Goal: Information Seeking & Learning: Check status

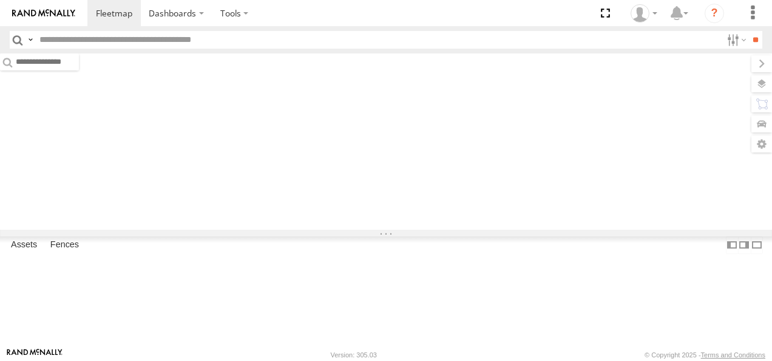
type input "****"
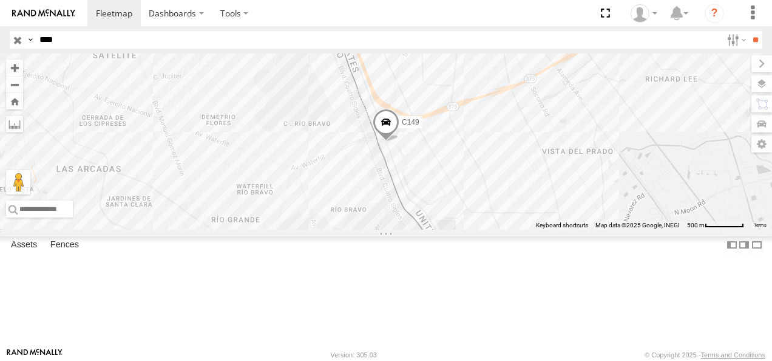
click at [19, 43] on input "button" at bounding box center [18, 40] width 16 height 18
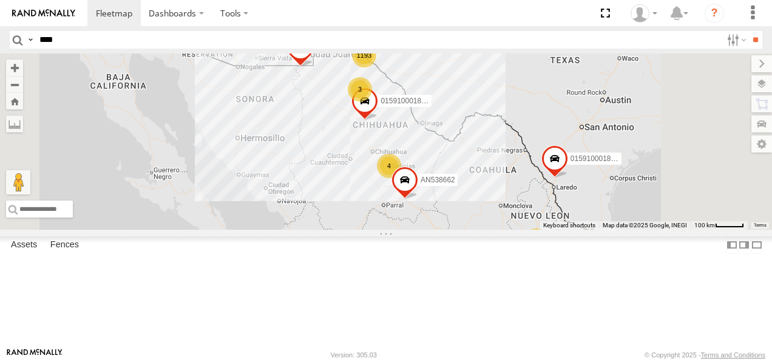
drag, startPoint x: 542, startPoint y: 128, endPoint x: 457, endPoint y: 177, distance: 98.2
click at [457, 177] on div "015910001811580 F2771 1193 39 3 18 4 AN539297 4 4 015910001845018 AN538662" at bounding box center [386, 141] width 772 height 176
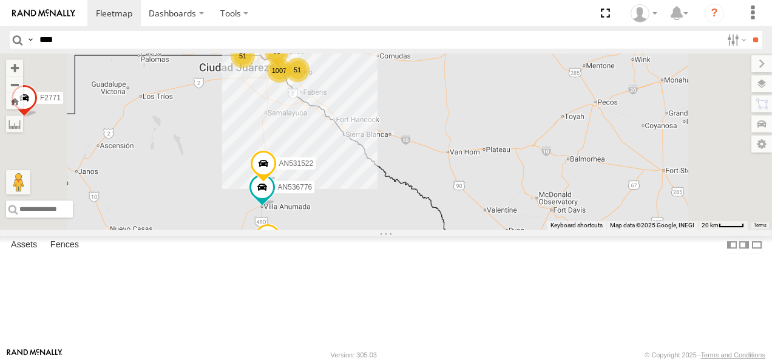
drag, startPoint x: 438, startPoint y: 145, endPoint x: 460, endPoint y: 188, distance: 48.3
click at [460, 188] on div "015910001811580 F2771 AN539297 015910001845018 AN538662 1007 83 51 AN536776 51 …" at bounding box center [386, 141] width 772 height 176
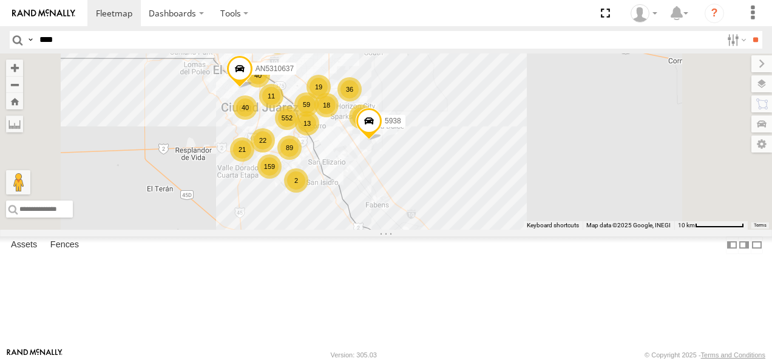
click at [362, 101] on div "36" at bounding box center [350, 89] width 24 height 24
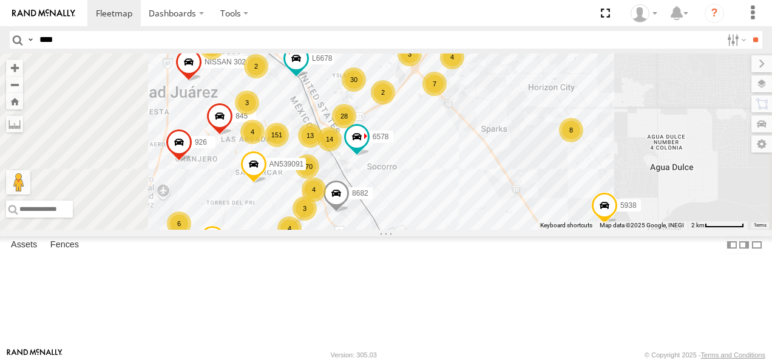
drag, startPoint x: 427, startPoint y: 208, endPoint x: 523, endPoint y: 236, distance: 100.7
click at [524, 229] on div "015910001811580 F2771 AN539297 015910001845018 AN538662 AN536776 AN53113 AN5315…" at bounding box center [386, 141] width 772 height 176
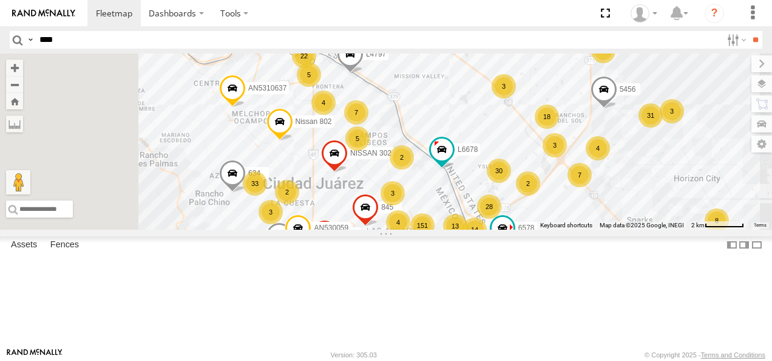
drag, startPoint x: 506, startPoint y: 152, endPoint x: 538, endPoint y: 214, distance: 69.5
click at [548, 211] on div "015910001811580 F2771 AN539297 015910001845018 AN538662 AN536776 AN53113 AN5315…" at bounding box center [386, 141] width 772 height 176
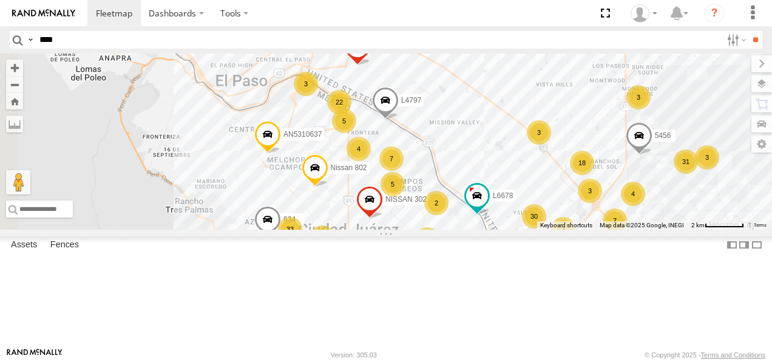
drag, startPoint x: 475, startPoint y: 161, endPoint x: 491, endPoint y: 181, distance: 24.7
click at [356, 133] on div "5" at bounding box center [344, 121] width 24 height 24
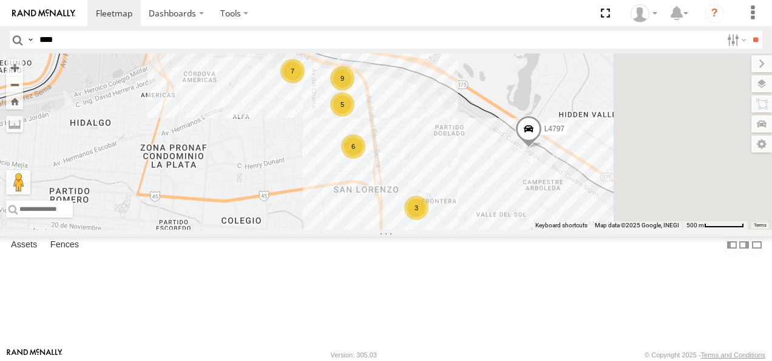
drag, startPoint x: 463, startPoint y: 186, endPoint x: 443, endPoint y: 141, distance: 49.4
click at [444, 143] on div "015910001811580 F2771 AN539297 015910001845018 AN538662 AN536776 AN53113 AN5315…" at bounding box center [386, 141] width 772 height 176
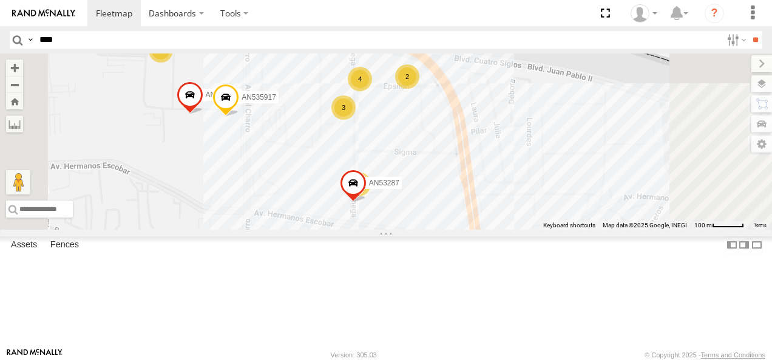
drag, startPoint x: 522, startPoint y: 118, endPoint x: 444, endPoint y: 158, distance: 88.0
click at [443, 160] on div "015910001811580 F2771 AN539297 015910001845018 AN538662 AN536776 AN53113 AN5315…" at bounding box center [386, 141] width 772 height 176
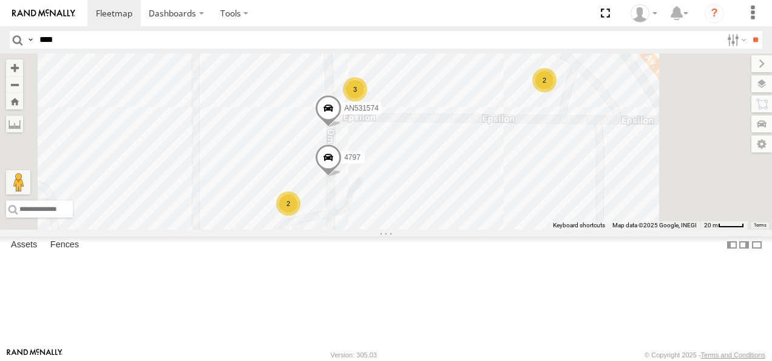
drag, startPoint x: 528, startPoint y: 140, endPoint x: 460, endPoint y: 140, distance: 68.0
click at [463, 141] on div "015910001811580 F2771 AN539297 015910001845018 AN538662 AN536776 AN53113 AN5315…" at bounding box center [386, 141] width 772 height 176
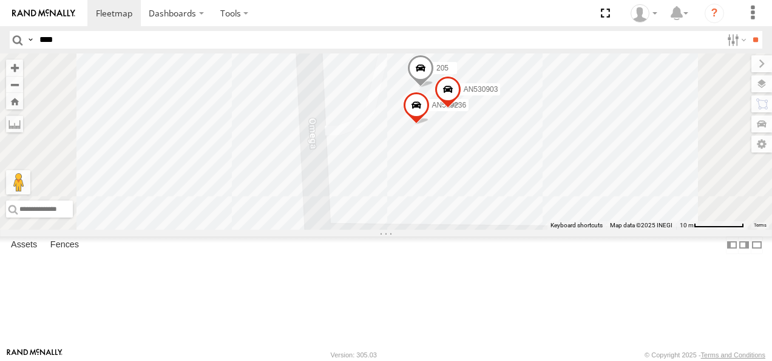
drag, startPoint x: 497, startPoint y: 158, endPoint x: 494, endPoint y: 216, distance: 57.8
click at [494, 216] on div "015910001811580 F2771 AN539297 015910001845018 AN538662 AN536776 AN53113 AN5315…" at bounding box center [386, 141] width 772 height 176
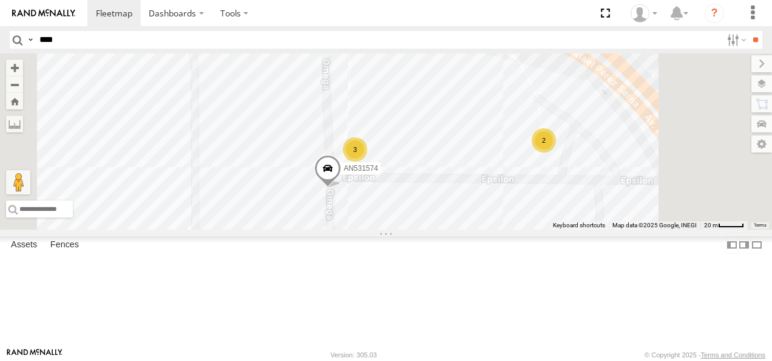
drag, startPoint x: 500, startPoint y: 200, endPoint x: 494, endPoint y: 197, distance: 6.3
click at [367, 161] on div "3" at bounding box center [355, 149] width 24 height 24
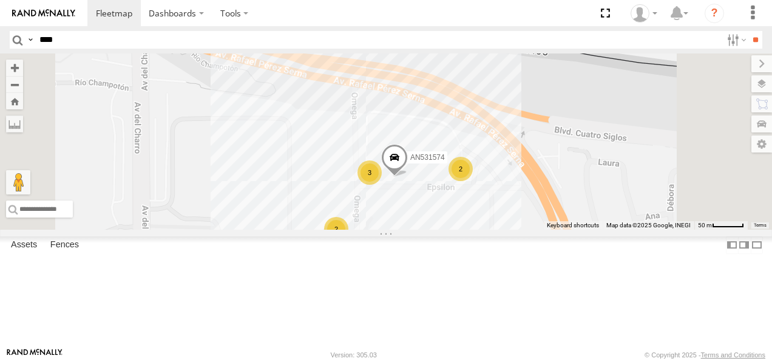
drag, startPoint x: 469, startPoint y: 178, endPoint x: 572, endPoint y: 266, distance: 135.7
click at [572, 229] on div "AN531574 3 2 2" at bounding box center [386, 141] width 772 height 176
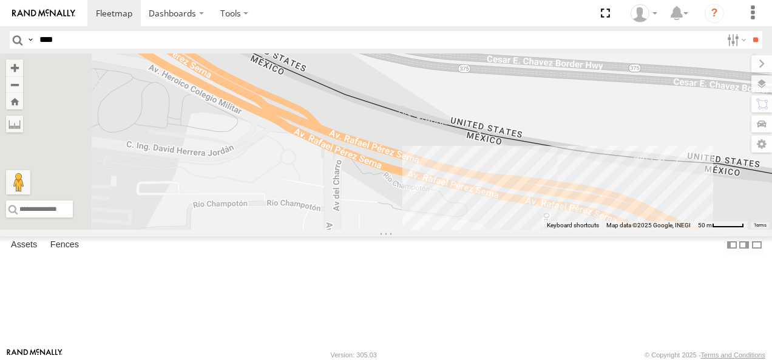
drag, startPoint x: 455, startPoint y: 204, endPoint x: 576, endPoint y: 267, distance: 136.0
click at [578, 229] on div "AN531574 3 2 2" at bounding box center [386, 141] width 772 height 176
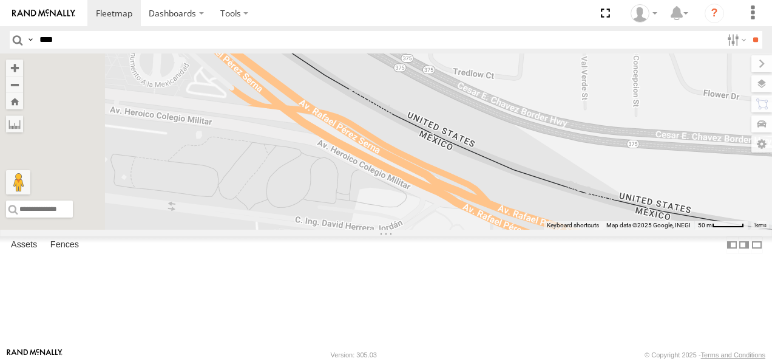
drag, startPoint x: 454, startPoint y: 221, endPoint x: 552, endPoint y: 262, distance: 106.7
click at [552, 229] on div "AN531574 3 2 2 3 AN534116" at bounding box center [386, 141] width 772 height 176
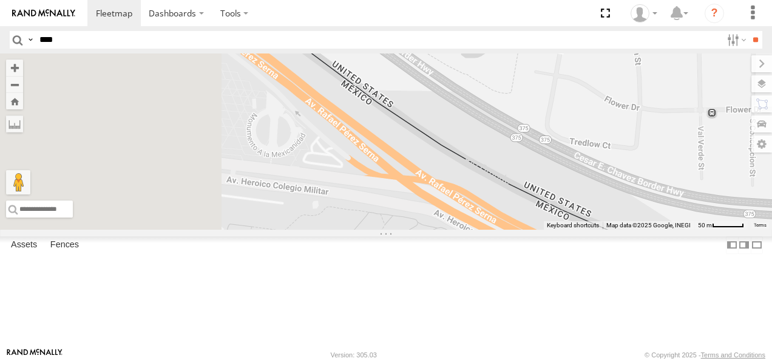
drag, startPoint x: 461, startPoint y: 234, endPoint x: 544, endPoint y: 291, distance: 100.4
click at [544, 229] on div "AN531574 3 2 2 3 AN534116" at bounding box center [386, 141] width 772 height 176
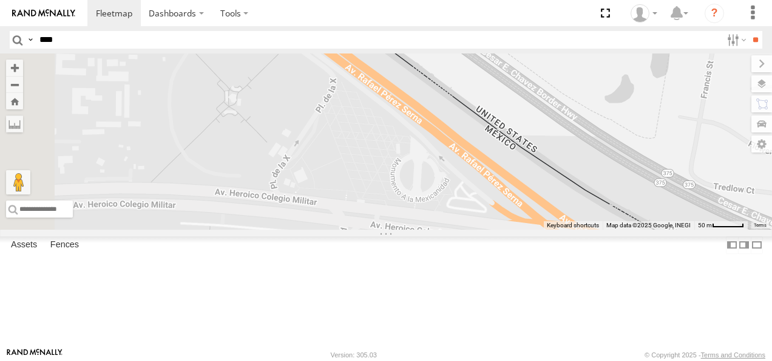
drag, startPoint x: 482, startPoint y: 240, endPoint x: 595, endPoint y: 270, distance: 116.8
click at [594, 229] on div "AN531574 3 2 2 3 AN534116" at bounding box center [386, 141] width 772 height 176
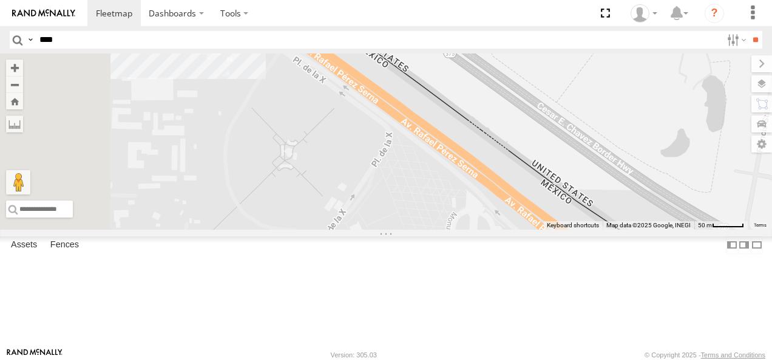
drag, startPoint x: 542, startPoint y: 221, endPoint x: 593, endPoint y: 300, distance: 94.3
click at [594, 229] on div "AN531574 3 2 2 3 AN534116" at bounding box center [386, 141] width 772 height 176
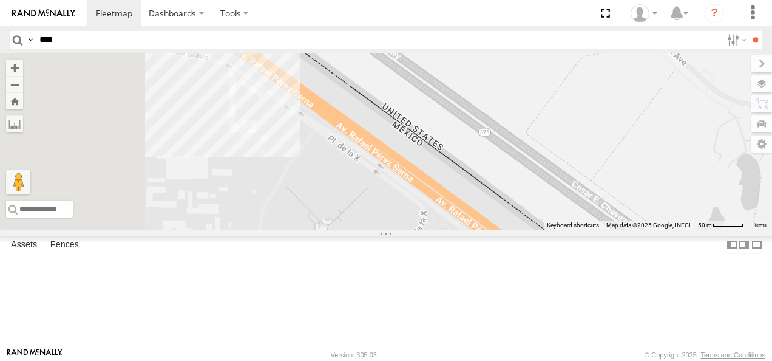
drag, startPoint x: 528, startPoint y: 276, endPoint x: 542, endPoint y: 296, distance: 24.1
click at [554, 229] on div "AN531574 3 2 2 3 AN534116" at bounding box center [386, 141] width 772 height 176
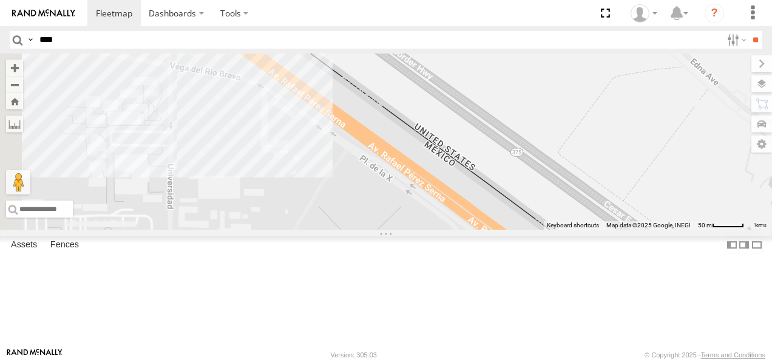
drag, startPoint x: 459, startPoint y: 228, endPoint x: 517, endPoint y: 285, distance: 81.6
click at [518, 229] on div "AN531574 3 2 2 3 AN534116" at bounding box center [386, 141] width 772 height 176
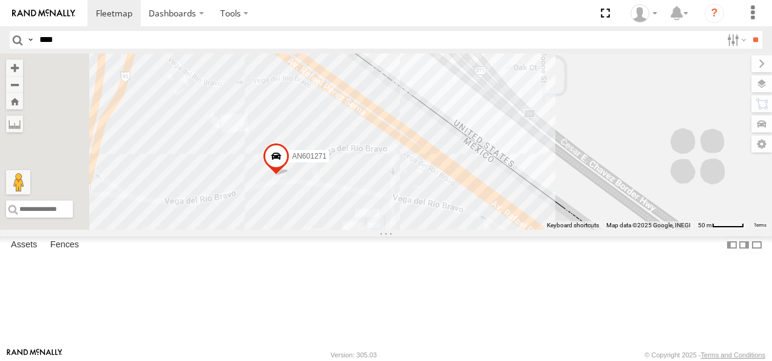
drag, startPoint x: 450, startPoint y: 255, endPoint x: 584, endPoint y: 309, distance: 144.1
click at [584, 229] on div "AN531574 3 2 2 3 AN534116 AN601271" at bounding box center [386, 141] width 772 height 176
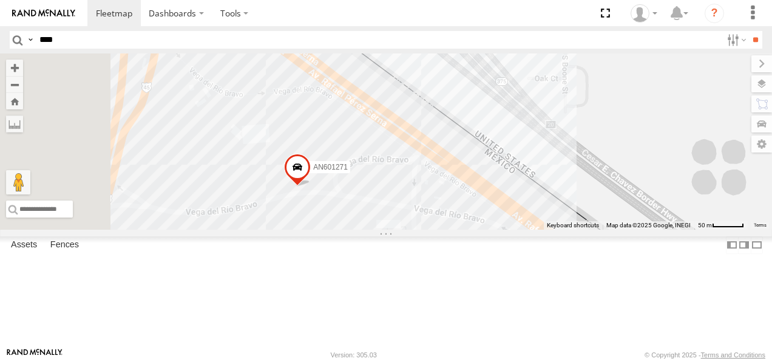
drag, startPoint x: 480, startPoint y: 268, endPoint x: 506, endPoint y: 282, distance: 29.6
click at [506, 229] on div "AN531574 3 2 2 3 AN534116 AN601271" at bounding box center [386, 141] width 772 height 176
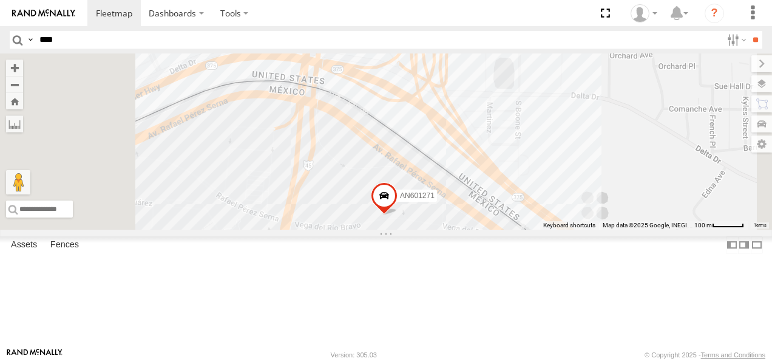
drag, startPoint x: 466, startPoint y: 234, endPoint x: 514, endPoint y: 242, distance: 48.0
click at [514, 229] on div "AN531574 AN534116 AN601271 AN601523 427" at bounding box center [386, 141] width 772 height 176
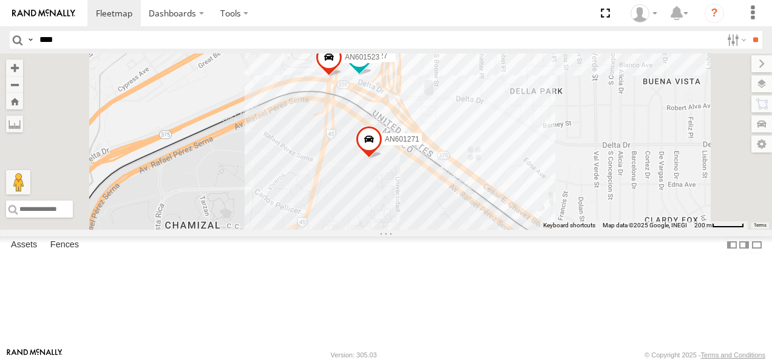
drag, startPoint x: 594, startPoint y: 253, endPoint x: 433, endPoint y: 168, distance: 182.5
click at [443, 176] on div "AN531574 AN534116 AN601271 AN601523 427" at bounding box center [386, 141] width 772 height 176
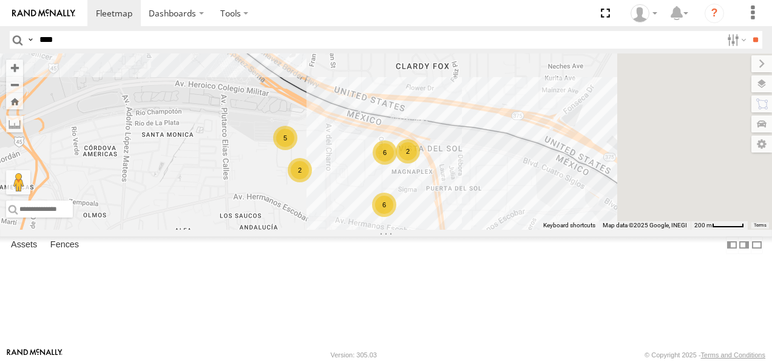
drag, startPoint x: 527, startPoint y: 240, endPoint x: 485, endPoint y: 182, distance: 71.8
click at [486, 183] on div "AN601271 AN601523 427 6 6 2 5 2" at bounding box center [386, 141] width 772 height 176
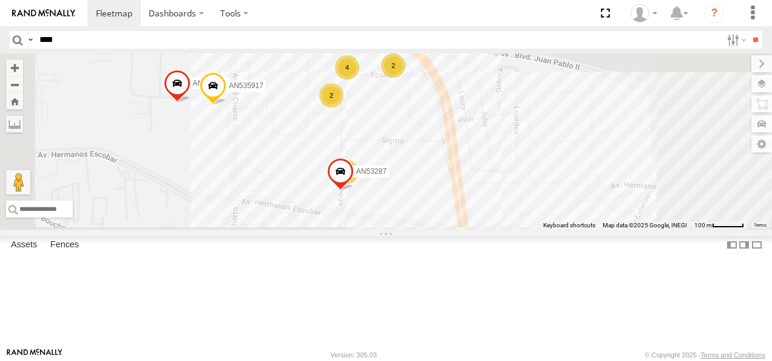
drag, startPoint x: 598, startPoint y: 267, endPoint x: 536, endPoint y: 163, distance: 121.4
click at [537, 164] on div "AN601271 AN601523 427 4 5 2 5 AN53287 AN539079 2 AN535917" at bounding box center [386, 141] width 772 height 176
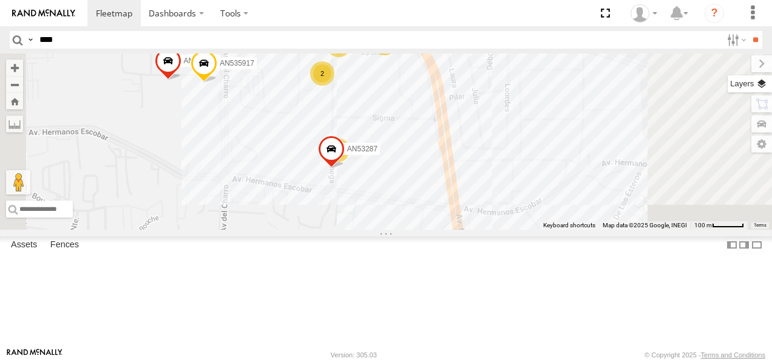
click at [761, 85] on label at bounding box center [750, 83] width 44 height 17
click at [0, 0] on label at bounding box center [0, 0] width 0 height 0
click at [0, 0] on span "Satellite" at bounding box center [0, 0] width 0 height 0
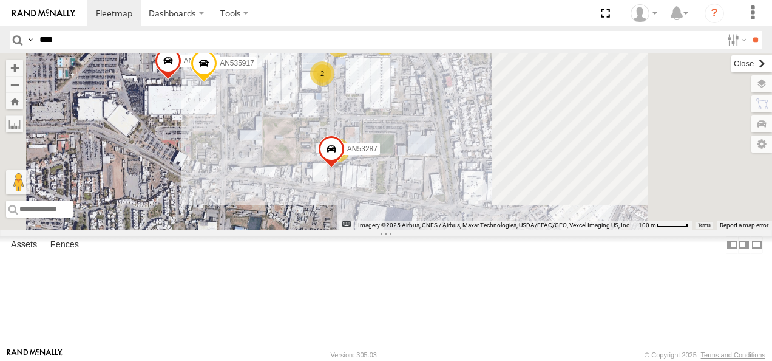
click at [732, 64] on label at bounding box center [752, 63] width 41 height 17
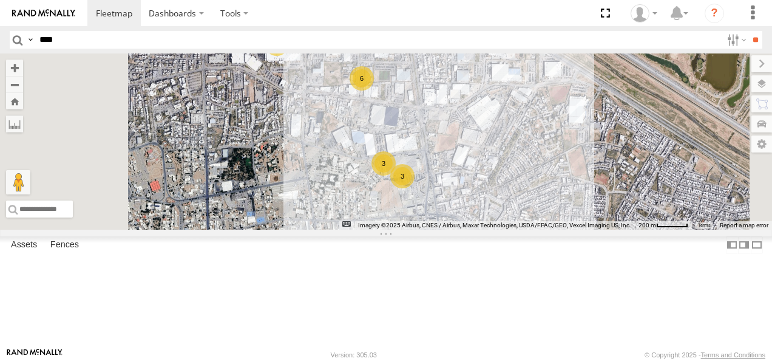
drag, startPoint x: 599, startPoint y: 243, endPoint x: 522, endPoint y: 53, distance: 205.4
click at [534, 58] on div "AN601271 AN601523 427 6 6 2 5 3 3 2" at bounding box center [386, 141] width 772 height 176
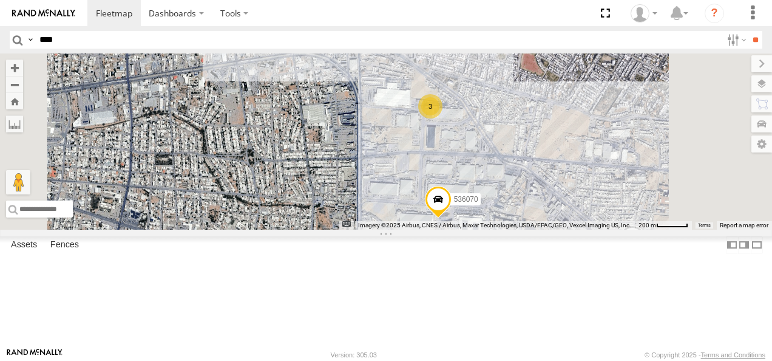
drag, startPoint x: 633, startPoint y: 216, endPoint x: 545, endPoint y: 108, distance: 138.9
click at [545, 108] on div "AN601271 AN601523 427 6 6 2 5 3 3 2 536070 3" at bounding box center [386, 141] width 772 height 176
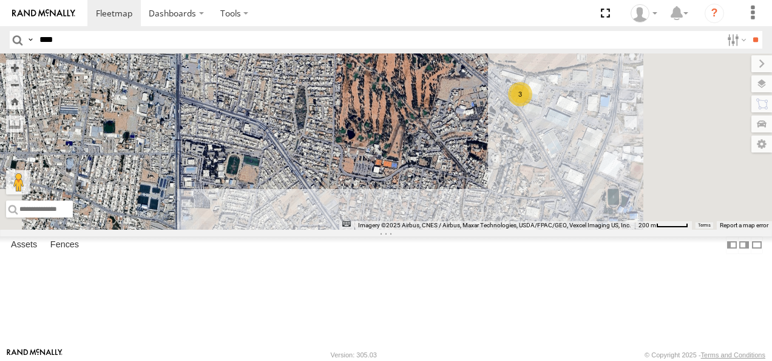
drag, startPoint x: 638, startPoint y: 222, endPoint x: 514, endPoint y: 129, distance: 155.3
click at [540, 143] on div "AN601271 AN601523 427 6 6 2 5 3 3 2 015910001985509 536070 3 3" at bounding box center [386, 141] width 772 height 176
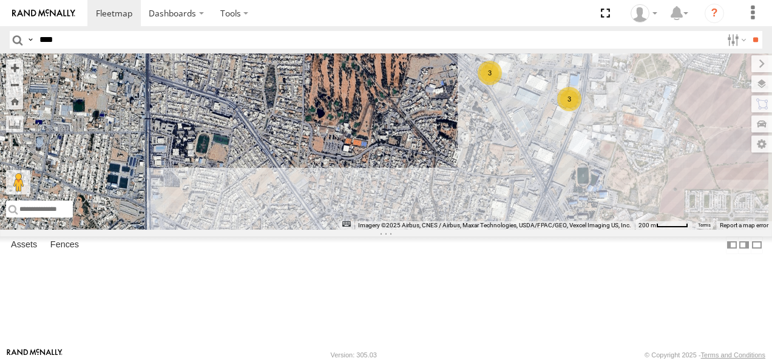
drag, startPoint x: 588, startPoint y: 237, endPoint x: 524, endPoint y: 206, distance: 71.4
click at [524, 206] on div "015910001985509 3 3 2 3" at bounding box center [386, 141] width 772 height 176
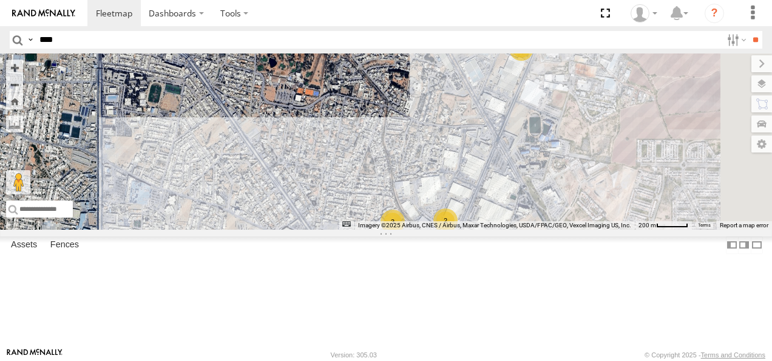
drag, startPoint x: 645, startPoint y: 250, endPoint x: 534, endPoint y: 148, distance: 150.8
click at [543, 155] on div "015910001985509 3 3 2 3" at bounding box center [386, 141] width 772 height 176
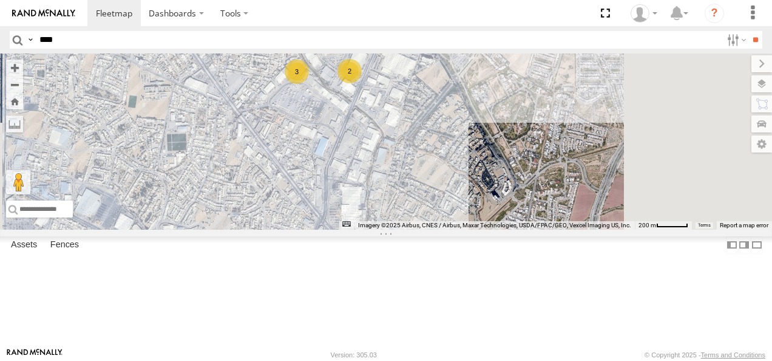
drag, startPoint x: 588, startPoint y: 251, endPoint x: 599, endPoint y: 117, distance: 134.6
click at [597, 121] on div "015910001985509 3 3 2 3" at bounding box center [386, 141] width 772 height 176
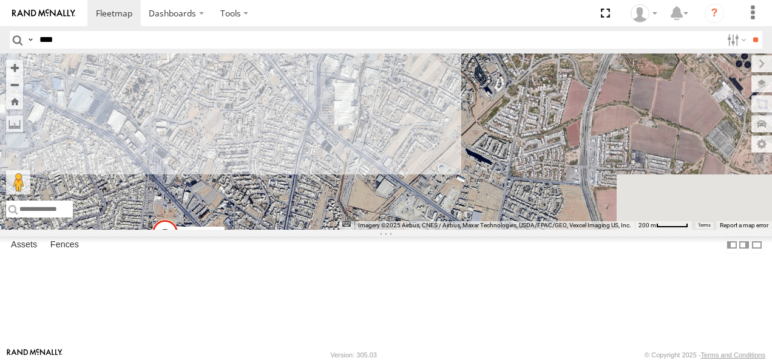
drag, startPoint x: 634, startPoint y: 225, endPoint x: 488, endPoint y: 115, distance: 182.1
click at [516, 135] on div "015910001985509 3 3 2 3 NISSAN 302" at bounding box center [386, 141] width 772 height 176
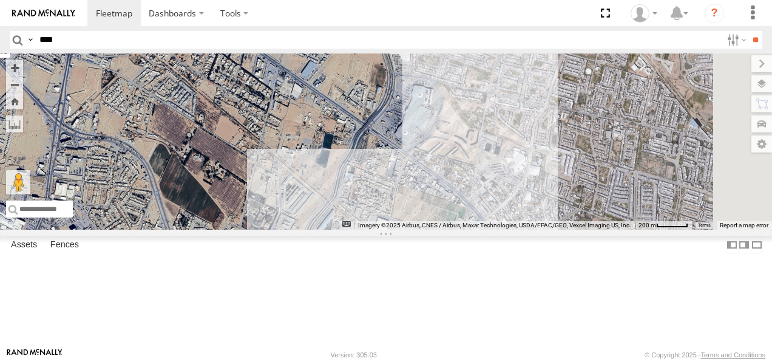
drag, startPoint x: 579, startPoint y: 216, endPoint x: 505, endPoint y: 128, distance: 115.0
click at [505, 129] on div "015910001985509 3 3 2 3 NISSAN 302 AN531629" at bounding box center [386, 141] width 772 height 176
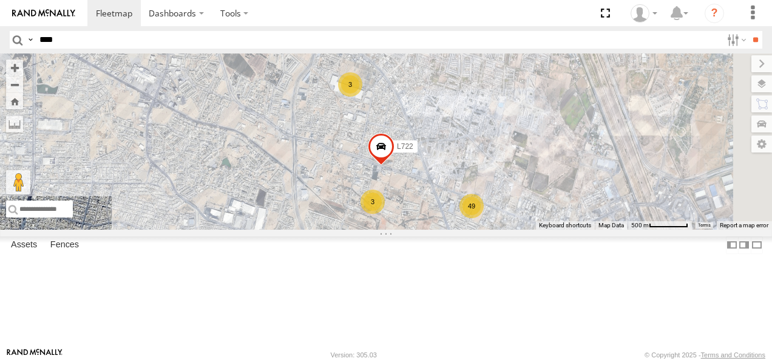
drag, startPoint x: 575, startPoint y: 200, endPoint x: 498, endPoint y: 69, distance: 151.6
click at [498, 71] on div "015910001985509 NISSAN 302 AN531629 49 3 3 L722 AN535261" at bounding box center [386, 141] width 772 height 176
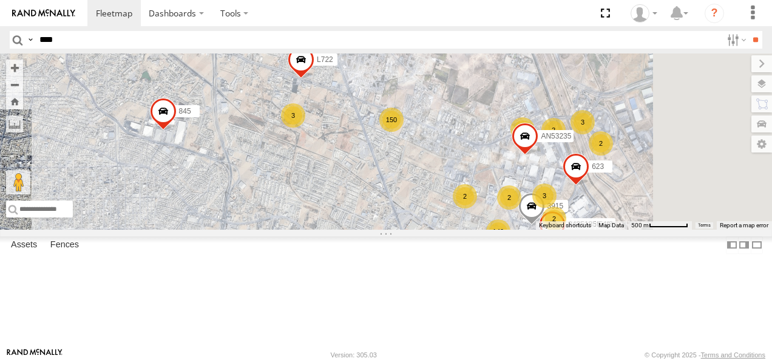
drag, startPoint x: 585, startPoint y: 202, endPoint x: 484, endPoint y: 157, distance: 110.3
click at [404, 132] on div "150" at bounding box center [391, 119] width 24 height 24
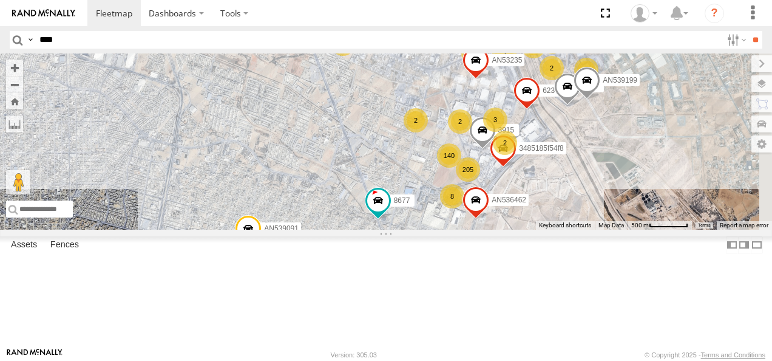
drag, startPoint x: 536, startPoint y: 211, endPoint x: 523, endPoint y: 105, distance: 107.0
click at [531, 123] on div "015910001985509 NISSAN 302 AN531629 150 3 3 L722 AN535261 2 205 140 11 2 845 8 …" at bounding box center [386, 141] width 772 height 176
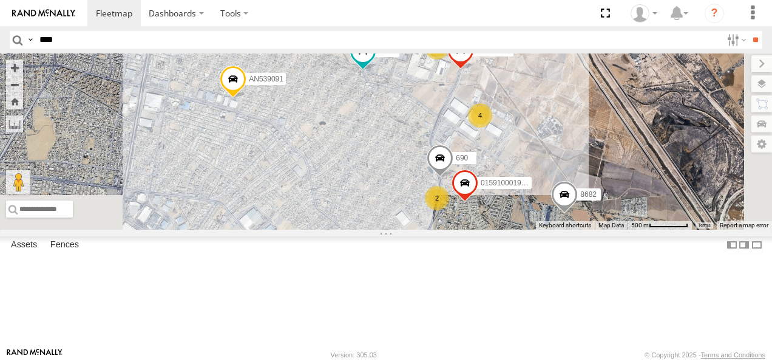
drag, startPoint x: 537, startPoint y: 191, endPoint x: 532, endPoint y: 89, distance: 102.7
click at [529, 98] on div "015910001985509 NISSAN 302 AN531629 150 3 3 L722 AN535261 2 205 140 11 2 845 8 …" at bounding box center [386, 141] width 772 height 176
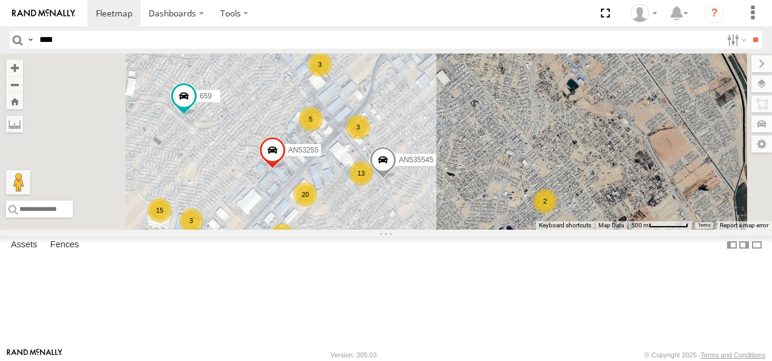
drag, startPoint x: 540, startPoint y: 171, endPoint x: 563, endPoint y: 119, distance: 56.5
click at [561, 123] on div "015910001985509 NISSAN 302 AN531629 150 3 3 L722 AN535261 2 205 140 11 2 845 8 …" at bounding box center [386, 141] width 772 height 176
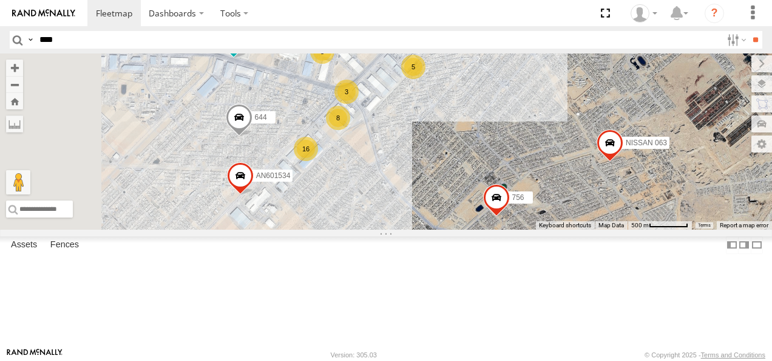
drag, startPoint x: 494, startPoint y: 192, endPoint x: 587, endPoint y: 109, distance: 124.7
click at [587, 109] on div "015910001985509 NISSAN 302 AN531629 150 3 3 L722 AN535261 2 205 140 11 2 845 8 …" at bounding box center [386, 141] width 772 height 176
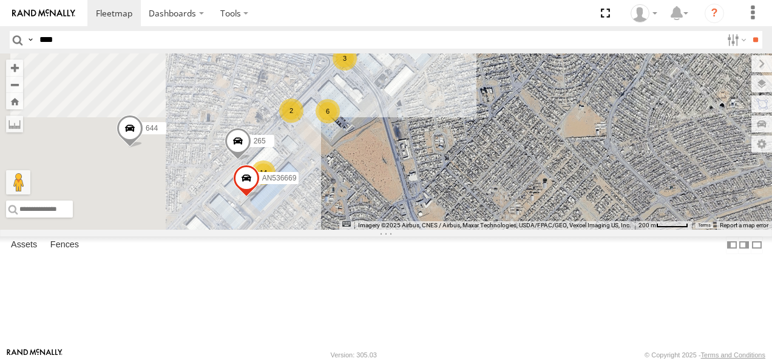
drag, startPoint x: 491, startPoint y: 196, endPoint x: 636, endPoint y: 95, distance: 177.0
click at [636, 95] on div "015910001985509 NISSAN 302 AN531629 L722 AN535261 845 3915 623 AN53235 3485185f…" at bounding box center [386, 141] width 772 height 176
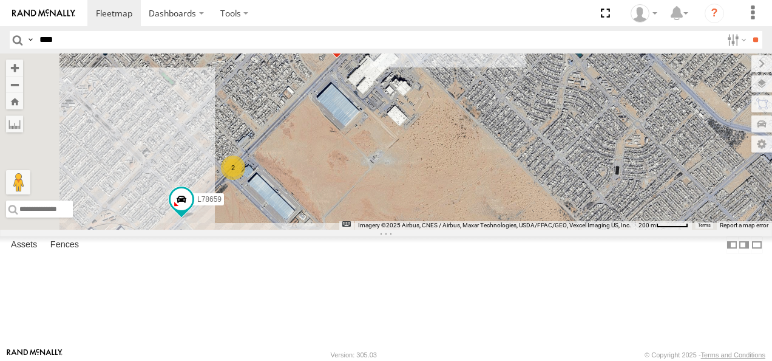
drag, startPoint x: 561, startPoint y: 158, endPoint x: 622, endPoint y: 130, distance: 66.8
click at [620, 132] on div "015910001985509 NISSAN 302 AN531629 L722 AN535261 845 3915 623 AN53235 3485185f…" at bounding box center [386, 141] width 772 height 176
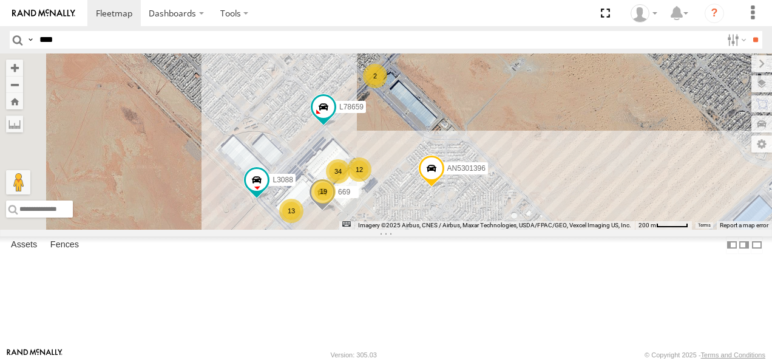
drag
click at [624, 129] on div "015910001985509 NISSAN 302 AN531629 L722 AN535261 845 3915 623 AN53235 3485185f…" at bounding box center [386, 141] width 772 height 176
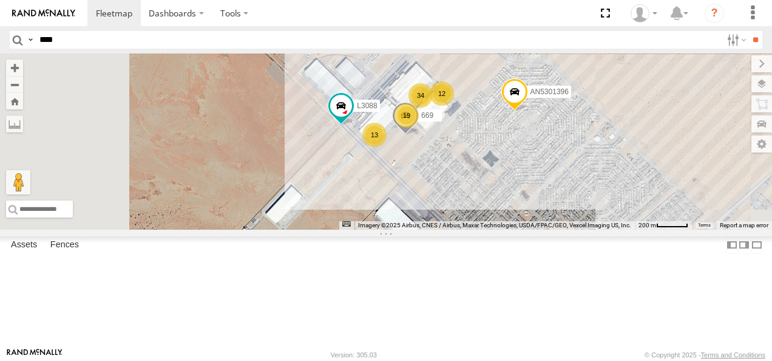
click at [579, 106] on div "015910001985509 NISSAN 302 AN531629 L722 AN535261 845 3915 623 AN53235 3485185f…" at bounding box center [386, 141] width 772 height 176
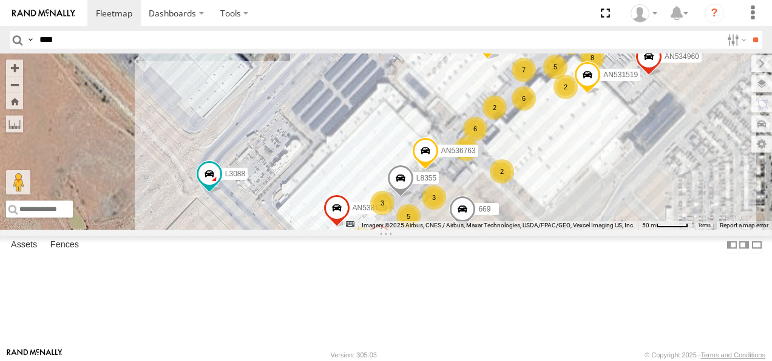
click at [542, 110] on div "015910001985509 NISSAN 302 AN531629 L722 AN535261 845 3915 623 AN53235 3485185f…" at bounding box center [386, 141] width 772 height 176
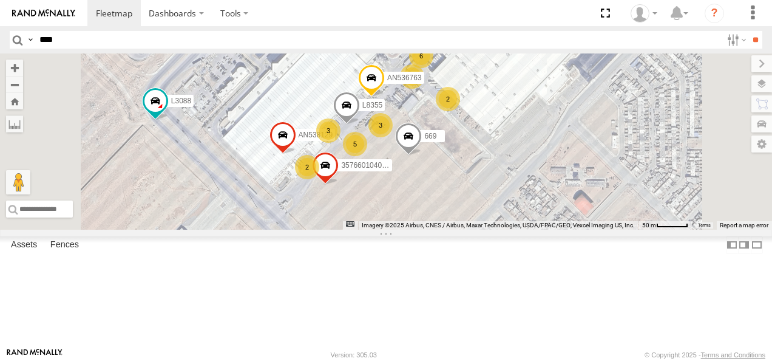
click at [521, 222] on div "015910001985509 NISSAN 302 AN531629 L722 AN535261 845 3915 623 AN53235 3485185f…" at bounding box center [386, 141] width 772 height 176
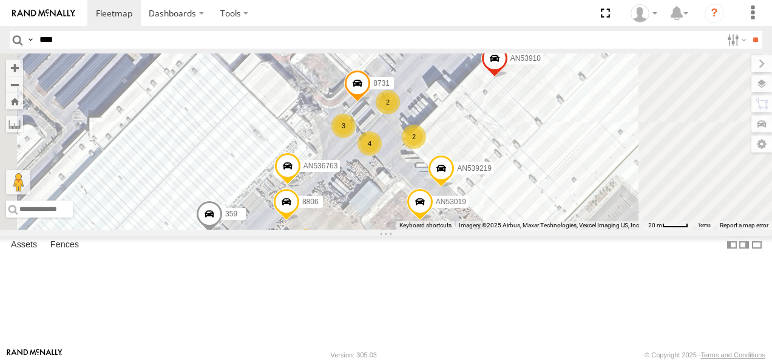
click at [529, 229] on div "015910001985509 NISSAN 302 AN531629 L722 AN535261 845 3915 623 AN53235 3485185f…" at bounding box center [386, 141] width 772 height 176
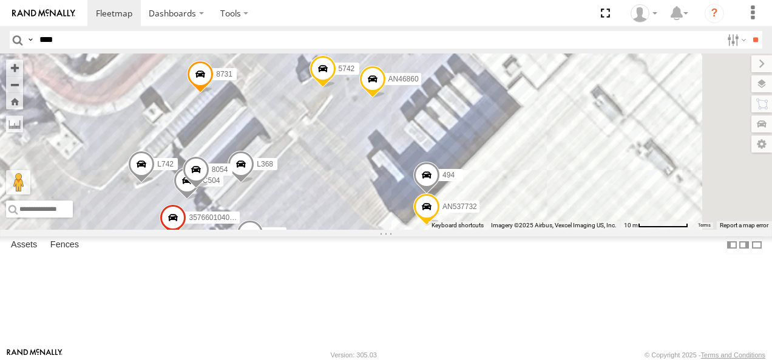
drag, startPoint x: 568, startPoint y: 143, endPoint x: 472, endPoint y: 280, distance: 166.9
click at [474, 229] on div "015910001985509 NISSAN 302 AN531629 L722 AN535261 845 3915 623 AN53235 3485185f…" at bounding box center [386, 141] width 772 height 176
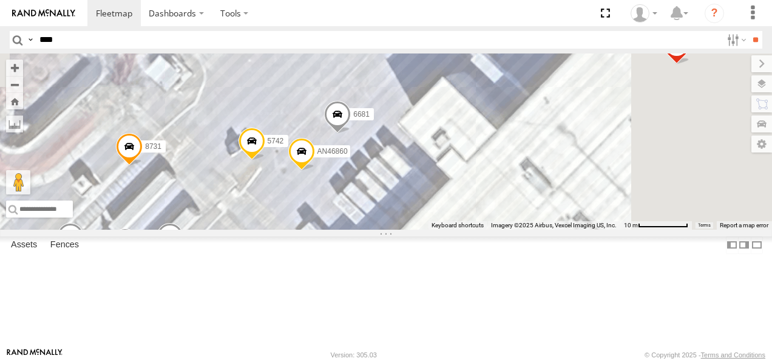
drag, startPoint x: 560, startPoint y: 194, endPoint x: 493, endPoint y: 269, distance: 100.6
click at [493, 229] on div "015910001985509 NISSAN 302 AN531629 L722 AN535261 845 3915 623 AN53235 3485185f…" at bounding box center [386, 141] width 772 height 176
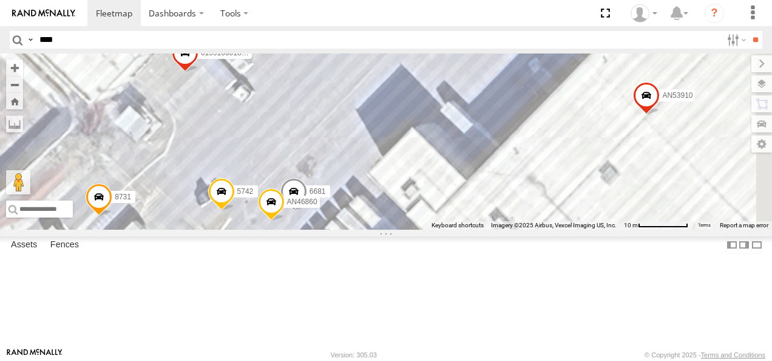
drag, startPoint x: 568, startPoint y: 175, endPoint x: 520, endPoint y: 273, distance: 108.9
click at [520, 229] on div "015910001985509 NISSAN 302 AN531629 L722 AN535261 845 3915 623 AN53235 3485185f…" at bounding box center [386, 141] width 772 height 176
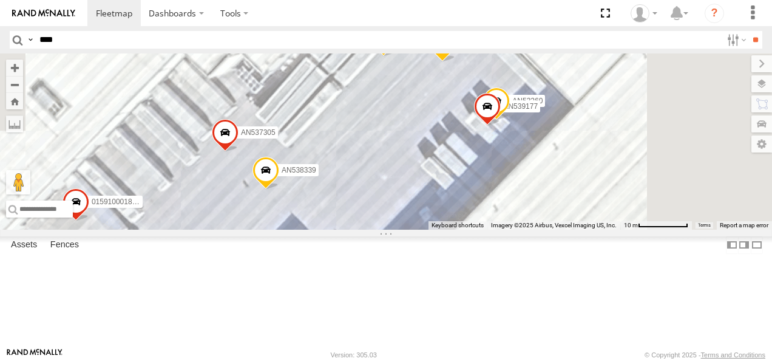
drag, startPoint x: 573, startPoint y: 203, endPoint x: 512, endPoint y: 262, distance: 85.0
click at [512, 229] on div "015910001985509 NISSAN 302 AN531629 L722 AN535261 845 3915 623 AN53235 3485185f…" at bounding box center [386, 141] width 772 height 176
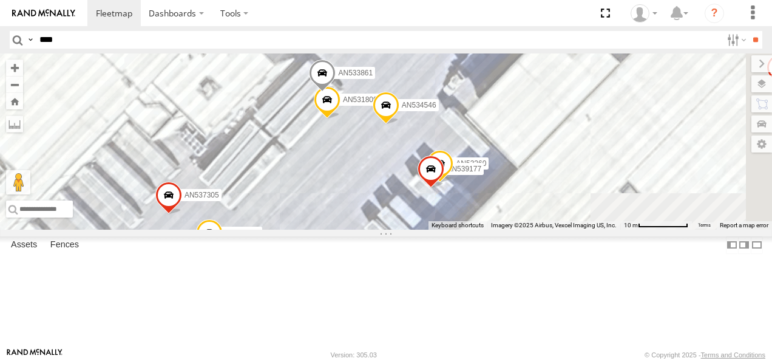
drag, startPoint x: 565, startPoint y: 187, endPoint x: 511, endPoint y: 246, distance: 79.5
click at [511, 229] on div "015910001985509 NISSAN 302 AN531629 L722 AN535261 845 3915 623 AN53235 3485185f…" at bounding box center [386, 141] width 772 height 176
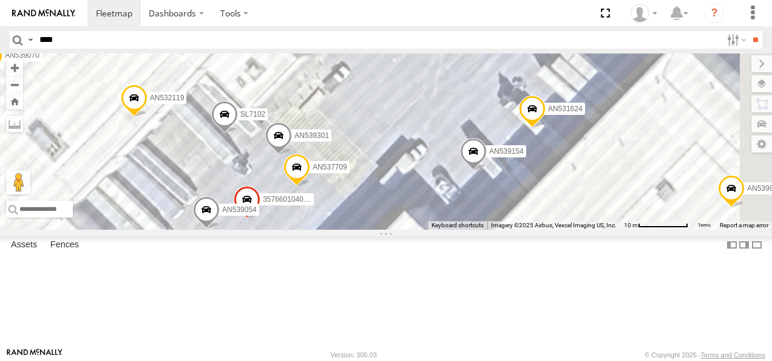
drag, startPoint x: 603, startPoint y: 124, endPoint x: 501, endPoint y: 256, distance: 166.2
click at [501, 229] on div "015910001985509 NISSAN 302 AN531629 L722 AN535261 845 3915 623 AN53235 3485185f…" at bounding box center [386, 141] width 772 height 176
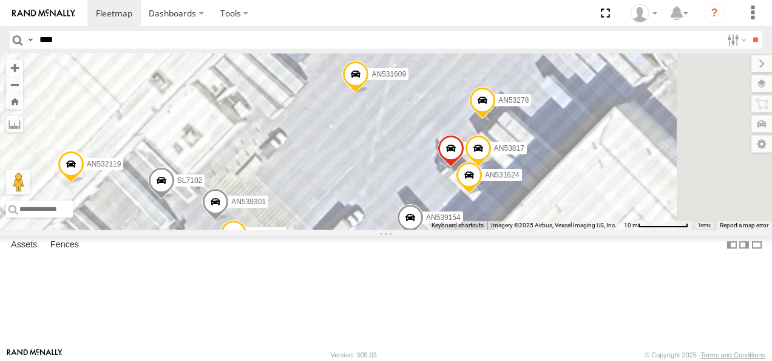
click at [523, 224] on div "015910001985509 NISSAN 302 AN531629 L722 AN535261 845 3915 623 AN53235 3485185f…" at bounding box center [386, 141] width 772 height 176
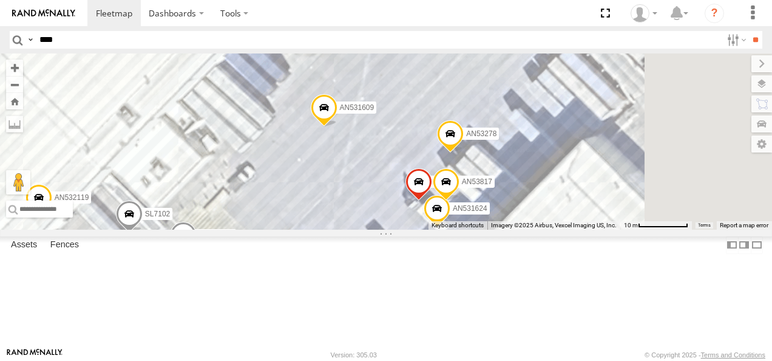
click at [492, 229] on div "015910001985509 NISSAN 302 AN531629 L722 AN535261 845 3915 623 AN53235 3485185f…" at bounding box center [386, 141] width 772 height 176
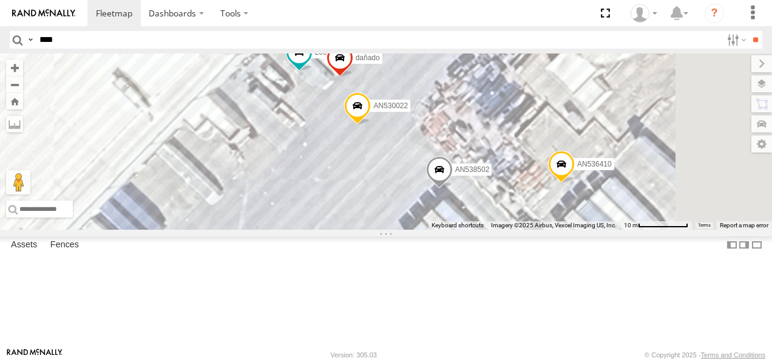
click at [525, 229] on div "015910001985509 NISSAN 302 AN531629 L722 AN535261 845 3915 623 AN53235 3485185f…" at bounding box center [386, 141] width 772 height 176
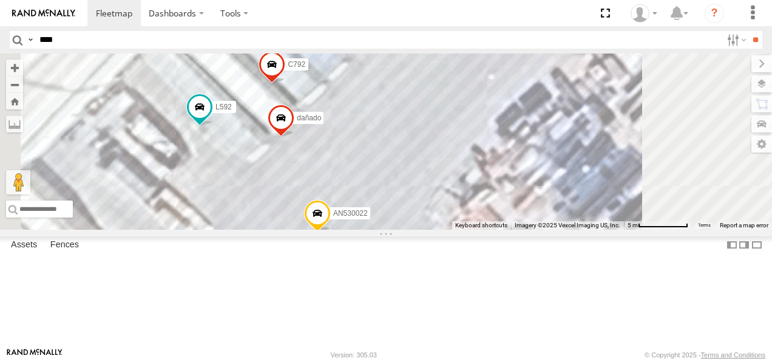
click at [542, 229] on div "015910001985509 NISSAN 302 AN531629 L722 AN535261 845 3915 623 AN53235 3485185f…" at bounding box center [386, 141] width 772 height 176
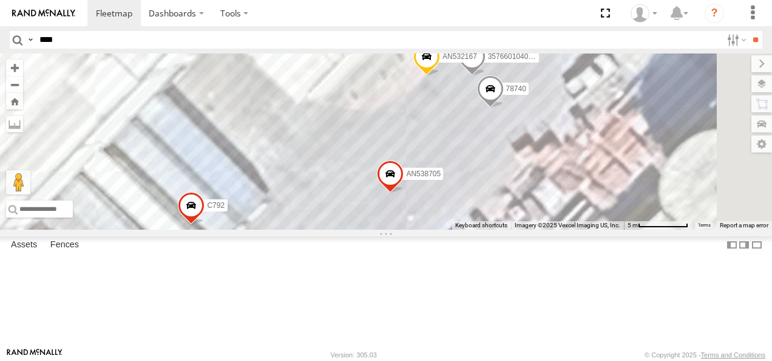
click at [509, 229] on div "015910001985509 NISSAN 302 AN531629 L722 AN535261 845 3915 623 AN53235 3485185f…" at bounding box center [386, 141] width 772 height 176
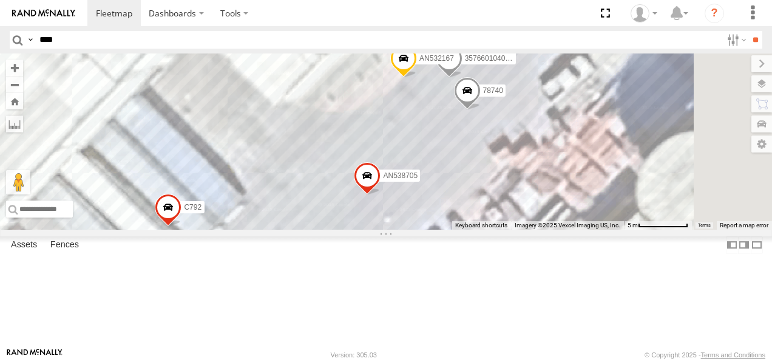
click at [589, 200] on div "015910001985509 NISSAN 302 AN531629 L722 AN535261 845 3915 623 AN53235 3485185f…" at bounding box center [386, 141] width 772 height 176
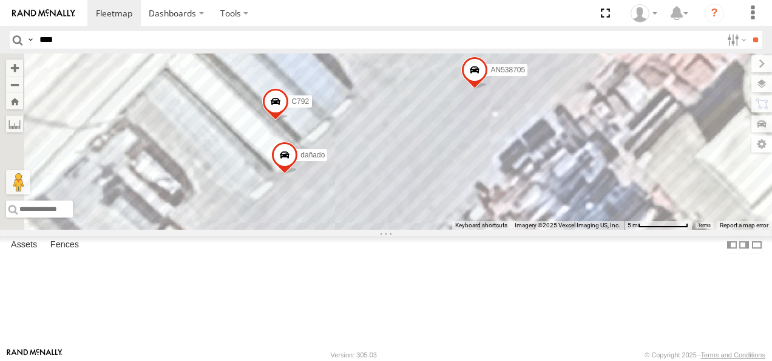
drag, startPoint x: 491, startPoint y: 251, endPoint x: 636, endPoint y: 98, distance: 210.9
click at [636, 98] on div "015910001985509 NISSAN 302 AN531629 L722 AN535261 845 3915 623 AN53235 3485185f…" at bounding box center [386, 141] width 772 height 176
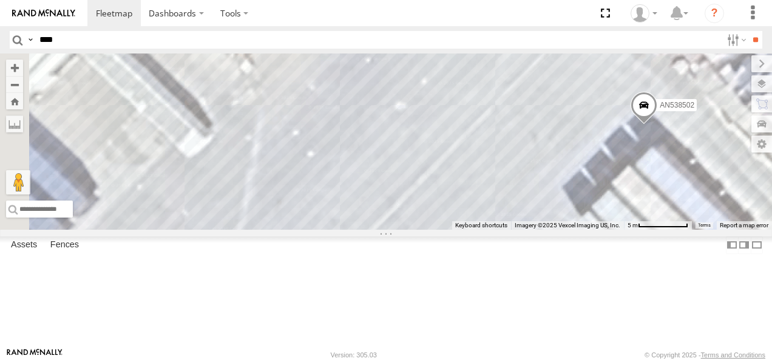
drag, startPoint x: 522, startPoint y: 234, endPoint x: 568, endPoint y: 92, distance: 149.6
click at [568, 92] on div "015910001985509 NISSAN 302 AN531629 L722 AN535261 845 3915 623 AN53235 3485185f…" at bounding box center [386, 141] width 772 height 176
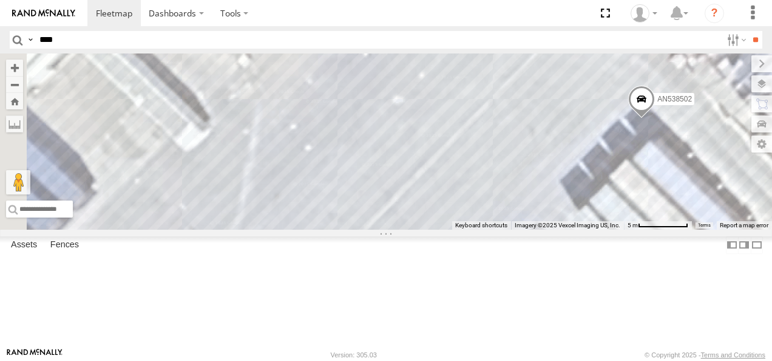
drag, startPoint x: 540, startPoint y: 212, endPoint x: 611, endPoint y: 132, distance: 107.1
click at [611, 132] on div "015910001985509 NISSAN 302 AN531629 L722 AN535261 845 3915 623 AN53235 3485185f…" at bounding box center [386, 141] width 772 height 176
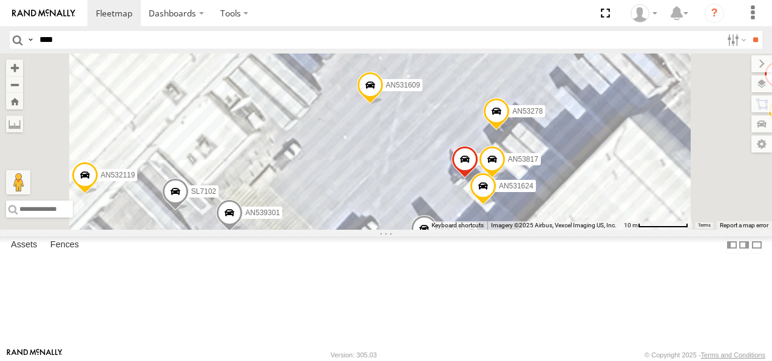
drag, startPoint x: 595, startPoint y: 170, endPoint x: 602, endPoint y: 165, distance: 8.8
click at [610, 131] on div "015910001985509 NISSAN 302 AN531629 L722 AN535261 845 3915 623 AN53235 3485185f…" at bounding box center [386, 141] width 772 height 176
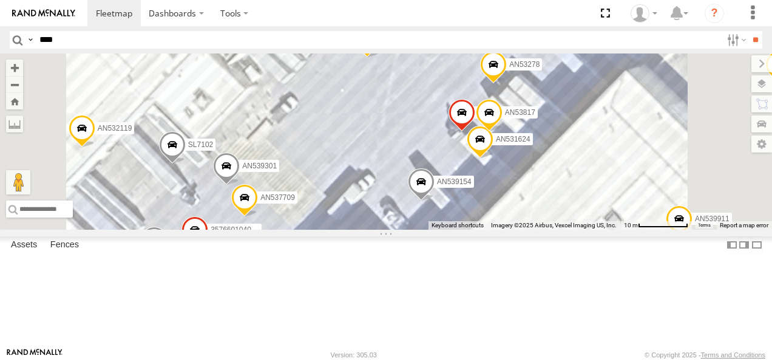
drag, startPoint x: 520, startPoint y: 206, endPoint x: 574, endPoint y: 143, distance: 83.5
click at [569, 150] on div "015910001985509 NISSAN 302 AN531629 L722 AN535261 845 3915 623 AN53235 3485185f…" at bounding box center [386, 141] width 772 height 176
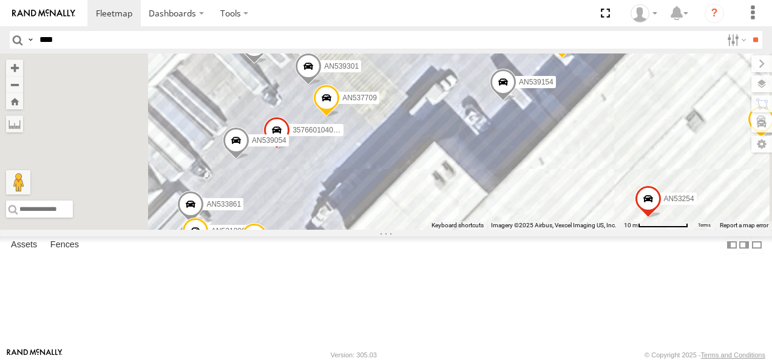
drag, startPoint x: 472, startPoint y: 238, endPoint x: 528, endPoint y: 163, distance: 94.1
click at [515, 183] on div "015910001985509 NISSAN 302 AN531629 L722 AN535261 845 3915 623 AN53235 3485185f…" at bounding box center [386, 141] width 772 height 176
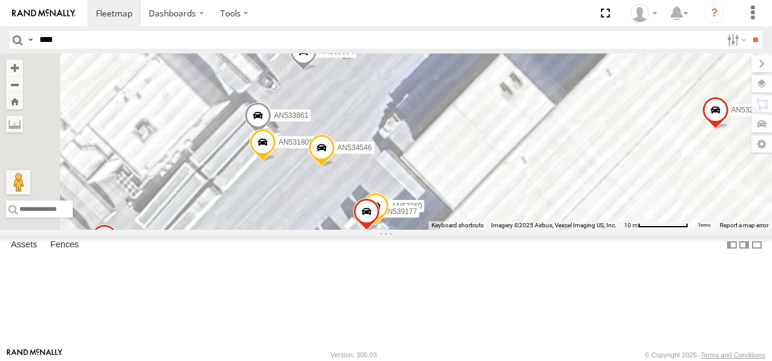
drag, startPoint x: 495, startPoint y: 216, endPoint x: 555, endPoint y: 109, distance: 122.9
click at [554, 113] on div "015910001985509 NISSAN 302 AN531629 L722 AN535261 845 3915 623 AN53235 3485185f…" at bounding box center [386, 141] width 772 height 176
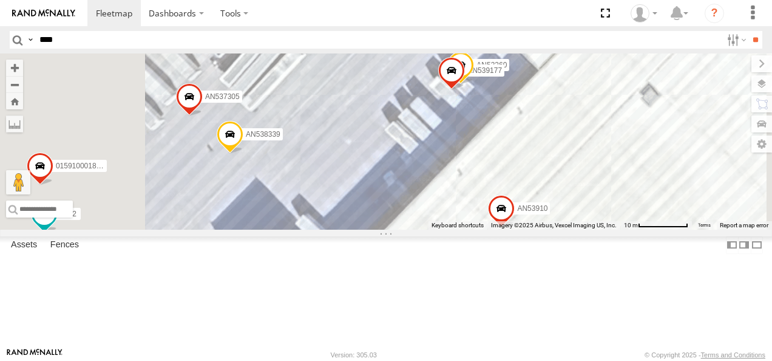
drag, startPoint x: 481, startPoint y: 187, endPoint x: 574, endPoint y: 120, distance: 113.9
click at [572, 121] on div "015910001985509 NISSAN 302 AN531629 L722 AN535261 845 3915 623 AN53235 3485185f…" at bounding box center [386, 141] width 772 height 176
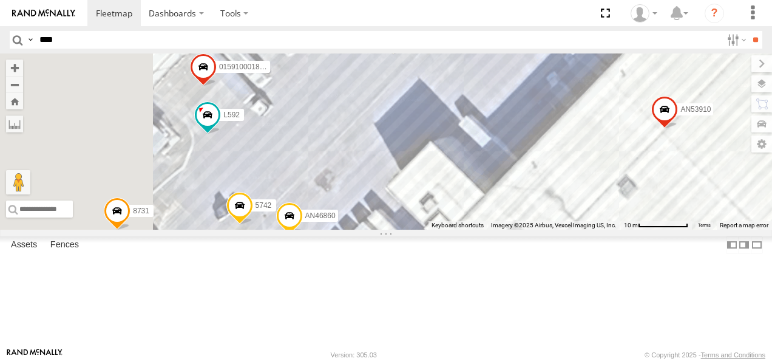
drag, startPoint x: 446, startPoint y: 209, endPoint x: 554, endPoint y: 144, distance: 126.1
click at [553, 146] on div "015910001985509 NISSAN 302 AN531629 L722 AN535261 845 3915 623 AN53235 3485185f…" at bounding box center [386, 141] width 772 height 176
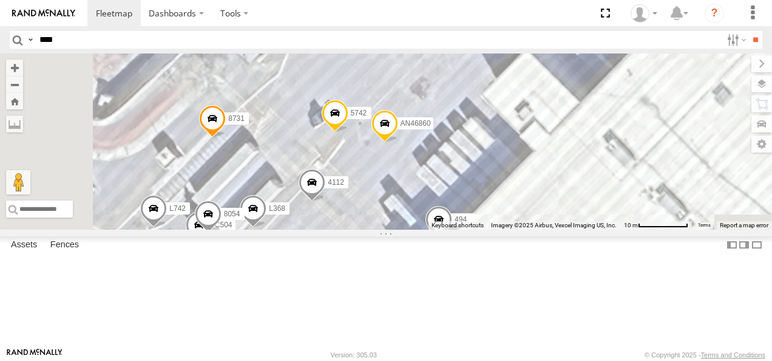
drag, startPoint x: 502, startPoint y: 185, endPoint x: 548, endPoint y: 131, distance: 71.1
click at [548, 131] on div "015910001985509 NISSAN 302 AN531629 L722 AN535261 845 3915 623 AN53235 3485185f…" at bounding box center [386, 141] width 772 height 176
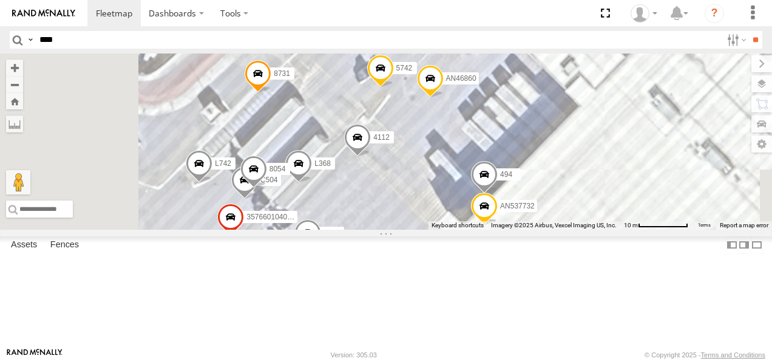
drag, startPoint x: 493, startPoint y: 226, endPoint x: 566, endPoint y: 151, distance: 105.2
click at [563, 154] on div "015910001985509 NISSAN 302 AN531629 L722 AN535261 845 3915 623 AN53235 3485185f…" at bounding box center [386, 141] width 772 height 176
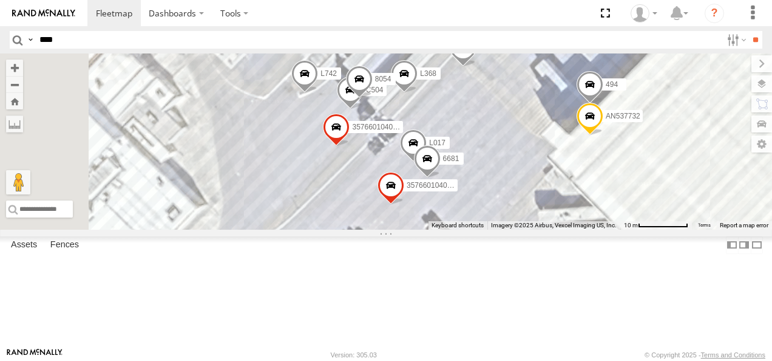
drag, startPoint x: 533, startPoint y: 199, endPoint x: 628, endPoint y: 132, distance: 115.9
click at [628, 132] on div "015910001985509 NISSAN 302 AN531629 L722 AN535261 845 3915 623 AN53235 3485185f…" at bounding box center [386, 141] width 772 height 176
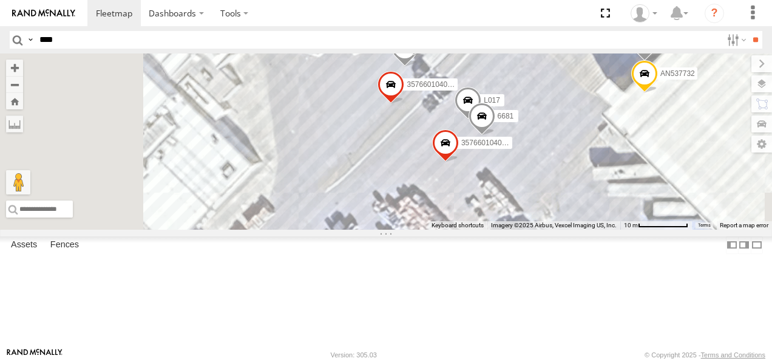
drag, startPoint x: 520, startPoint y: 227, endPoint x: 575, endPoint y: 177, distance: 73.9
click at [574, 178] on div "015910001985509 NISSAN 302 AN531629 L722 AN535261 845 3915 623 AN53235 3485185f…" at bounding box center [386, 141] width 772 height 176
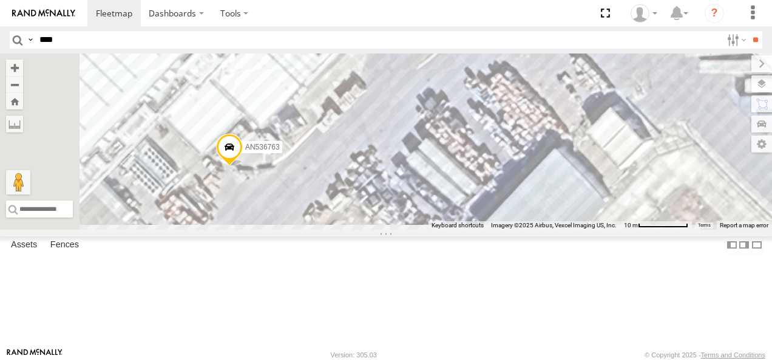
drag, startPoint x: 500, startPoint y: 233, endPoint x: 549, endPoint y: 134, distance: 110.0
click at [546, 138] on div "015910001985509 NISSAN 302 AN531629 L722 AN535261 845 3915 623 AN53235 3485185f…" at bounding box center [386, 141] width 772 height 176
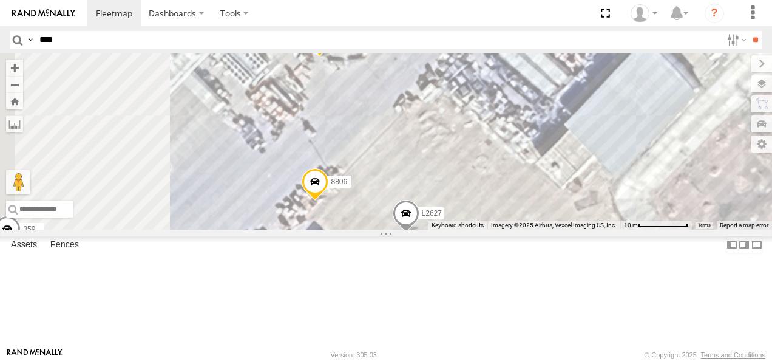
drag, startPoint x: 507, startPoint y: 202, endPoint x: 624, endPoint y: 165, distance: 122.7
click at [623, 165] on div "015910001985509 NISSAN 302 AN531629 L722 AN535261 845 3915 623 AN53235 3485185f…" at bounding box center [386, 141] width 772 height 176
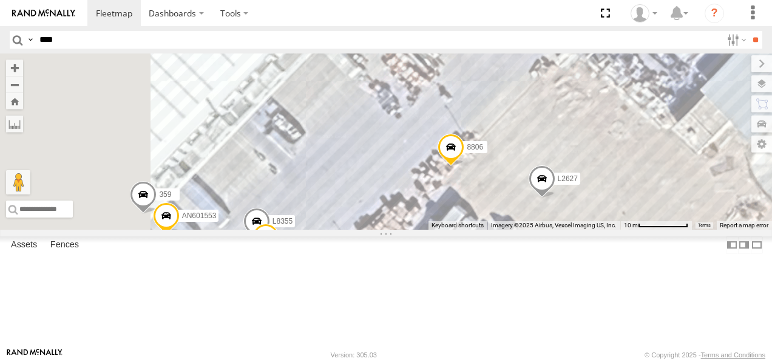
drag, startPoint x: 565, startPoint y: 214, endPoint x: 579, endPoint y: 134, distance: 82.0
click at [579, 134] on div "015910001985509 NISSAN 302 AN531629 L722 AN535261 845 3915 623 AN53235 3485185f…" at bounding box center [386, 141] width 772 height 176
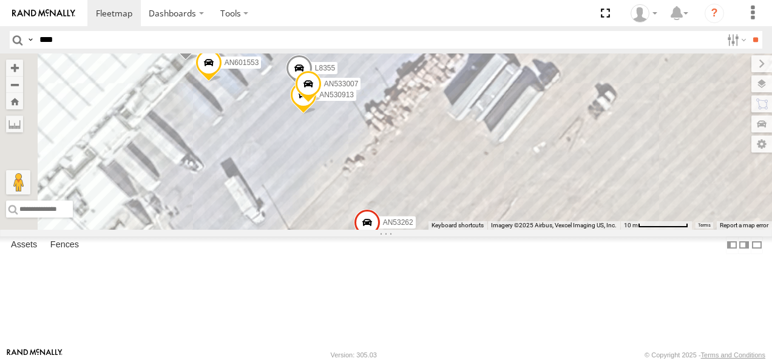
drag, startPoint x: 525, startPoint y: 199, endPoint x: 588, endPoint y: 155, distance: 77.1
click at [588, 155] on div "015910001985509 NISSAN 302 AN531629 L722 AN535261 845 3915 623 AN53235 3485185f…" at bounding box center [386, 141] width 772 height 176
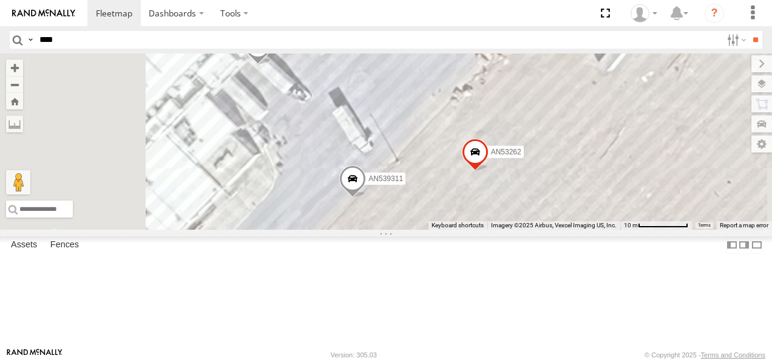
drag, startPoint x: 515, startPoint y: 206, endPoint x: 586, endPoint y: 140, distance: 97.5
click at [583, 146] on div "015910001985509 NISSAN 302 AN531629 L722 AN535261 845 3915 623 AN53235 3485185f…" at bounding box center [386, 141] width 772 height 176
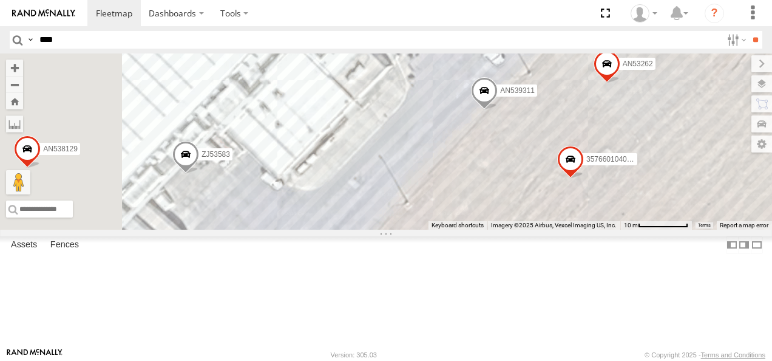
drag, startPoint x: 548, startPoint y: 177, endPoint x: 635, endPoint y: 135, distance: 96.7
click at [498, 110] on span at bounding box center [484, 93] width 27 height 33
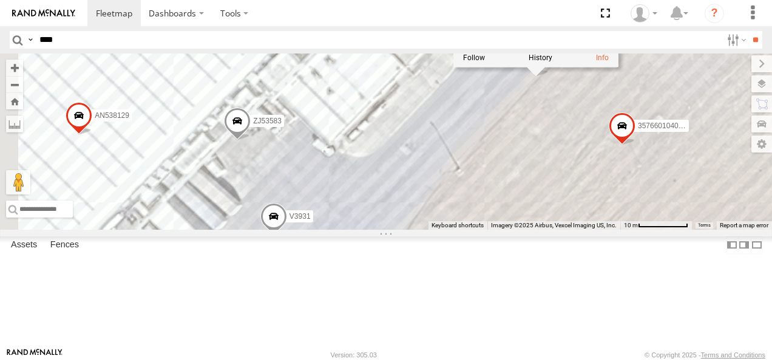
drag, startPoint x: 523, startPoint y: 197, endPoint x: 565, endPoint y: 155, distance: 59.2
click at [565, 155] on div "015910001985509 NISSAN 302 AN531629 L722 AN535261 845 3915 623 AN53235 3485185f…" at bounding box center [386, 141] width 772 height 176
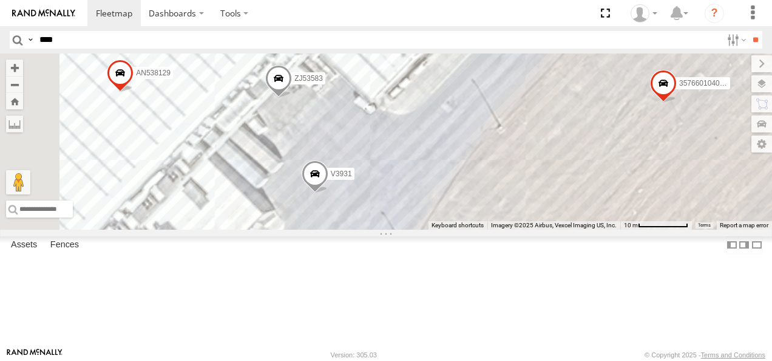
drag, startPoint x: 545, startPoint y: 197, endPoint x: 569, endPoint y: 176, distance: 31.9
click at [569, 177] on div "015910001985509 NISSAN 302 AN531629 L722 AN535261 845 3915 623 AN53235 3485185f…" at bounding box center [386, 141] width 772 height 176
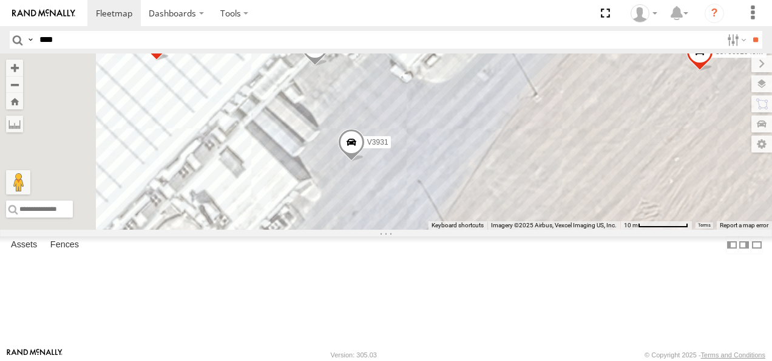
click at [602, 168] on div "015910001985509 NISSAN 302 AN531629 L722 AN535261 845 3915 623 AN53235 3485185f…" at bounding box center [386, 141] width 772 height 176
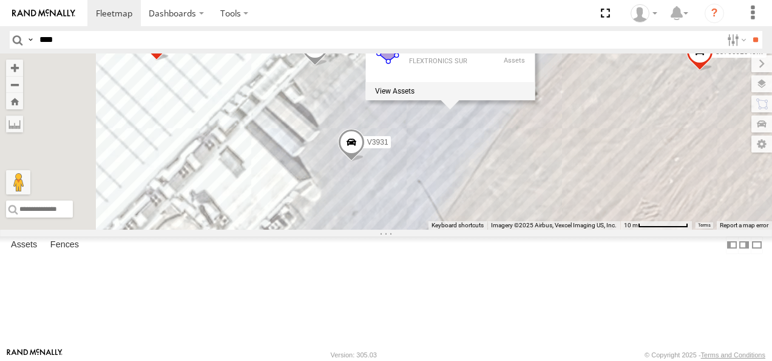
click at [661, 203] on div "015910001985509 NISSAN 302 AN531629 L722 AN535261 845 3915 623 AN53235 3485185f…" at bounding box center [386, 141] width 772 height 176
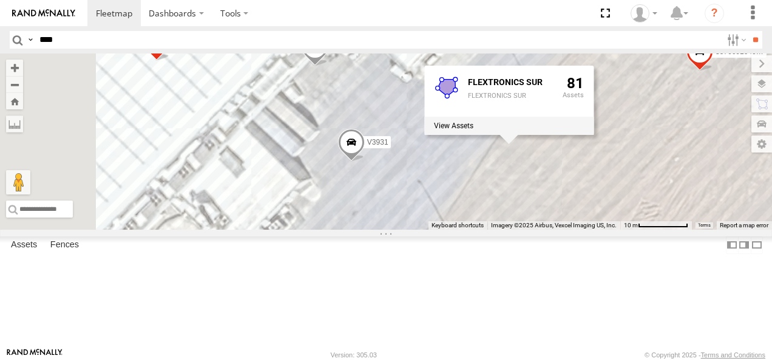
click at [671, 229] on div "015910001985509 NISSAN 302 AN531629 L722 AN535261 845 3915 623 AN53235 3485185f…" at bounding box center [386, 141] width 772 height 176
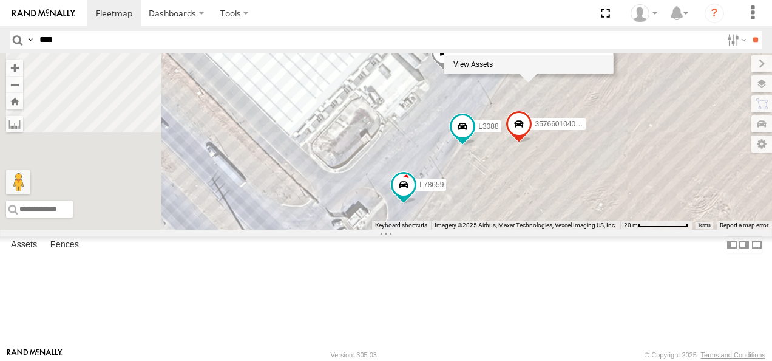
drag, startPoint x: 538, startPoint y: 259, endPoint x: 566, endPoint y: 132, distance: 129.9
click at [567, 139] on div "015910001985509 NISSAN 302 AN531629 L722 AN535261 845 3915 623 AN53235 3485185f…" at bounding box center [386, 141] width 772 height 176
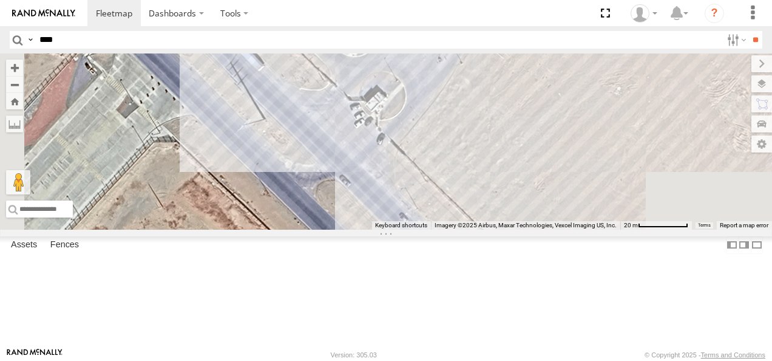
click at [491, 229] on div "015910001985509 NISSAN 302 AN531629 L722 AN535261 845 3915 623 AN53235 3485185f…" at bounding box center [386, 141] width 772 height 176
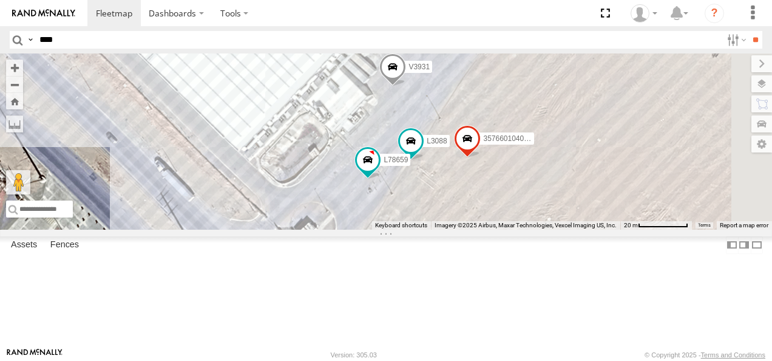
drag, startPoint x: 633, startPoint y: 157, endPoint x: 562, endPoint y: 289, distance: 150.2
click at [562, 229] on div "015910001985509 NISSAN 302 AN531629 L722 AN535261 845 3915 623 AN53235 3485185f…" at bounding box center [386, 141] width 772 height 176
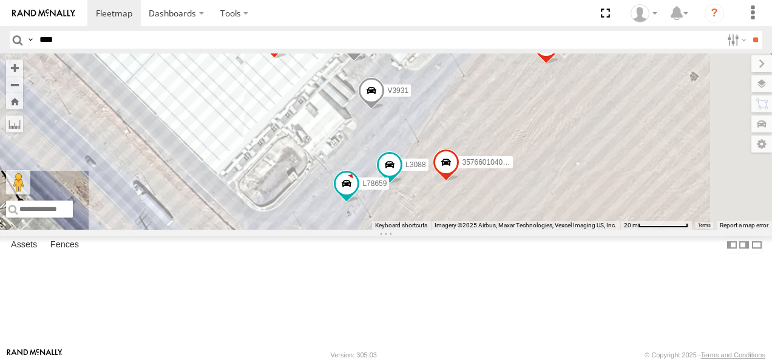
drag, startPoint x: 604, startPoint y: 222, endPoint x: 572, endPoint y: 257, distance: 47.7
click at [575, 229] on div "015910001985509 NISSAN 302 AN531629 L722 AN535261 845 3915 623 AN53235 3485185f…" at bounding box center [386, 141] width 772 height 176
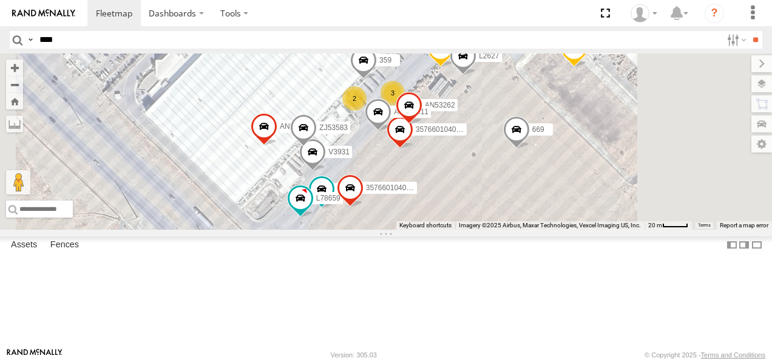
drag, startPoint x: 653, startPoint y: 185, endPoint x: 560, endPoint y: 205, distance: 95.0
click at [561, 205] on div "015910001985509 NISSAN 302 AN531629 L722 AN535261 845 3915 623 AN53235 3485185f…" at bounding box center [386, 141] width 772 height 176
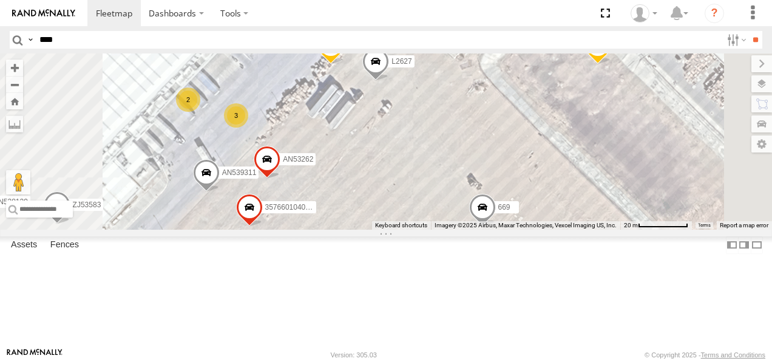
drag, startPoint x: 605, startPoint y: 155, endPoint x: 648, endPoint y: 202, distance: 63.6
click at [648, 201] on div "015910001985509 NISSAN 302 AN531629 L722 AN535261 845 3915 623 AN53235 3485185f…" at bounding box center [386, 141] width 772 height 176
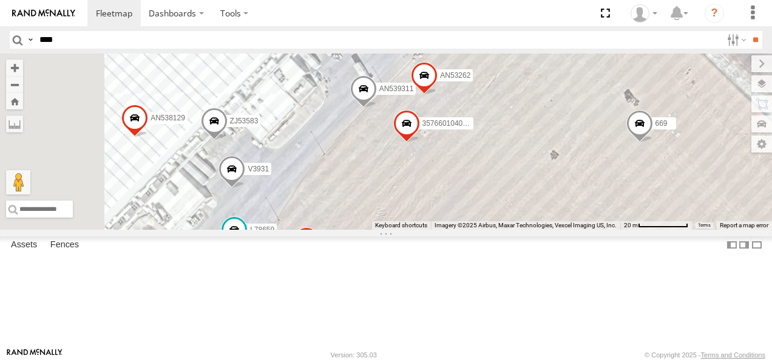
drag, startPoint x: 580, startPoint y: 214, endPoint x: 738, endPoint y: 113, distance: 187.3
click at [738, 114] on div "015910001985509 NISSAN 302 AN531629 L722 AN535261 845 3915 623 AN53235 3485185f…" at bounding box center [386, 141] width 772 height 176
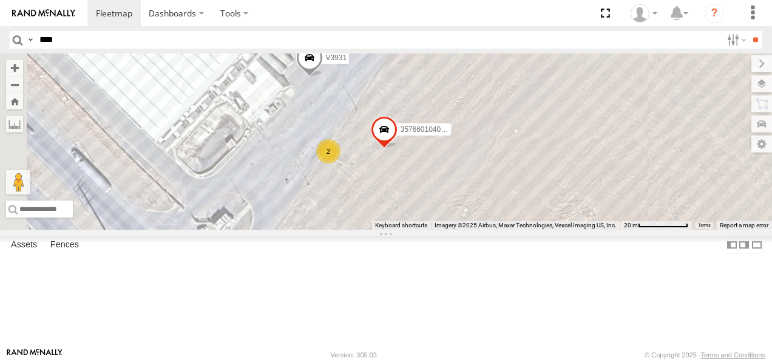
drag, startPoint x: 629, startPoint y: 208, endPoint x: 710, endPoint y: 106, distance: 130.1
click at [709, 106] on div "015910001985509 NISSAN 302 AN531629 L722 AN535261 845 3915 623 AN53235 3485185f…" at bounding box center [386, 141] width 772 height 176
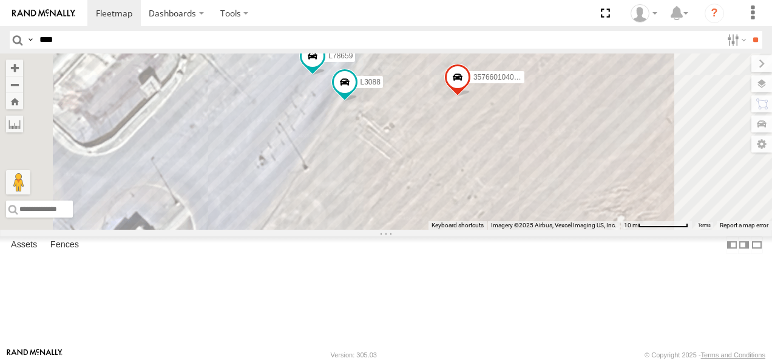
drag, startPoint x: 542, startPoint y: 159, endPoint x: 521, endPoint y: 217, distance: 61.8
click at [525, 215] on div "015910001985509 NISSAN 302 AN531629 L722 AN535261 845 3915 623 AN53235 3485185f…" at bounding box center [386, 141] width 772 height 176
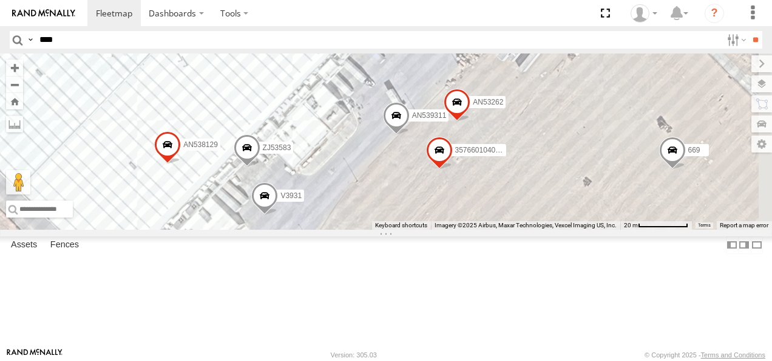
drag, startPoint x: 599, startPoint y: 125, endPoint x: 510, endPoint y: 285, distance: 182.6
click at [511, 229] on div "015910001985509 NISSAN 302 AN531629 L722 AN535261 845 3915 623 AN53235 3485185f…" at bounding box center [386, 141] width 772 height 176
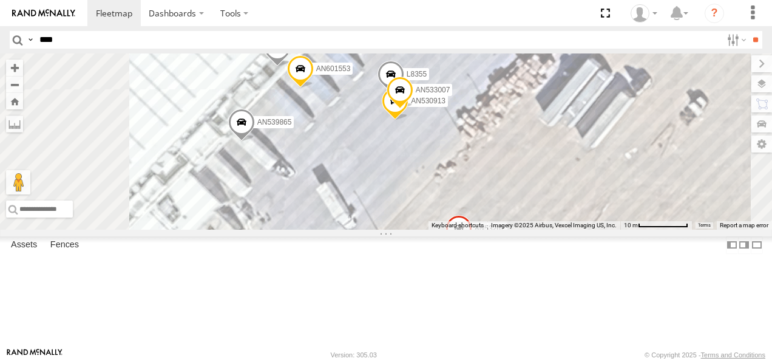
click at [668, 229] on div "015910001985509 NISSAN 302 AN531629 L722 AN535261 845 3915 623 AN53235 3485185f…" at bounding box center [386, 141] width 772 height 176
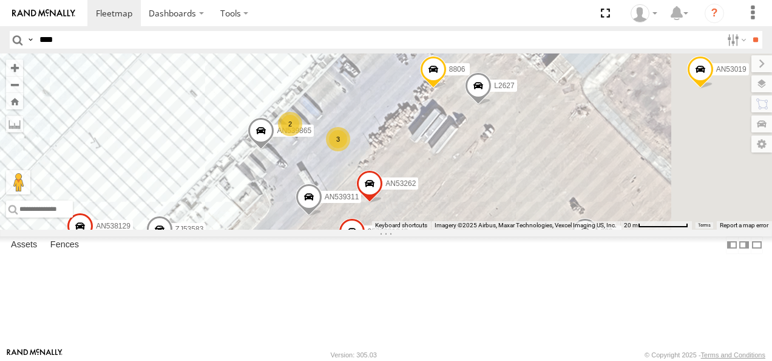
click at [552, 229] on div "015910001985509 NISSAN 302 AN531629 L722 AN535261 845 3915 623 AN53235 3485185f…" at bounding box center [386, 141] width 772 height 176
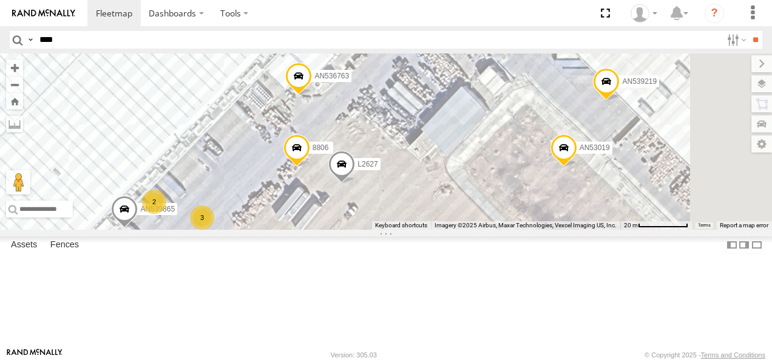
click at [527, 229] on div "015910001985509 NISSAN 302 AN531629 L722 AN535261 845 3915 623 AN53235 3485185f…" at bounding box center [386, 141] width 772 height 176
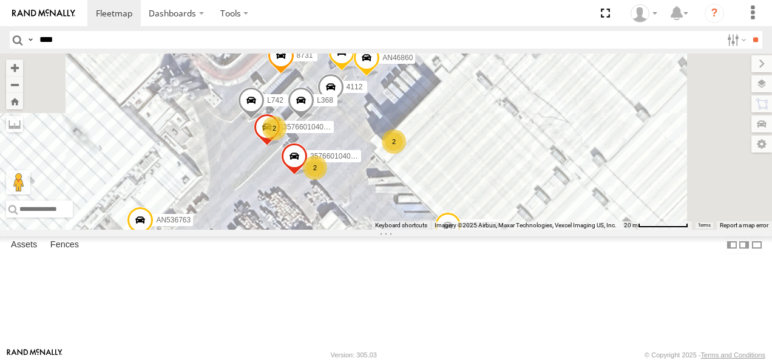
drag, startPoint x: 600, startPoint y: 197, endPoint x: 525, endPoint y: 314, distance: 139.8
click at [525, 229] on div "015910001985509 NISSAN 302 AN531629 L722 AN535261 845 3915 623 AN53235 3485185f…" at bounding box center [386, 141] width 772 height 176
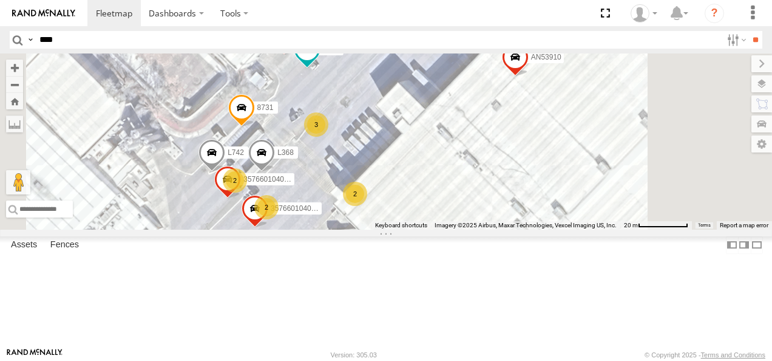
drag, startPoint x: 555, startPoint y: 197, endPoint x: 520, endPoint y: 262, distance: 73.9
click at [520, 229] on div "015910001985509 NISSAN 302 AN531629 L722 AN535261 845 3915 623 AN53235 3485185f…" at bounding box center [386, 141] width 772 height 176
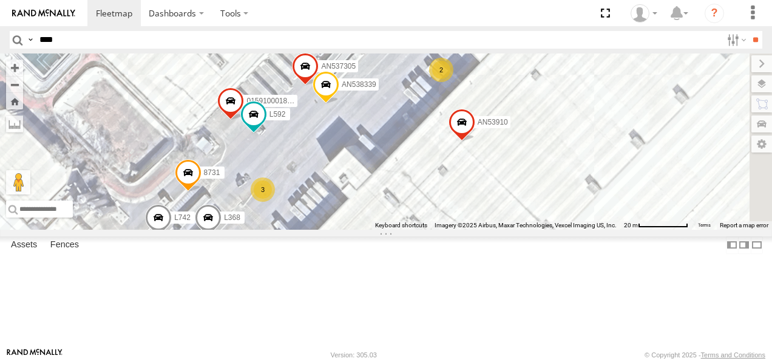
drag, startPoint x: 607, startPoint y: 172, endPoint x: 535, endPoint y: 257, distance: 110.7
click at [535, 229] on div "015910001985509 NISSAN 302 AN531629 L722 AN535261 845 3915 623 AN53235 3485185f…" at bounding box center [386, 141] width 772 height 176
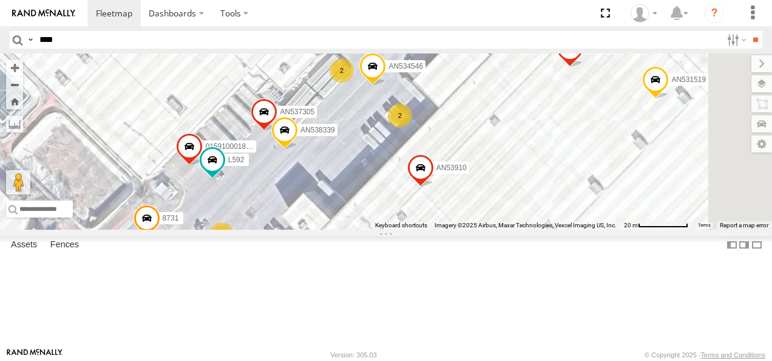
drag, startPoint x: 662, startPoint y: 177, endPoint x: 628, endPoint y: 202, distance: 42.1
click at [645, 200] on div "015910001985509 NISSAN 302 AN531629 L722 AN535261 845 3915 623 AN53235 3485185f…" at bounding box center [386, 141] width 772 height 176
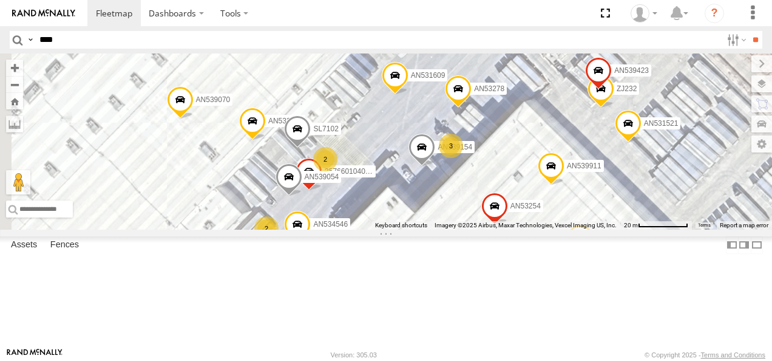
drag, startPoint x: 611, startPoint y: 163, endPoint x: 579, endPoint y: 276, distance: 117.4
click at [563, 229] on div "015910001985509 NISSAN 302 AN531629 L722 AN535261 845 3915 623 AN53235 3485185f…" at bounding box center [386, 141] width 772 height 176
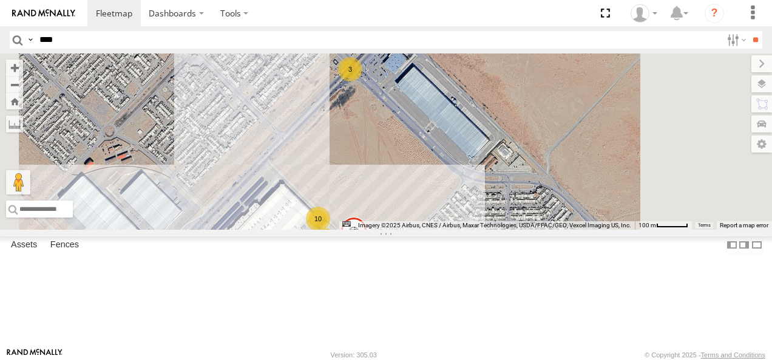
drag, startPoint x: 581, startPoint y: 124, endPoint x: 543, endPoint y: 202, distance: 86.9
click at [546, 201] on div "015910001985509 NISSAN 302 AN531629 L722 AN535261 845 3915 623 AN53235 3485185f…" at bounding box center [386, 141] width 772 height 176
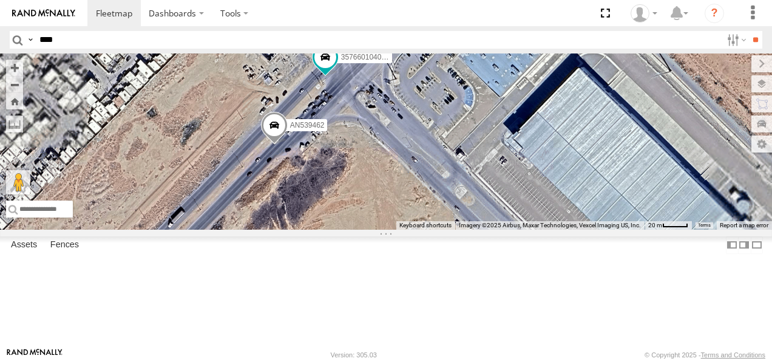
drag, startPoint x: 509, startPoint y: 123, endPoint x: 474, endPoint y: 223, distance: 106.6
click at [474, 223] on div "015910001985509 NISSAN 302 AN531629 L722 AN535261 845 3915 623 AN53235 3485185f…" at bounding box center [386, 141] width 772 height 176
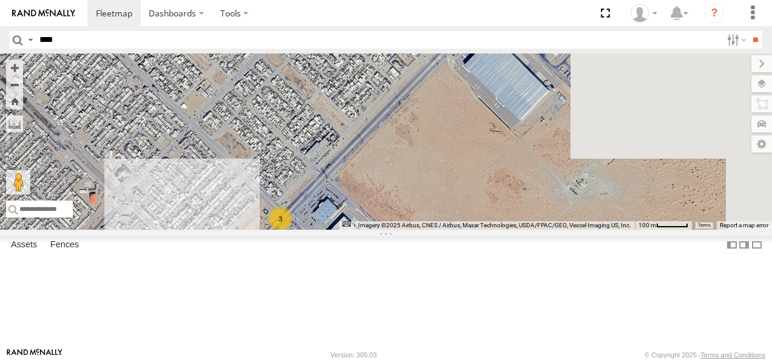
drag, startPoint x: 577, startPoint y: 180, endPoint x: 488, endPoint y: 317, distance: 163.7
click at [488, 229] on div "015910001985509 NISSAN 302 AN531629 L722 AN535261 845 3915 623 AN53235 3485185f…" at bounding box center [386, 141] width 772 height 176
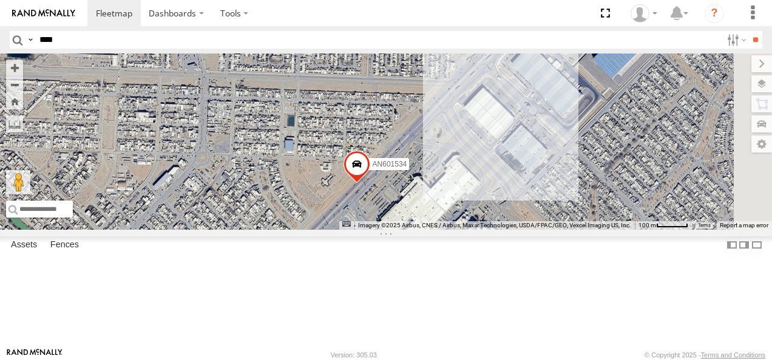
drag, startPoint x: 601, startPoint y: 202, endPoint x: 577, endPoint y: 222, distance: 31.4
click at [582, 222] on div "015910001985509 NISSAN 302 AN531629 L722 AN535261 845 3915 623 AN53235 3485185f…" at bounding box center [386, 141] width 772 height 176
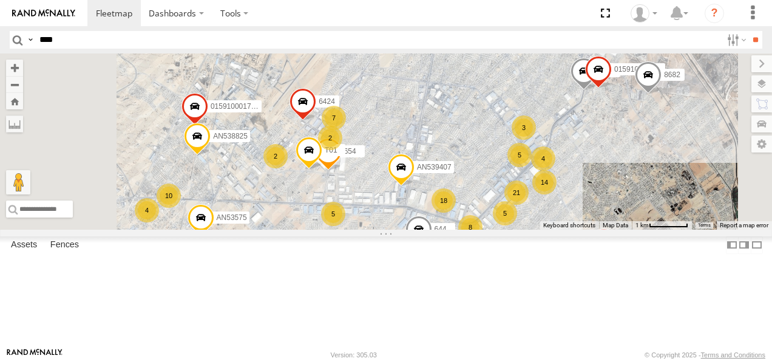
drag, startPoint x: 650, startPoint y: 101, endPoint x: 609, endPoint y: 268, distance: 171.8
click at [609, 229] on div "015910001985509 NISSAN 302 AN531629 L722 AN535261 845 3915 623 AN53235 3485185f…" at bounding box center [386, 141] width 772 height 176
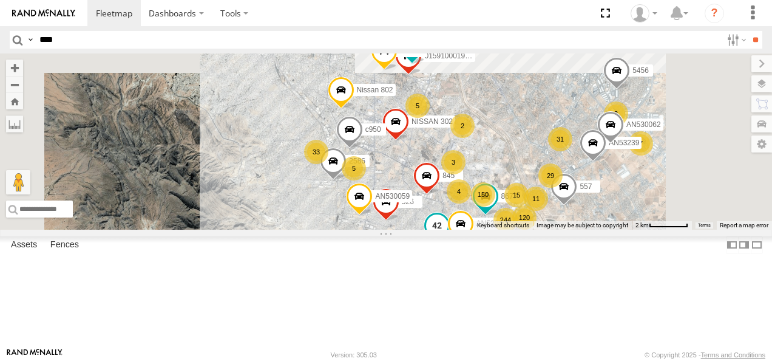
drag, startPoint x: 569, startPoint y: 160, endPoint x: 581, endPoint y: 273, distance: 113.5
click at [450, 245] on span at bounding box center [437, 228] width 27 height 33
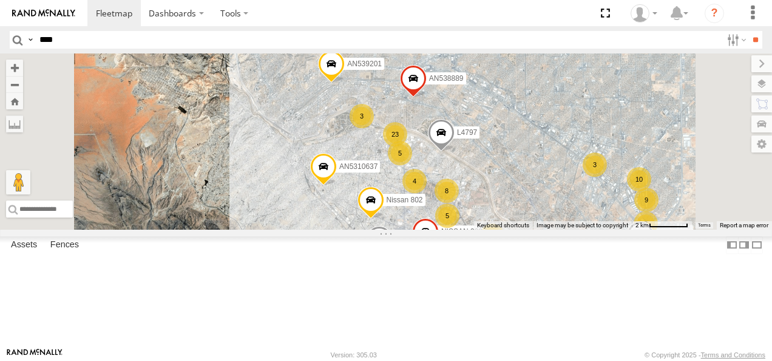
drag, startPoint x: 579, startPoint y: 175, endPoint x: 603, endPoint y: 266, distance: 94.4
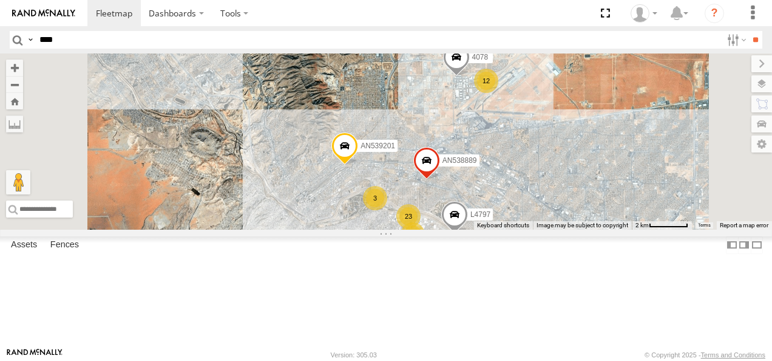
drag, startPoint x: 583, startPoint y: 187, endPoint x: 599, endPoint y: 270, distance: 84.1
click at [599, 229] on div "NISSAN [PHONE_NUMBER] AN539091 557 8682 659 NISSAN 063 756 AN539407 AN530768 AN…" at bounding box center [386, 141] width 772 height 176
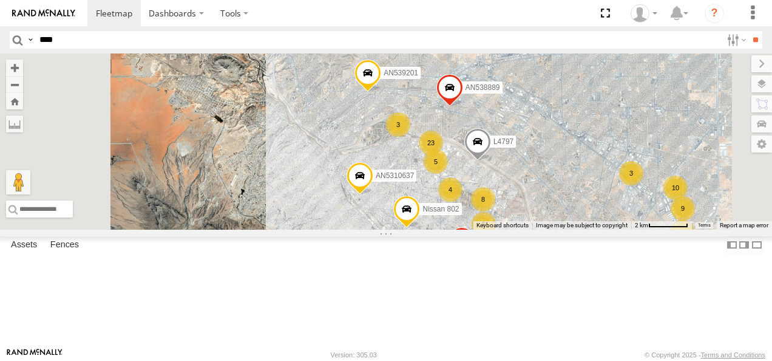
drag, startPoint x: 596, startPoint y: 248, endPoint x: 617, endPoint y: 141, distance: 108.8
click at [463, 107] on div "AN538889" at bounding box center [450, 90] width 27 height 33
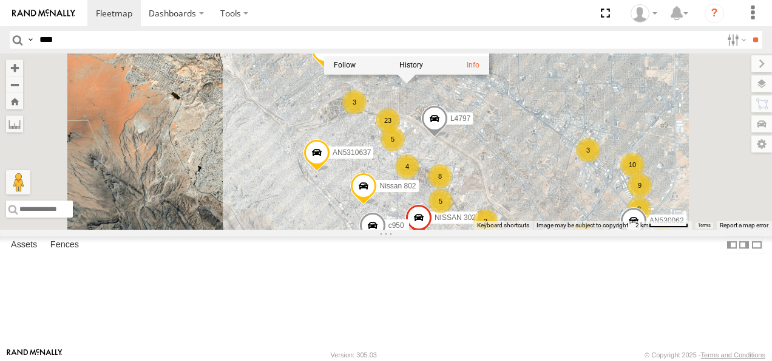
drag, startPoint x: 620, startPoint y: 195, endPoint x: 573, endPoint y: 180, distance: 49.1
click at [448, 138] on span at bounding box center [434, 121] width 27 height 33
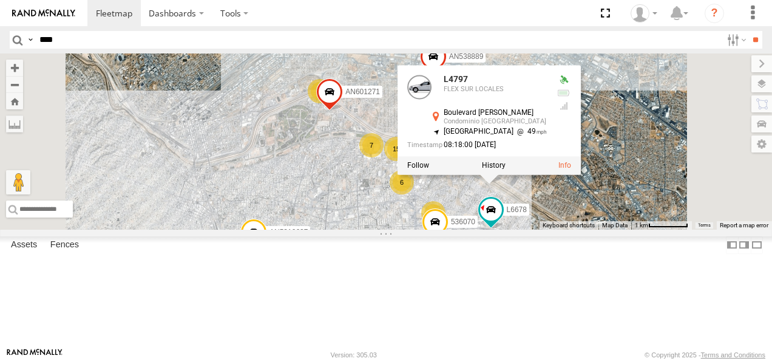
drag, startPoint x: 483, startPoint y: 137, endPoint x: 529, endPoint y: 174, distance: 59.2
click at [529, 174] on div "NISSAN [PHONE_NUMBER] AN539091 557 8682 659 NISSAN 063 756 AN539407 AN530768 AN…" at bounding box center [386, 141] width 772 height 176
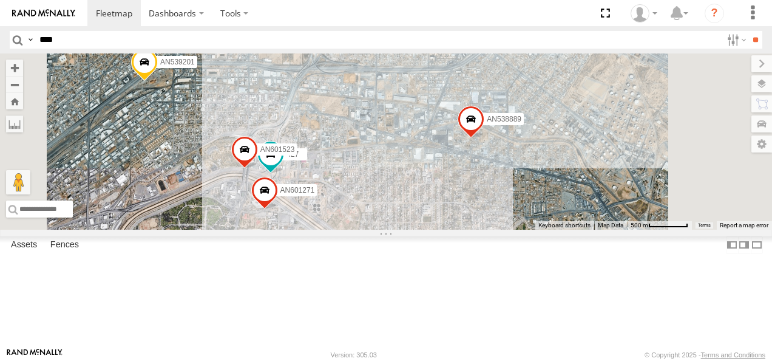
drag, startPoint x: 595, startPoint y: 144, endPoint x: 531, endPoint y: 202, distance: 86.8
click at [531, 202] on div "NISSAN [PHONE_NUMBER] AN539091 557 8682 659 NISSAN 063 756 AN539407 AN530768 AN…" at bounding box center [386, 141] width 772 height 176
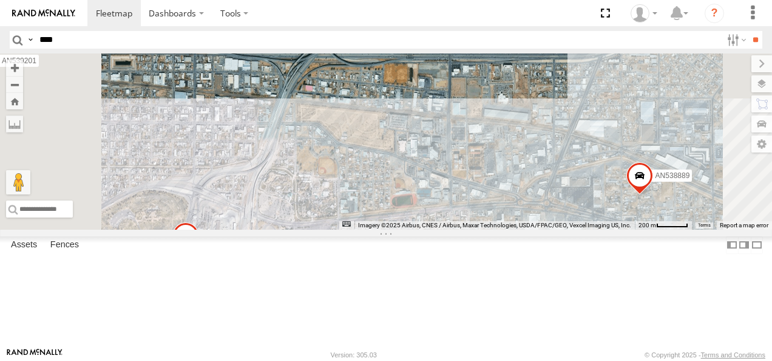
drag, startPoint x: 472, startPoint y: 157, endPoint x: 513, endPoint y: 210, distance: 66.7
click at [513, 210] on div "NISSAN [PHONE_NUMBER] AN539091 557 8682 659 NISSAN 063 756 AN539407 AN530768 AN…" at bounding box center [386, 141] width 772 height 176
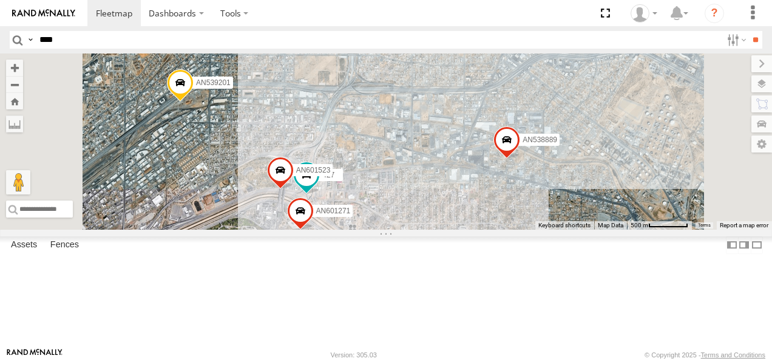
drag, startPoint x: 520, startPoint y: 204, endPoint x: 540, endPoint y: 140, distance: 67.6
click at [540, 141] on div "NISSAN [PHONE_NUMBER] AN539091 557 8682 659 NISSAN 063 756 AN539407 AN530768 AN…" at bounding box center [386, 141] width 772 height 176
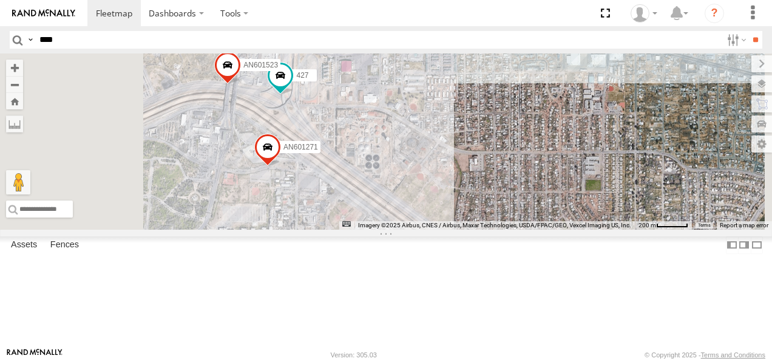
drag, startPoint x: 570, startPoint y: 211, endPoint x: 577, endPoint y: 114, distance: 98.0
click at [577, 117] on div "NISSAN [PHONE_NUMBER] AN539091 557 8682 659 NISSAN 063 756 AN539407 AN530768 AN…" at bounding box center [386, 141] width 772 height 176
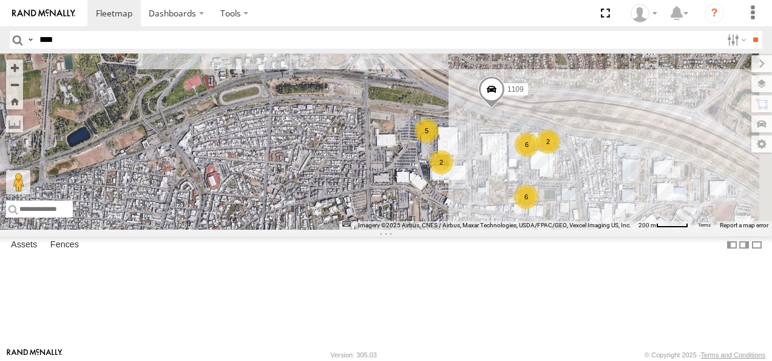
drag, startPoint x: 566, startPoint y: 182, endPoint x: 467, endPoint y: 115, distance: 119.2
click at [475, 117] on div "NISSAN [PHONE_NUMBER] AN539091 557 8682 659 NISSAN 063 756 AN539407 AN530768 AN…" at bounding box center [386, 141] width 772 height 176
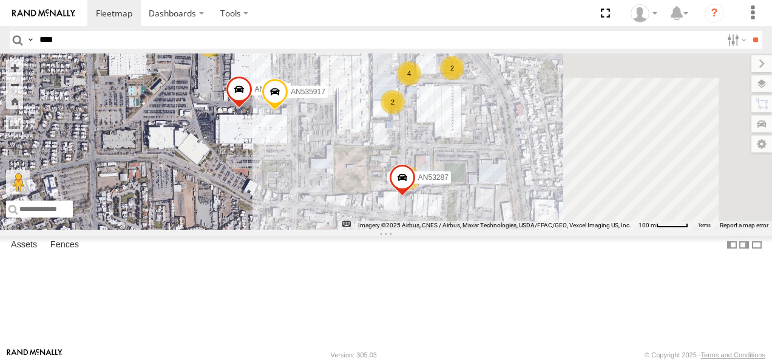
drag, startPoint x: 585, startPoint y: 154, endPoint x: 508, endPoint y: 161, distance: 78.0
click at [511, 163] on div "NISSAN [PHONE_NUMBER] AN539091 557 8682 659 NISSAN 063 756 AN539407 AN530768 AN…" at bounding box center [386, 141] width 772 height 176
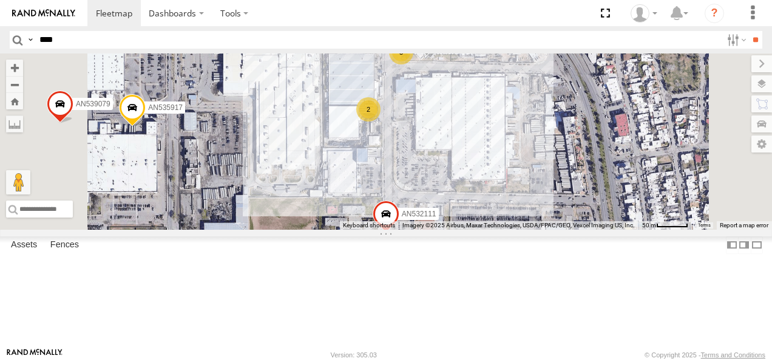
drag, startPoint x: 550, startPoint y: 133, endPoint x: 503, endPoint y: 163, distance: 55.9
click at [503, 163] on div "NISSAN [PHONE_NUMBER] AN539091 557 8682 659 NISSAN 063 756 AN539407 AN530768 AN…" at bounding box center [386, 141] width 772 height 176
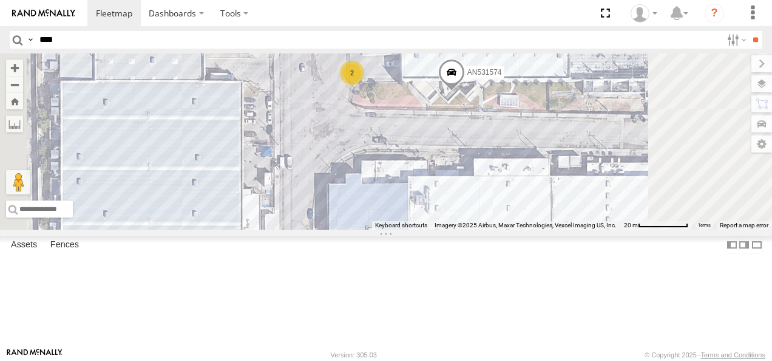
drag, startPoint x: 533, startPoint y: 136, endPoint x: 504, endPoint y: 224, distance: 92.7
click at [507, 225] on div "NISSAN [PHONE_NUMBER] AN539091 557 8682 659 NISSAN 063 756 AN539407 AN530768 AN…" at bounding box center [386, 141] width 772 height 176
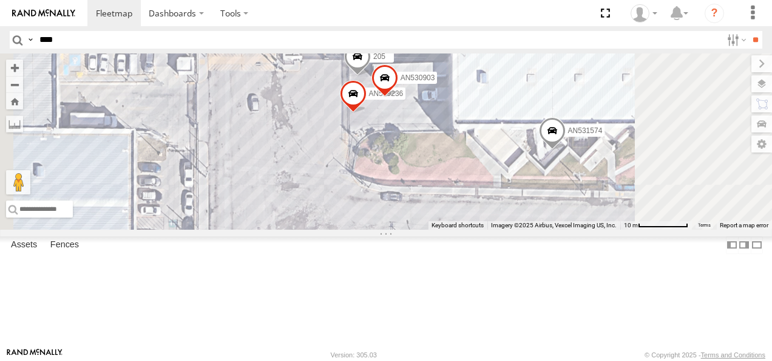
drag, startPoint x: 510, startPoint y: 146, endPoint x: 513, endPoint y: 237, distance: 91.1
click at [513, 229] on div "NISSAN [PHONE_NUMBER] AN539091 557 8682 659 NISSAN 063 756 AN539407 AN530768 AN…" at bounding box center [386, 141] width 772 height 176
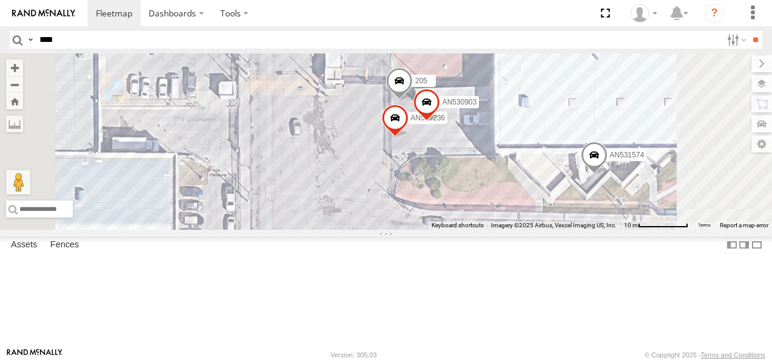
drag, startPoint x: 549, startPoint y: 207, endPoint x: 594, endPoint y: 219, distance: 46.5
click at [594, 219] on div "NISSAN [PHONE_NUMBER] AN539091 557 8682 659 NISSAN 063 756 AN539407 AN530768 AN…" at bounding box center [386, 141] width 772 height 176
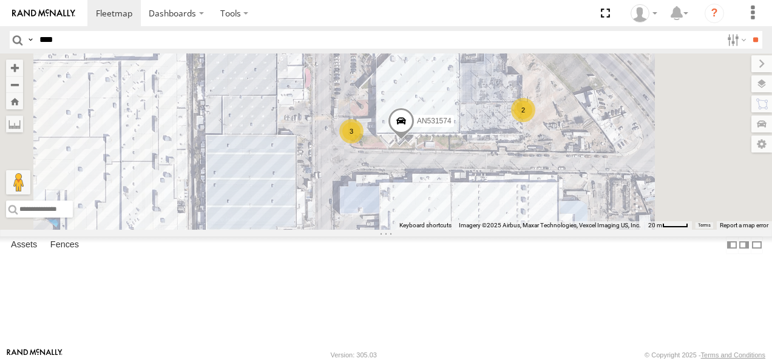
drag, startPoint x: 504, startPoint y: 240, endPoint x: 474, endPoint y: 219, distance: 37.1
click at [476, 220] on div "NISSAN [PHONE_NUMBER] AN539091 557 8682 659 NISSAN 063 756 AN539407 AN530768 AN…" at bounding box center [386, 141] width 772 height 176
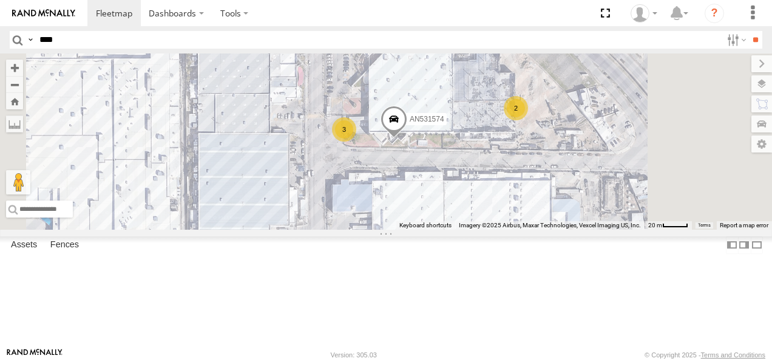
drag, startPoint x: 605, startPoint y: 192, endPoint x: 651, endPoint y: 151, distance: 61.5
click at [651, 152] on div "NISSAN [PHONE_NUMBER] AN539091 557 8682 659 NISSAN 063 756 AN539407 AN530768 AN…" at bounding box center [386, 141] width 772 height 176
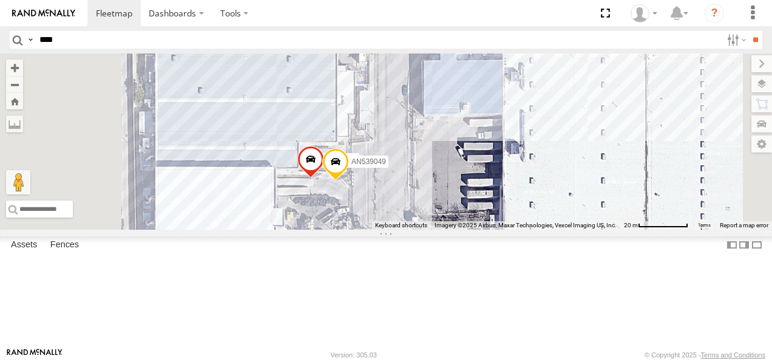
drag, startPoint x: 506, startPoint y: 238, endPoint x: 542, endPoint y: 170, distance: 76.6
click at [541, 170] on div "NISSAN [PHONE_NUMBER] AN539091 557 8682 659 NISSAN 063 756 AN539407 AN530768 AN…" at bounding box center [386, 141] width 772 height 176
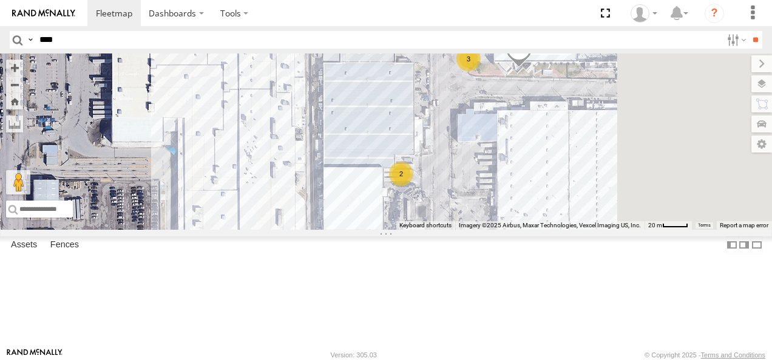
drag, startPoint x: 639, startPoint y: 118, endPoint x: 599, endPoint y: 213, distance: 103.4
click at [605, 210] on div "NISSAN [PHONE_NUMBER] AN539091 557 8682 659 NISSAN 063 756 AN539407 AN530768 AN…" at bounding box center [386, 141] width 772 height 176
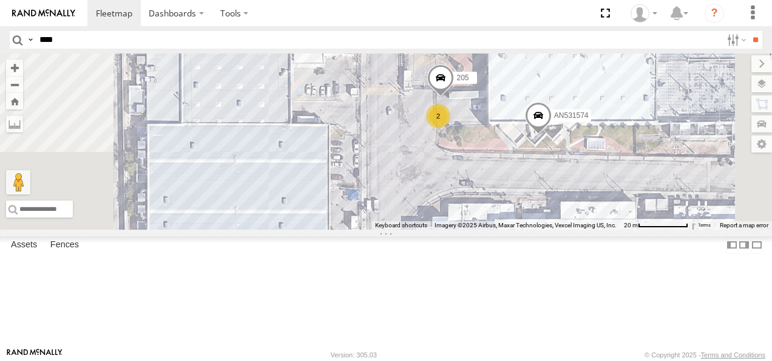
drag, startPoint x: 588, startPoint y: 128, endPoint x: 562, endPoint y: 262, distance: 136.1
click at [562, 229] on div "NISSAN [PHONE_NUMBER] AN539091 557 8682 659 NISSAN 063 756 AN539407 AN530768 AN…" at bounding box center [386, 141] width 772 height 176
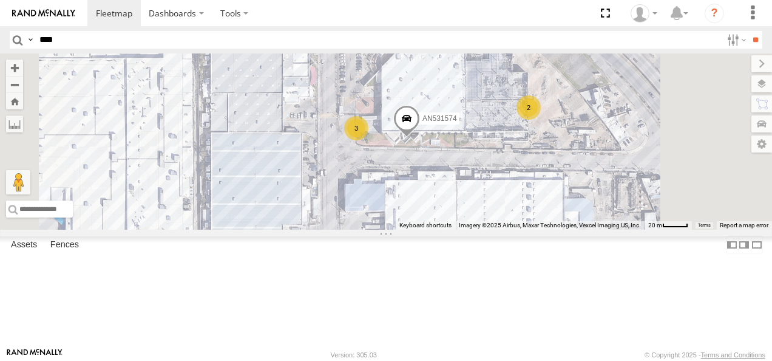
drag, startPoint x: 539, startPoint y: 193, endPoint x: 454, endPoint y: 130, distance: 105.9
click at [454, 130] on div "AN531574 3 2 2" at bounding box center [386, 141] width 772 height 176
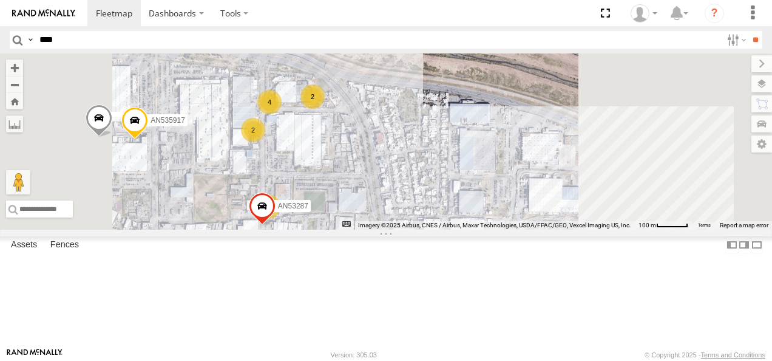
drag, startPoint x: 511, startPoint y: 253, endPoint x: 432, endPoint y: 160, distance: 121.9
click at [436, 163] on div "4 5 2 AN53287 2 AN535917" at bounding box center [386, 141] width 772 height 176
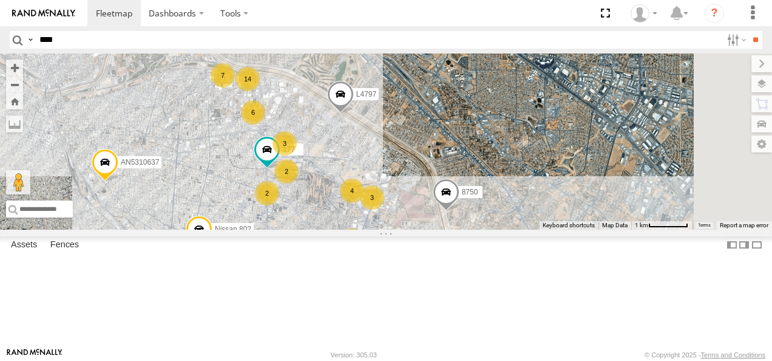
drag, startPoint x: 575, startPoint y: 233, endPoint x: 464, endPoint y: 178, distance: 123.8
click at [464, 178] on div "L4797 AN601523 14 2 7 2 4 AN5310637 2 6 AN538889 3 Nissan 802 8750 3 5 177 AN53…" at bounding box center [386, 141] width 772 height 176
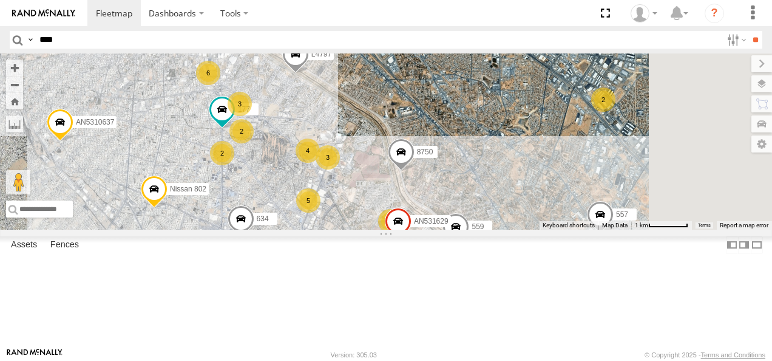
drag, startPoint x: 519, startPoint y: 234, endPoint x: 461, endPoint y: 159, distance: 95.2
click at [467, 166] on div "L4797 AN601523 14 2 7 2 4 AN5310637 2 6 AN538889 3 Nissan 802 8750 3 5 177 AN53…" at bounding box center [386, 141] width 772 height 176
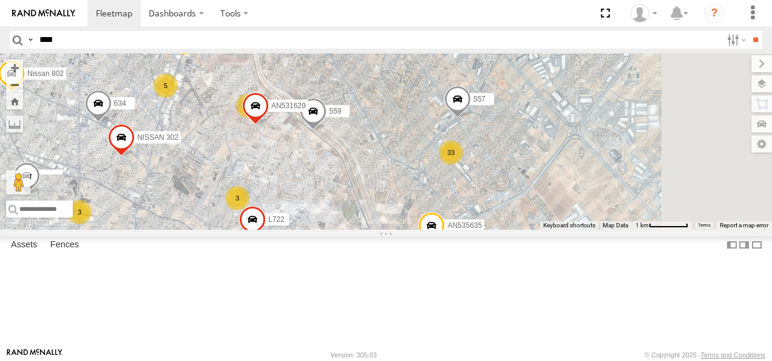
drag, startPoint x: 578, startPoint y: 237, endPoint x: 440, endPoint y: 154, distance: 161.2
click at [327, 131] on span at bounding box center [313, 114] width 27 height 33
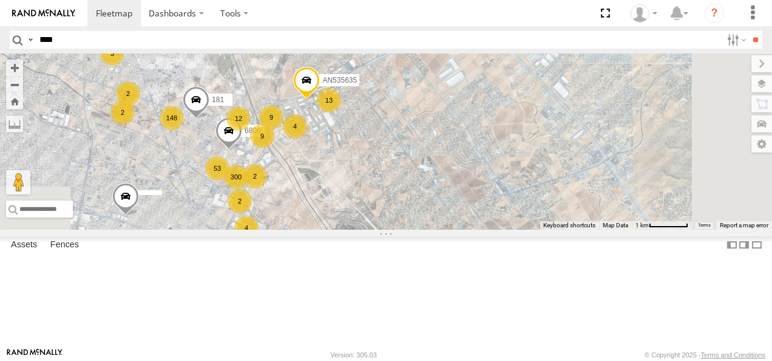
drag, startPoint x: 475, startPoint y: 215, endPoint x: 455, endPoint y: 134, distance: 83.0
click at [455, 134] on div "L4797 AN601523 14 2 7 2 4 AN5310637 2 6 AN538889 3 Nissan 802 8750 3 5 177 AN53…" at bounding box center [386, 141] width 772 height 176
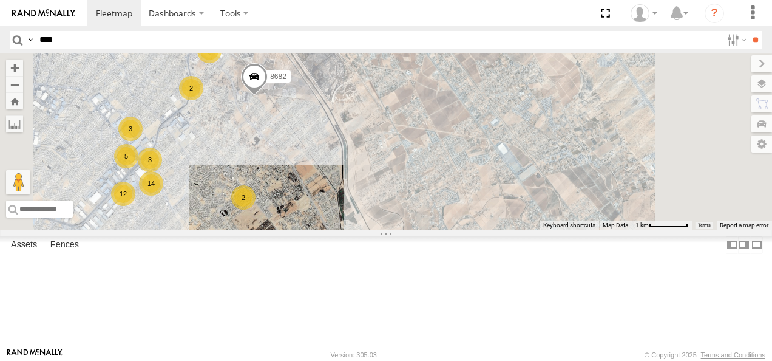
drag, startPoint x: 544, startPoint y: 204, endPoint x: 529, endPoint y: 114, distance: 91.6
click at [529, 114] on div "L4797 AN601523 14 2 7 2 4 AN5310637 2 6 AN538889 3 Nissan 802 8750 3 5 177 AN53…" at bounding box center [386, 141] width 772 height 176
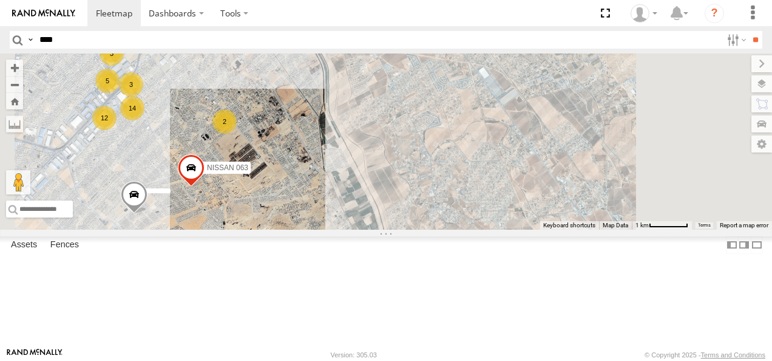
drag, startPoint x: 571, startPoint y: 192, endPoint x: 534, endPoint y: 98, distance: 101.1
click at [537, 107] on div "L4797 AN601523 14 2 7 2 4 AN5310637 2 6 AN538889 3 Nissan 802 8750 3 5 177 AN53…" at bounding box center [386, 141] width 772 height 176
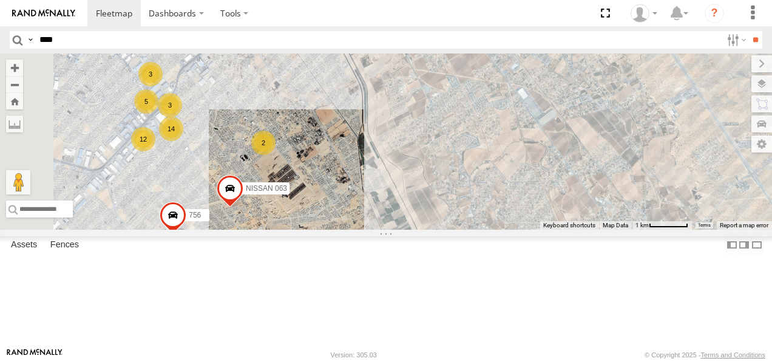
drag, startPoint x: 576, startPoint y: 222, endPoint x: 630, endPoint y: 291, distance: 88.3
click at [630, 229] on div "L4797 AN601523 14 2 7 2 4 AN5310637 2 6 AN538889 3 Nissan 802 8750 3 5 177 AN53…" at bounding box center [386, 141] width 772 height 176
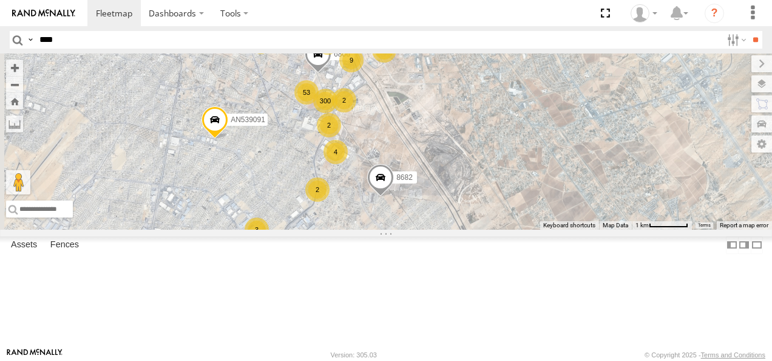
drag, startPoint x: 559, startPoint y: 169, endPoint x: 612, endPoint y: 258, distance: 103.5
click at [612, 229] on div "L4797 AN601523 14 2 7 2 4 AN5310637 2 6 AN538889 3 Nissan 802 8750 3 5 177 AN53…" at bounding box center [386, 141] width 772 height 176
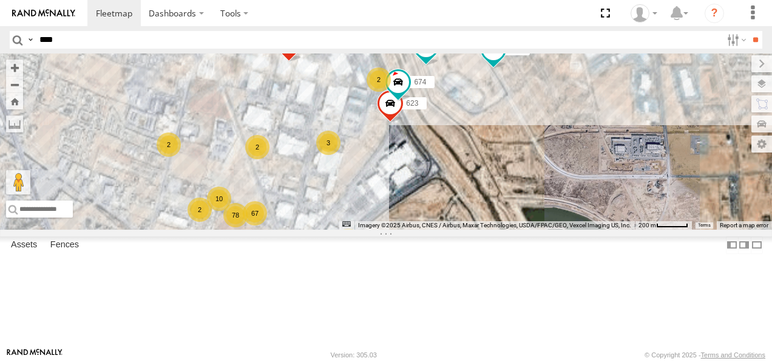
drag, startPoint x: 545, startPoint y: 138, endPoint x: 551, endPoint y: 227, distance: 88.8
click at [551, 227] on div "181 AN536462 623 AN538979 AN53235 2 92 78 93 2 8 3 67 2 674 2 7937 6578 2 10 66…" at bounding box center [386, 141] width 772 height 176
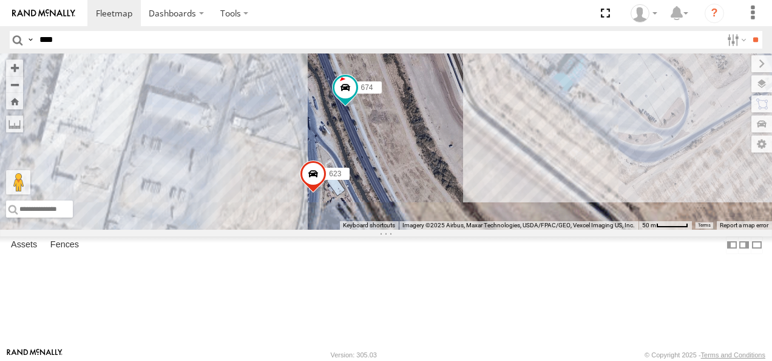
drag, startPoint x: 559, startPoint y: 157, endPoint x: 586, endPoint y: 236, distance: 83.7
click at [586, 229] on div "181 AN536462 623 AN538979 AN53235 674 7937 6578 6679 357660104096649 AN531620 0…" at bounding box center [386, 141] width 772 height 176
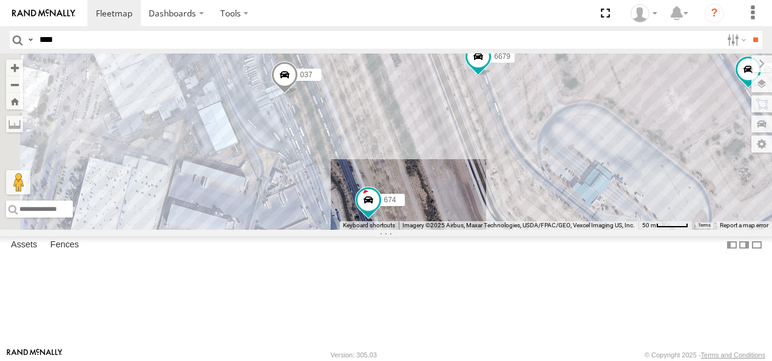
drag, startPoint x: 545, startPoint y: 140, endPoint x: 506, endPoint y: 191, distance: 63.6
click at [508, 191] on div "181 AN536462 623 AN538979 AN53235 674 7937 6578 6679 357660104096649 AN531620 0…" at bounding box center [386, 141] width 772 height 176
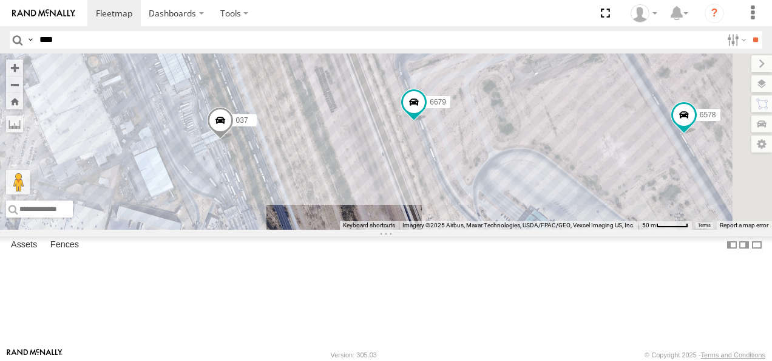
drag, startPoint x: 542, startPoint y: 182, endPoint x: 479, endPoint y: 229, distance: 78.8
click at [483, 227] on div "181 AN536462 623 AN538979 AN53235 674 7937 6578 6679 357660104096649 AN531620 0…" at bounding box center [386, 141] width 772 height 176
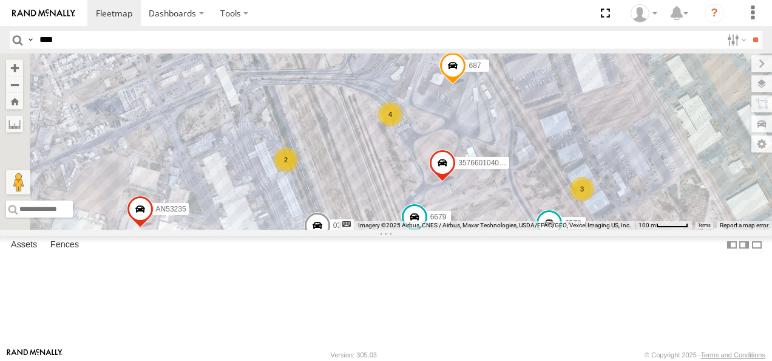
drag, startPoint x: 582, startPoint y: 169, endPoint x: 626, endPoint y: 270, distance: 109.3
click at [626, 229] on div "181 AN536462 623 AN53235 674 7937 6578 6679 357660104096649 6578 AN531620 037 2…" at bounding box center [386, 141] width 772 height 176
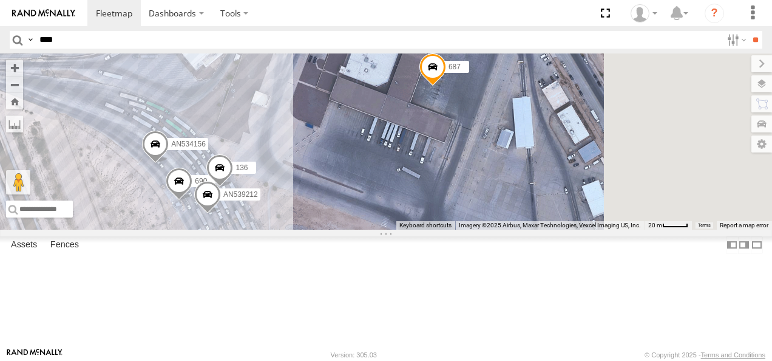
drag, startPoint x: 574, startPoint y: 157, endPoint x: 509, endPoint y: 251, distance: 114.3
click at [509, 229] on div "181 AN536462 623 AN53235 674 7937 6578 6679 357660104096649 6578 AN531620 037 C…" at bounding box center [386, 141] width 772 height 176
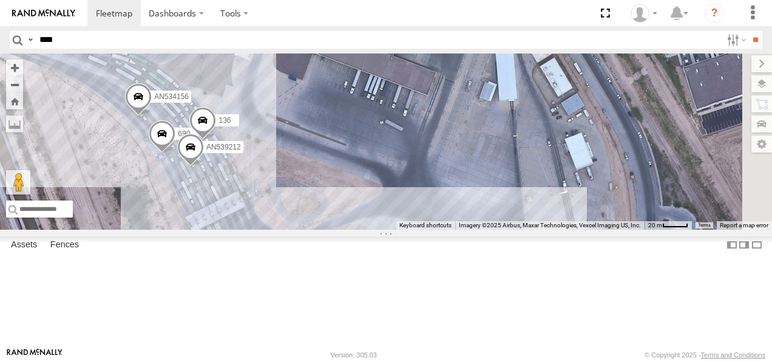
drag, startPoint x: 549, startPoint y: 217, endPoint x: 565, endPoint y: 123, distance: 95.9
click at [564, 124] on div "181 AN536462 623 AN53235 674 7937 6578 6679 357660104096649 6578 AN531620 037 C…" at bounding box center [386, 141] width 772 height 176
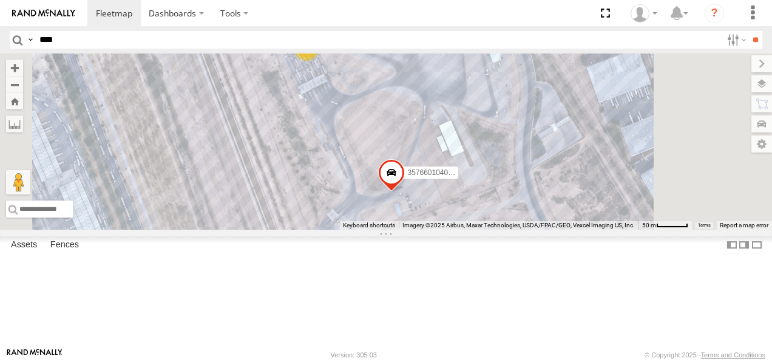
drag, startPoint x: 558, startPoint y: 172, endPoint x: 548, endPoint y: 131, distance: 42.0
click at [549, 130] on div "181 AN536462 623 AN53235 674 7937 6578 6679 357660104096649 6578 AN531620 037 C…" at bounding box center [386, 141] width 772 height 176
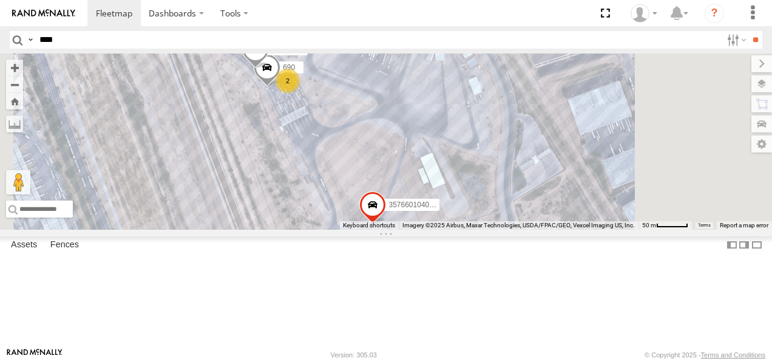
drag, startPoint x: 548, startPoint y: 148, endPoint x: 531, endPoint y: 219, distance: 73.6
click at [531, 219] on div "181 AN536462 623 AN53235 674 7937 6578 6679 357660104096649 6578 AN531620 037 C…" at bounding box center [386, 141] width 772 height 176
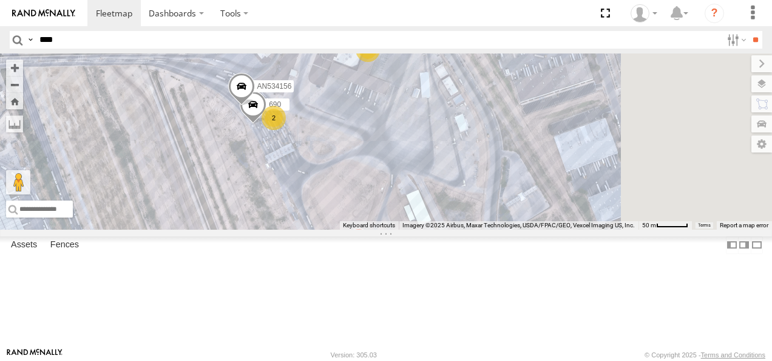
drag, startPoint x: 539, startPoint y: 197, endPoint x: 529, endPoint y: 186, distance: 15.1
click at [529, 186] on div "181 AN536462 623 AN53235 674 7937 6578 6679 357660104096649 6578 AN531620 037 C…" at bounding box center [386, 141] width 772 height 176
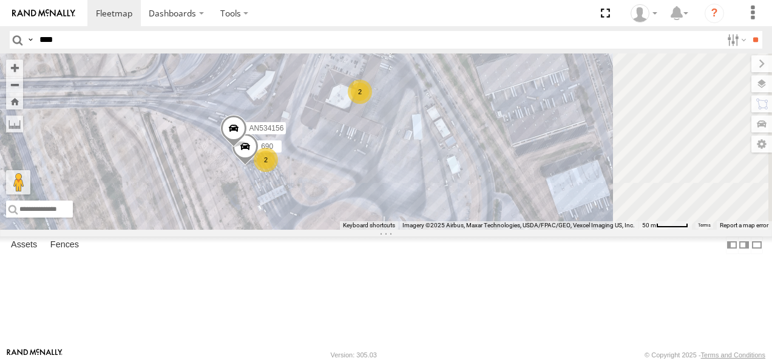
drag, startPoint x: 521, startPoint y: 137, endPoint x: 512, endPoint y: 180, distance: 43.9
click at [512, 180] on div "181 AN536462 623 AN53235 674 7937 6578 6679 357660104096649 6578 AN531620 037 6…" at bounding box center [386, 141] width 772 height 176
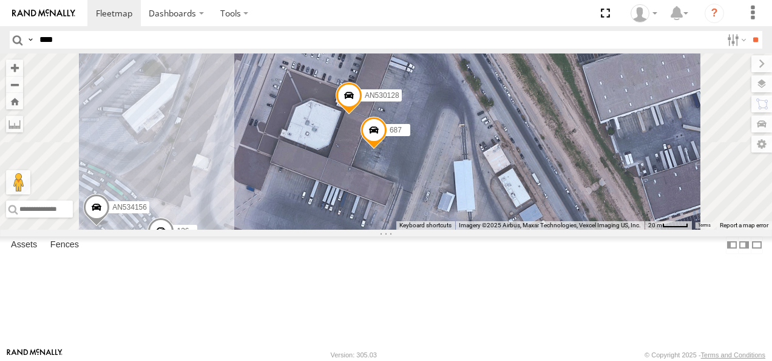
drag, startPoint x: 548, startPoint y: 149, endPoint x: 543, endPoint y: 209, distance: 60.3
click at [410, 136] on label "687" at bounding box center [395, 130] width 30 height 12
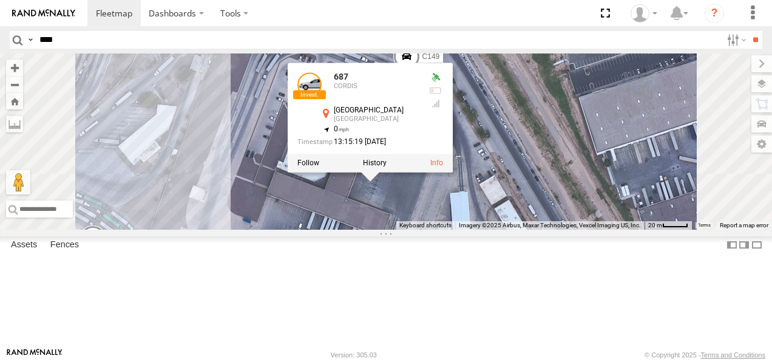
click at [565, 229] on div "181 AN536462 623 AN53235 674 7937 6578 6679 357660104096649 6578 AN531620 037 6…" at bounding box center [386, 141] width 772 height 176
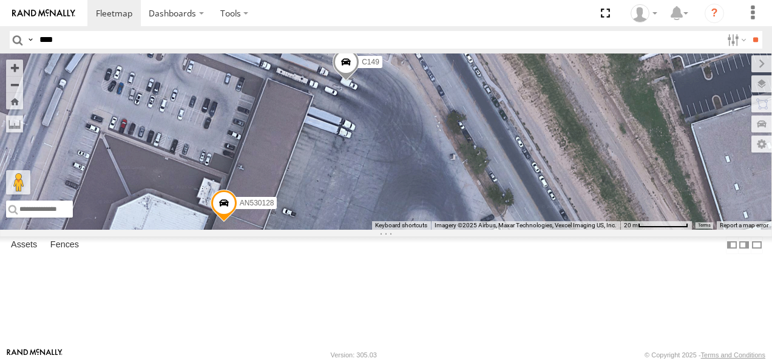
drag, startPoint x: 563, startPoint y: 203, endPoint x: 521, endPoint y: 253, distance: 64.6
click at [521, 229] on div "181 AN536462 623 AN53235 674 7937 6578 6679 357660104096649 6578 AN531620 037 6…" at bounding box center [386, 141] width 772 height 176
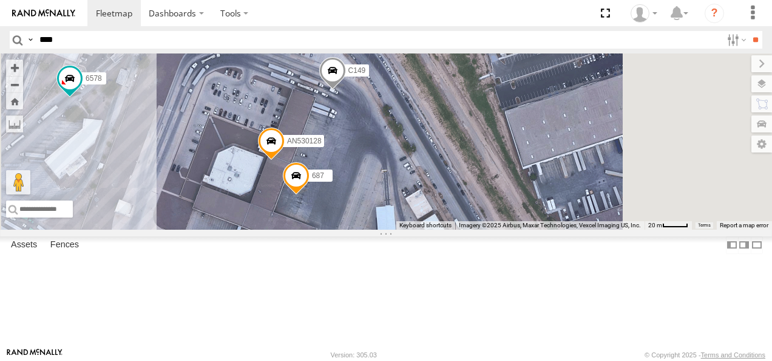
drag, startPoint x: 522, startPoint y: 236, endPoint x: 488, endPoint y: 174, distance: 70.9
click at [494, 180] on div "181 AN536462 623 AN53235 674 7937 6578 6679 357660104096649 6578 AN531620 037 6…" at bounding box center [386, 141] width 772 height 176
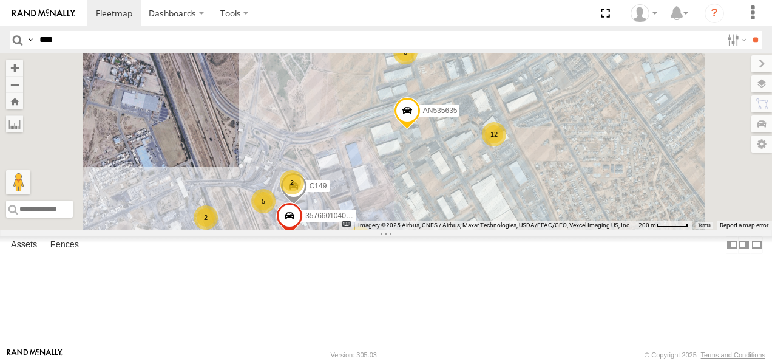
drag, startPoint x: 380, startPoint y: 197, endPoint x: 446, endPoint y: 206, distance: 66.2
click at [446, 206] on div "C149 357660104096649 AN535635 8 12 4 5 2 4 2 AN538844" at bounding box center [386, 141] width 772 height 176
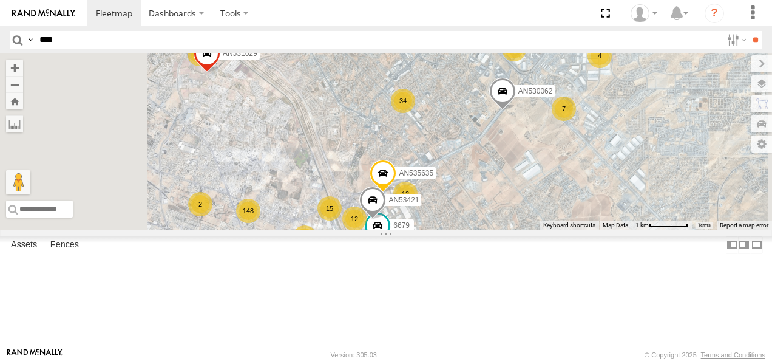
drag, startPoint x: 409, startPoint y: 188, endPoint x: 479, endPoint y: 222, distance: 77.7
click at [486, 229] on div "AN535635 AN530062 6679 148 15 34 298 13 12 12 7 2 AN531629 3 4 4 5 3 2 52 674 2…" at bounding box center [386, 141] width 772 height 176
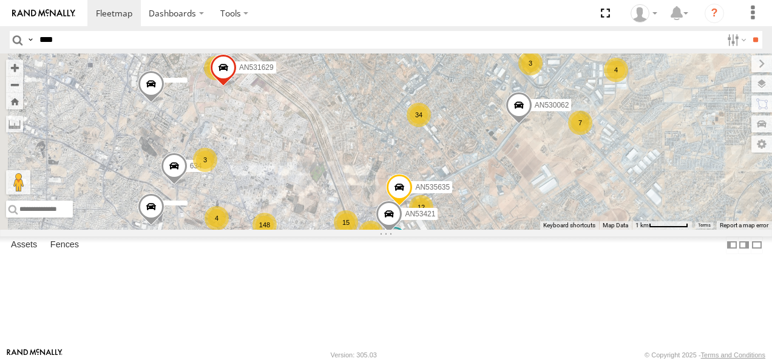
drag, startPoint x: 438, startPoint y: 164, endPoint x: 505, endPoint y: 234, distance: 96.6
click at [505, 229] on div "AN535635 AN530062 6679 148 15 34 298 13 12 12 7 4 AN531629 3 4 4 5 3 2 52 674 2…" at bounding box center [386, 141] width 772 height 176
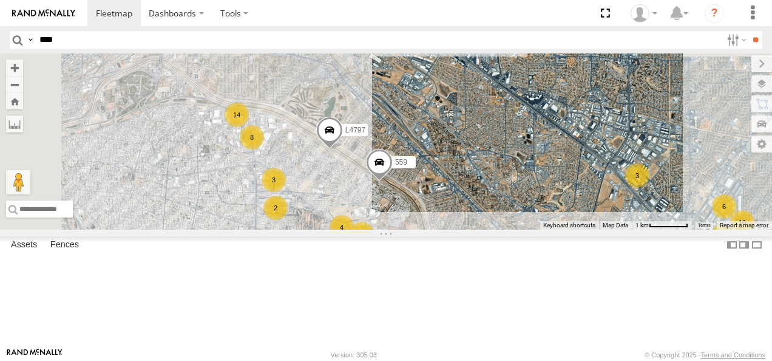
drag, startPoint x: 440, startPoint y: 122, endPoint x: 538, endPoint y: 243, distance: 156.3
click at [393, 182] on span at bounding box center [379, 165] width 27 height 33
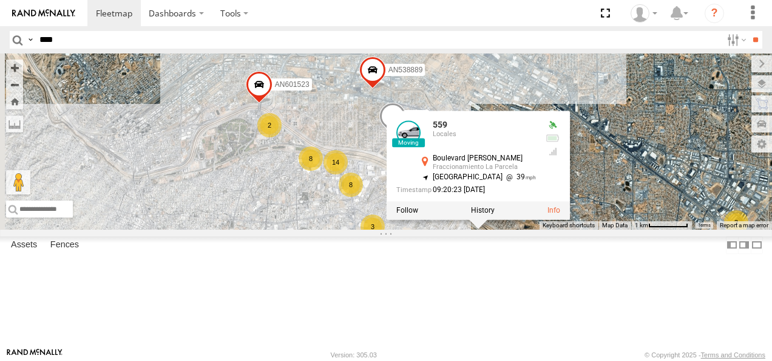
drag, startPoint x: 390, startPoint y: 211, endPoint x: 488, endPoint y: 248, distance: 103.7
click at [488, 229] on div "AN535635 AN530062 6679 148 15 34 298 13 12 12 7 4 AN531629 3 4 4 5 3 2 52 674 2…" at bounding box center [386, 141] width 772 height 176
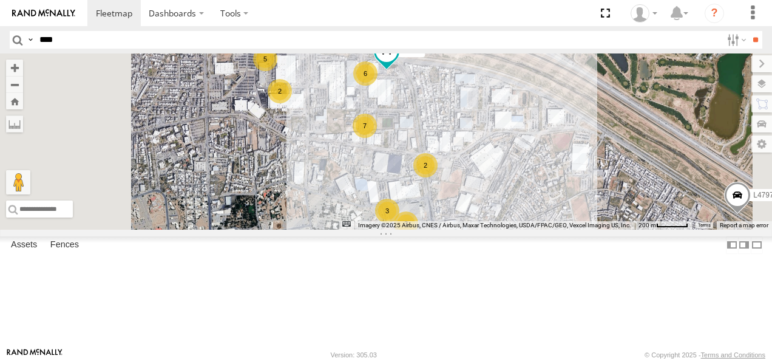
drag, startPoint x: 492, startPoint y: 206, endPoint x: 526, endPoint y: 294, distance: 94.1
click at [526, 229] on div "AN535635 AN530062 6679 AN531629 674 AN539091 AN53421 845 5456 997 634 559 L4797…" at bounding box center [386, 141] width 772 height 176
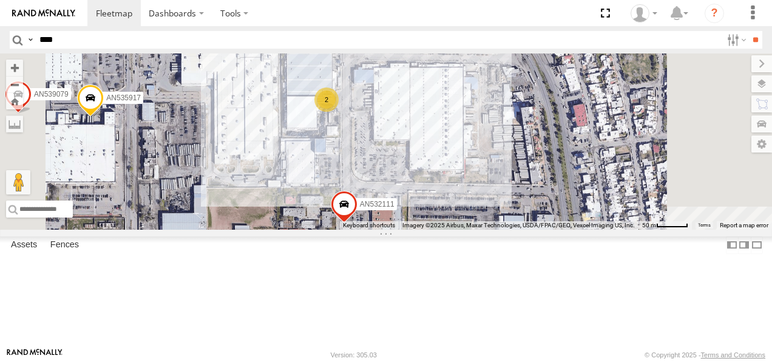
drag, startPoint x: 497, startPoint y: 154, endPoint x: 526, endPoint y: 302, distance: 150.5
click at [526, 229] on div "AN535635 AN530062 6679 AN531629 674 AN539091 AN53421 845 5456 997 634 559 L4797…" at bounding box center [386, 141] width 772 height 176
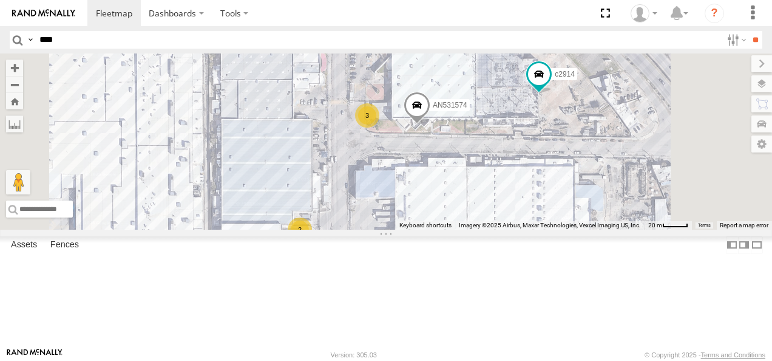
drag, startPoint x: 542, startPoint y: 203, endPoint x: 540, endPoint y: 276, distance: 73.5
click at [540, 229] on div "AN535635 AN530062 6679 AN531629 674 AN539091 AN53421 845 5456 997 634 559 L4797…" at bounding box center [386, 141] width 772 height 176
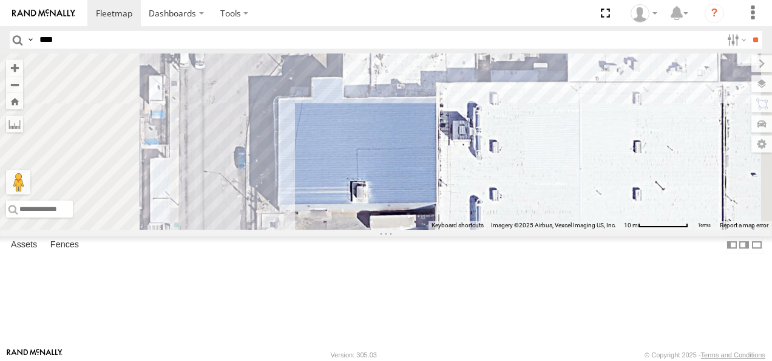
drag, startPoint x: 536, startPoint y: 233, endPoint x: 563, endPoint y: 315, distance: 86.4
click at [563, 229] on div "AN535635 AN530062 6679 AN531629 674 AN539091 AN53421 845 5456 997 634 559 L4797…" at bounding box center [386, 141] width 772 height 176
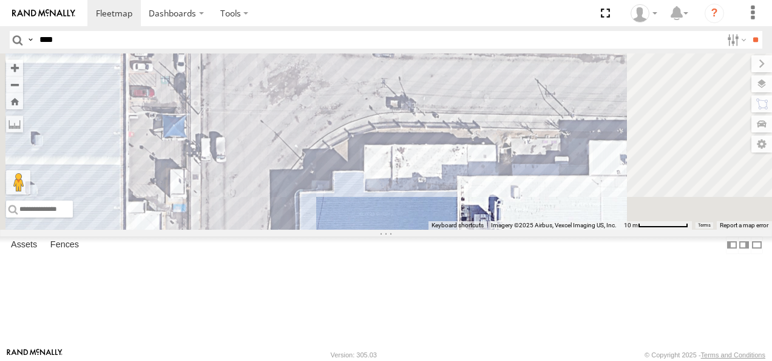
drag, startPoint x: 518, startPoint y: 205, endPoint x: 542, endPoint y: 310, distance: 107.1
click at [542, 229] on div "AN535635 AN530062 6679 AN531629 674 AN539091 AN53421 845 5456 997 634 559 L4797…" at bounding box center [386, 141] width 772 height 176
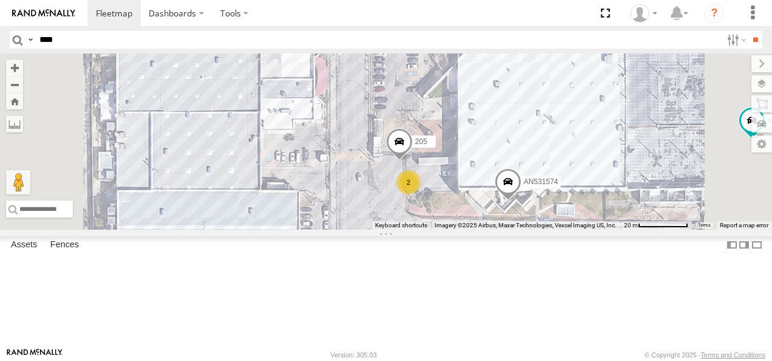
drag, startPoint x: 518, startPoint y: 219, endPoint x: 562, endPoint y: 297, distance: 89.2
click at [562, 229] on div "AN535635 AN530062 6679 AN531629 674 AN539091 AN53421 845 5456 997 634 559 L4797…" at bounding box center [386, 141] width 772 height 176
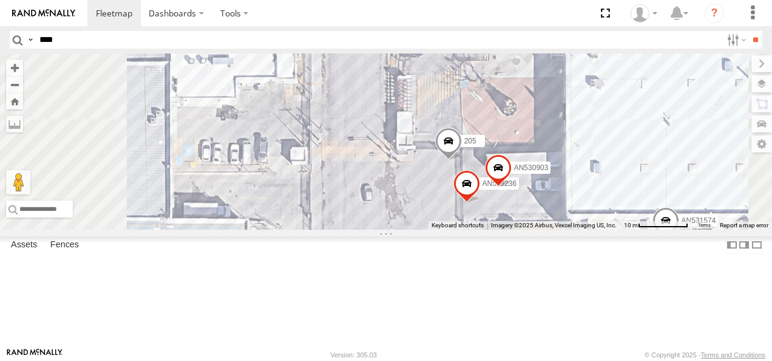
drag, startPoint x: 540, startPoint y: 263, endPoint x: 590, endPoint y: 313, distance: 70.4
click at [590, 229] on div "AN535635 AN530062 6679 AN531629 674 AN539091 AN53421 845 5456 997 634 559 L4797…" at bounding box center [386, 141] width 772 height 176
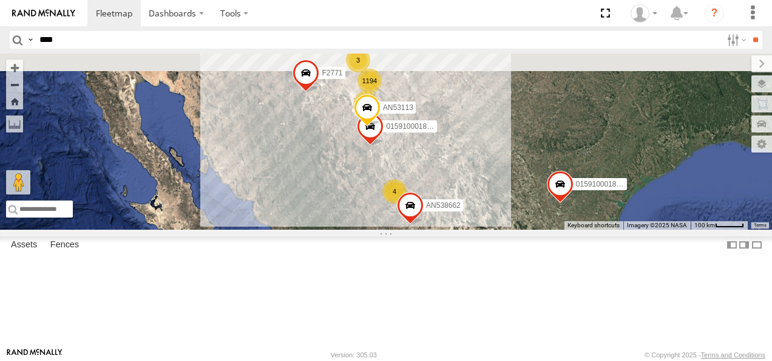
drag, startPoint x: 546, startPoint y: 151, endPoint x: 452, endPoint y: 243, distance: 132.2
click at [452, 229] on div "015910001811580 F2771 1194 37 20 2 4 3 4 AN535203 AN53113 015910001845018 AN538…" at bounding box center [386, 141] width 772 height 176
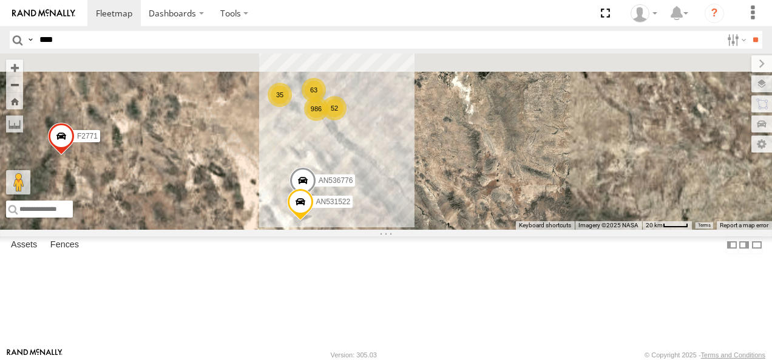
drag, startPoint x: 497, startPoint y: 149, endPoint x: 457, endPoint y: 250, distance: 108.5
click at [457, 250] on div "015910001811580 F2771 AN535203 AN53113 015910001845018 AN538662 986 63 35 AN536…" at bounding box center [730, 250] width 772 height 0
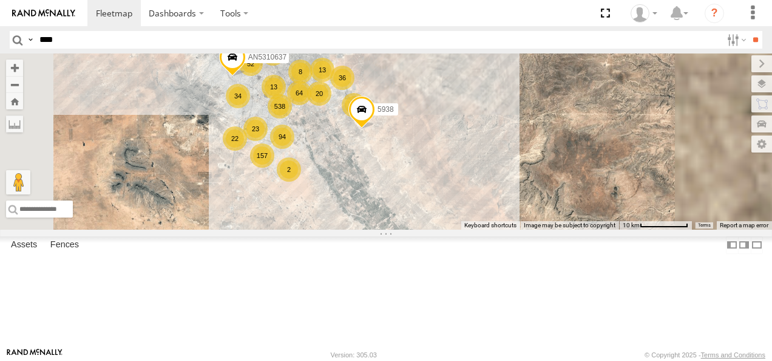
drag, startPoint x: 441, startPoint y: 158, endPoint x: 483, endPoint y: 240, distance: 92.6
click at [483, 229] on div "015910001811580 F2771 AN535203 AN53113 015910001845018 AN538662 AN536776 AN5315…" at bounding box center [386, 141] width 772 height 176
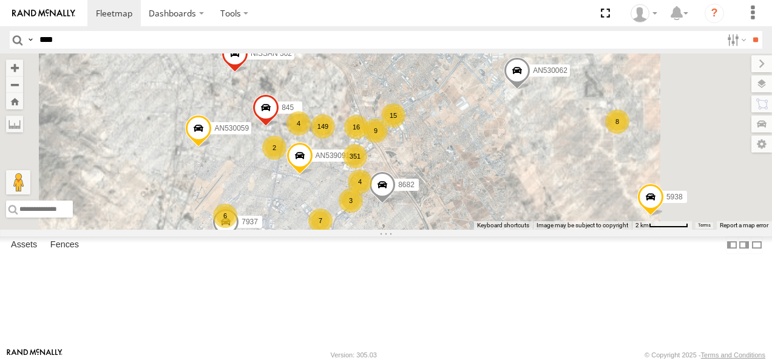
drag, startPoint x: 435, startPoint y: 146, endPoint x: 535, endPoint y: 300, distance: 183.9
click at [535, 229] on div "015910001811580 F2771 AN535203 AN53113 015910001845018 AN538662 AN536776 AN5315…" at bounding box center [386, 141] width 772 height 176
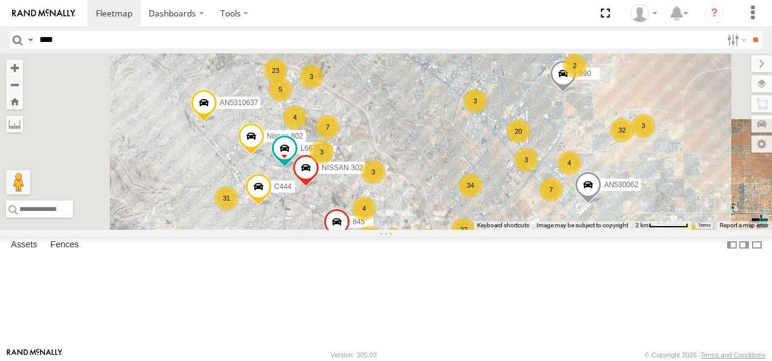
drag, startPoint x: 478, startPoint y: 172, endPoint x: 528, endPoint y: 250, distance: 92.8
click at [528, 229] on div "015910001811580 F2771 AN535203 AN53113 015910001845018 AN538662 AN536776 AN5315…" at bounding box center [386, 141] width 772 height 176
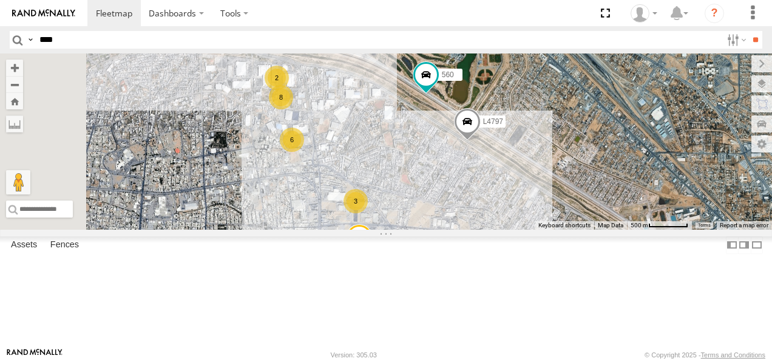
drag, startPoint x: 442, startPoint y: 119, endPoint x: 613, endPoint y: 252, distance: 216.3
click at [613, 229] on div "015910001811580 F2771 AN535203 AN53113 015910001845018 AN538662 AN536776 AN5315…" at bounding box center [386, 141] width 772 height 176
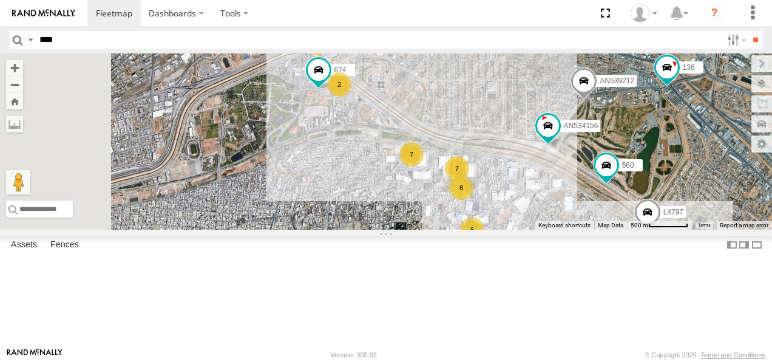
drag, startPoint x: 505, startPoint y: 207, endPoint x: 603, endPoint y: 232, distance: 101.5
click at [474, 200] on div "8" at bounding box center [461, 187] width 24 height 24
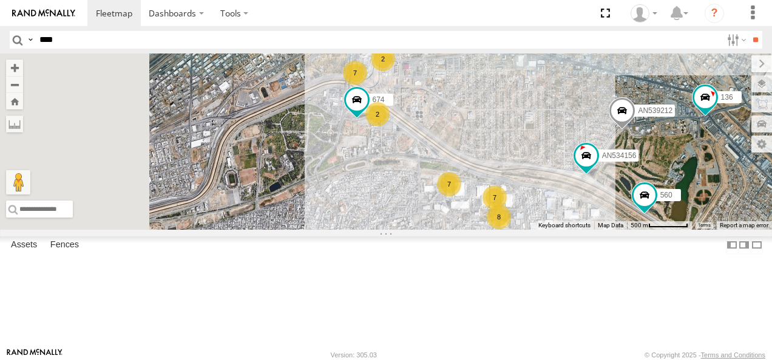
drag, startPoint x: 537, startPoint y: 178, endPoint x: 557, endPoint y: 215, distance: 41.6
click at [557, 215] on div "015910001811580 F2771 AN535203 AN53113 015910001845018 AN538662 AN536776 AN5315…" at bounding box center [386, 141] width 772 height 176
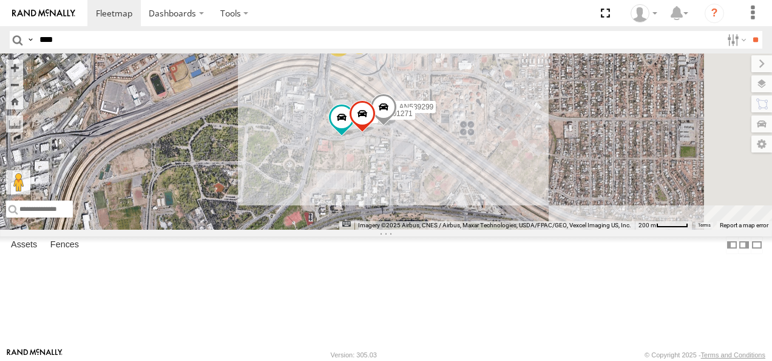
drag, startPoint x: 500, startPoint y: 174, endPoint x: 520, endPoint y: 221, distance: 51.7
click at [376, 133] on span at bounding box center [362, 116] width 27 height 33
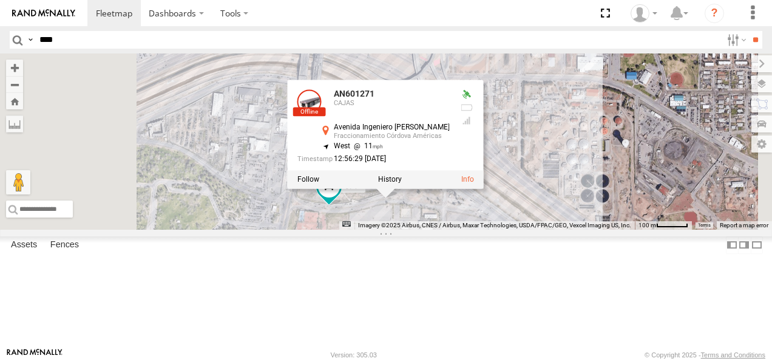
click at [665, 229] on div "015910001811580 F2771 AN535203 AN53113 015910001845018 AN538662 AN536776 AN5315…" at bounding box center [386, 141] width 772 height 176
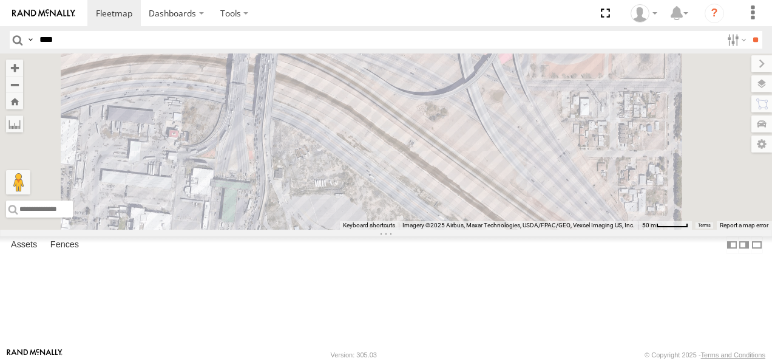
drag, startPoint x: 514, startPoint y: 151, endPoint x: 516, endPoint y: 276, distance: 125.7
click at [517, 229] on div "015910001811580 F2771 AN535203 AN53113 015910001845018 AN538662 AN536776 AN5315…" at bounding box center [386, 141] width 772 height 176
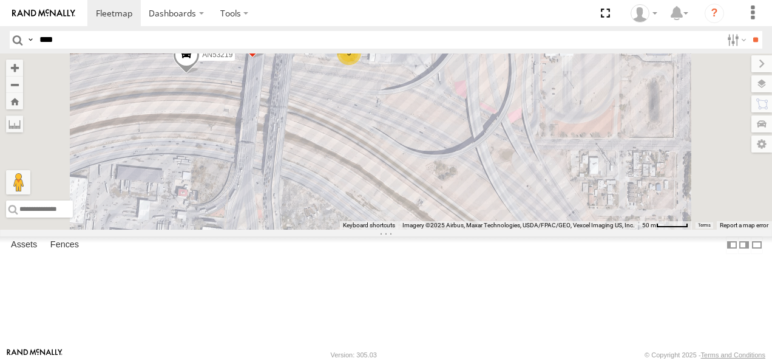
drag, startPoint x: 529, startPoint y: 152, endPoint x: 539, endPoint y: 209, distance: 57.9
click at [539, 209] on div "015910001811580 F2771 AN535203 AN53113 015910001845018 AN538662 AN536776 AN5315…" at bounding box center [386, 141] width 772 height 176
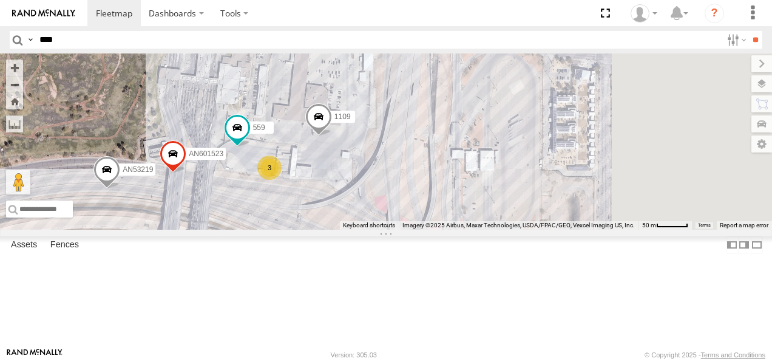
drag, startPoint x: 562, startPoint y: 147, endPoint x: 480, endPoint y: 253, distance: 133.7
click at [477, 229] on div "015910001811580 F2771 AN535203 AN53113 015910001845018 AN538662 AN536776 AN5315…" at bounding box center [386, 141] width 772 height 176
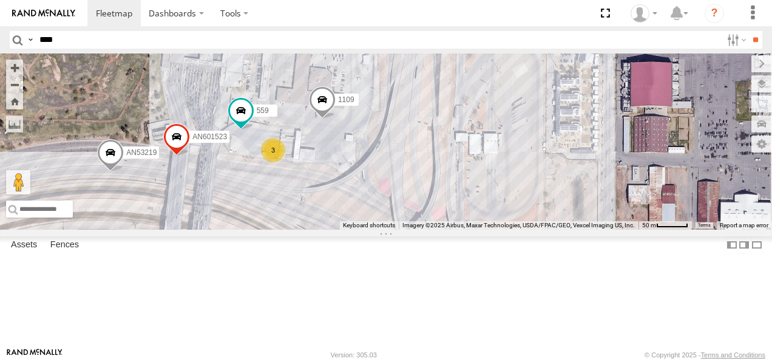
drag, startPoint x: 542, startPoint y: 212, endPoint x: 574, endPoint y: 154, distance: 66.9
click at [574, 154] on div "015910001811580 F2771 AN535203 AN53113 015910001845018 AN538662 AN536776 AN5315…" at bounding box center [386, 141] width 772 height 176
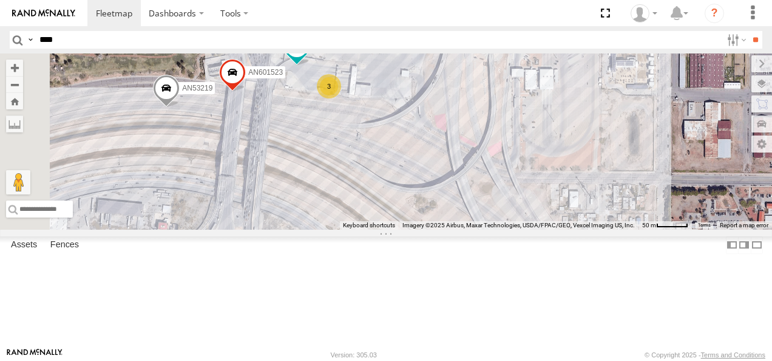
drag, startPoint x: 490, startPoint y: 221, endPoint x: 542, endPoint y: 154, distance: 84.8
click at [540, 157] on div "015910001811580 F2771 AN535203 AN53113 015910001845018 AN538662 AN536776 AN5315…" at bounding box center [386, 141] width 772 height 176
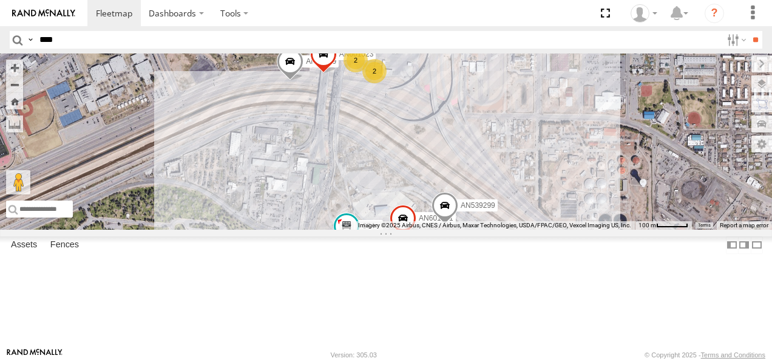
drag, startPoint x: 549, startPoint y: 182, endPoint x: 562, endPoint y: 79, distance: 104.0
click at [564, 83] on div "015910001811580 F2771 AN535203 AN53113 015910001845018 AN538662 AN536776 AN5315…" at bounding box center [386, 141] width 772 height 176
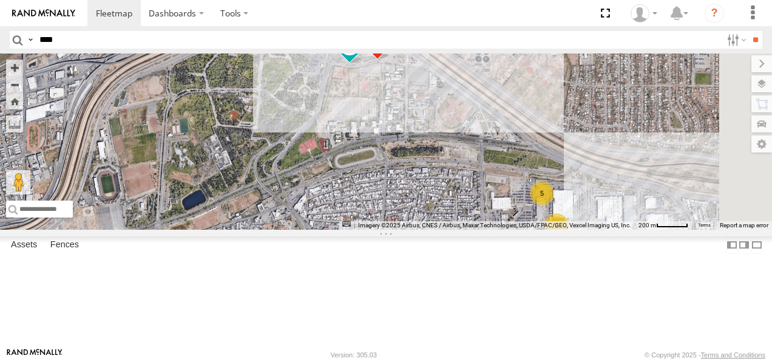
drag, startPoint x: 619, startPoint y: 214, endPoint x: 457, endPoint y: 115, distance: 190.1
click at [480, 123] on div "015910001811580 F2771 AN535203 AN53113 015910001845018 AN538662 AN536776 AN5315…" at bounding box center [386, 141] width 772 height 176
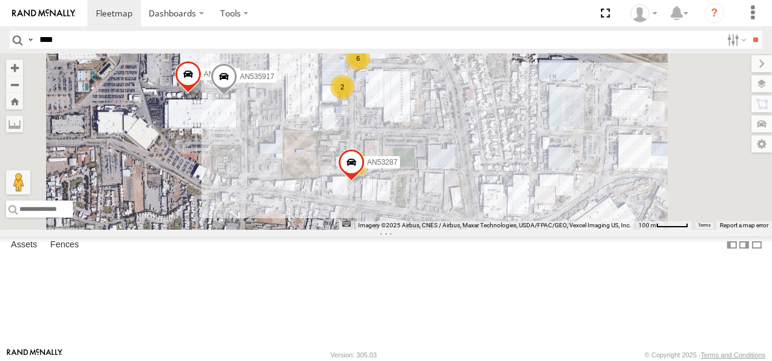
drag, startPoint x: 545, startPoint y: 145, endPoint x: 490, endPoint y: 163, distance: 58.0
click at [505, 158] on div "015910001811580 F2771 AN535203 AN53113 015910001845018 AN538662 AN536776 AN5315…" at bounding box center [386, 141] width 772 height 176
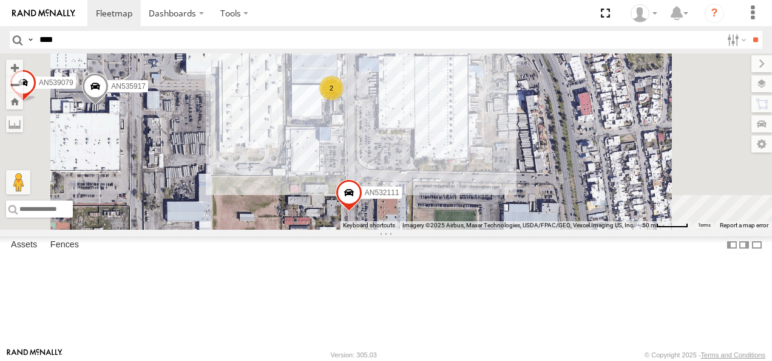
drag, startPoint x: 559, startPoint y: 120, endPoint x: 560, endPoint y: 168, distance: 48.0
click at [560, 168] on div "015910001811580 F2771 AN535203 AN53113 015910001845018 AN538662 AN536776 AN5315…" at bounding box center [386, 141] width 772 height 176
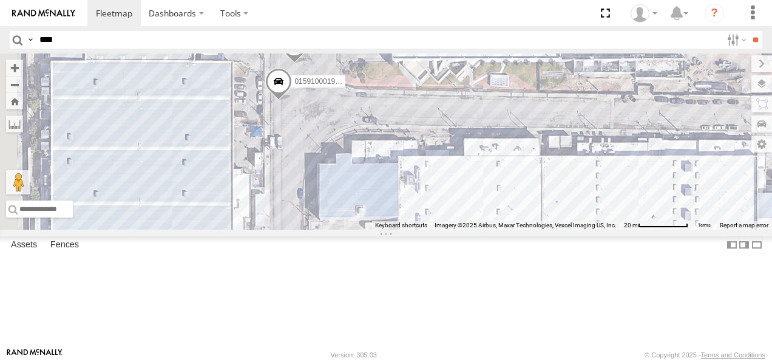
drag, startPoint x: 539, startPoint y: 142, endPoint x: 625, endPoint y: 265, distance: 149.9
click at [625, 229] on div "015910001811580 F2771 AN535203 AN53113 015910001845018 AN538662 AN536776 AN5315…" at bounding box center [386, 141] width 772 height 176
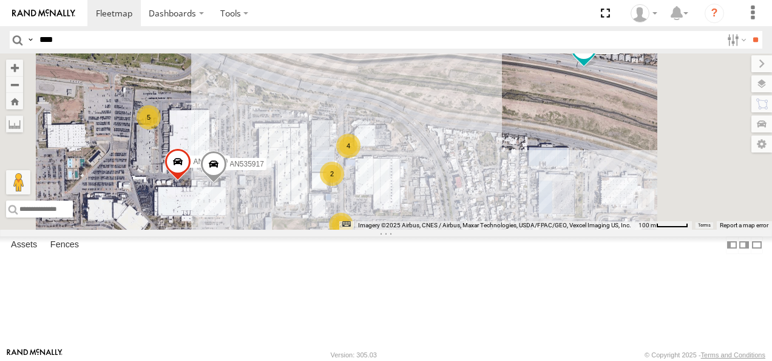
drag, startPoint x: 460, startPoint y: 210, endPoint x: 430, endPoint y: 187, distance: 38.1
click at [432, 187] on div "205 AN535917 4 6 5 2586 2 AN53287 AN539079 2" at bounding box center [386, 141] width 772 height 176
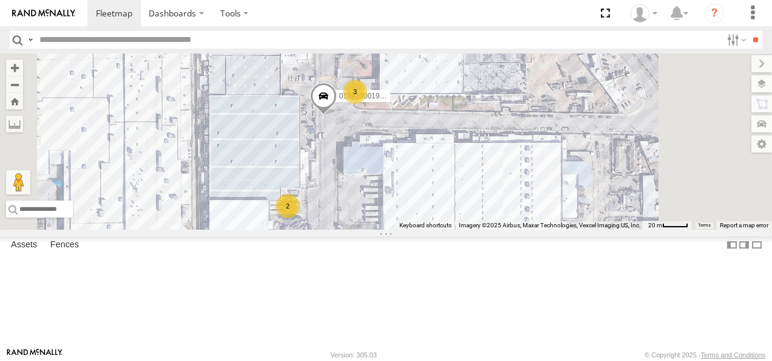
drag, startPoint x: 456, startPoint y: 154, endPoint x: 430, endPoint y: 182, distance: 38.2
click at [430, 182] on div "205 AN535917 2586 AN53287 AN539079 AN532111 3 015910001986465 2" at bounding box center [386, 141] width 772 height 176
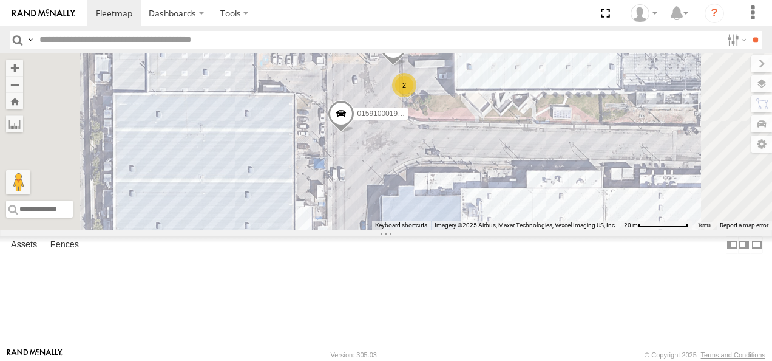
drag, startPoint x: 454, startPoint y: 154, endPoint x: 436, endPoint y: 170, distance: 24.5
click at [438, 169] on div "205 AN535917 2586 AN53287 AN539079 AN532111 015910001986465 2 8690" at bounding box center [386, 141] width 772 height 176
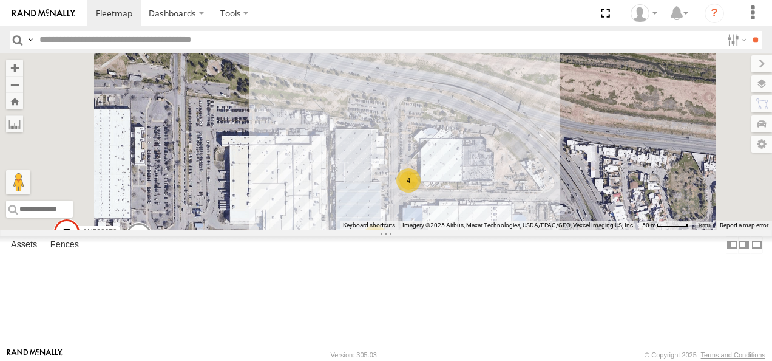
drag, startPoint x: 509, startPoint y: 115, endPoint x: 559, endPoint y: 251, distance: 145.6
click at [560, 229] on div "205 AN535917 2586 AN53287 AN539079 AN532111 4 AN531574 2 C2914" at bounding box center [386, 141] width 772 height 176
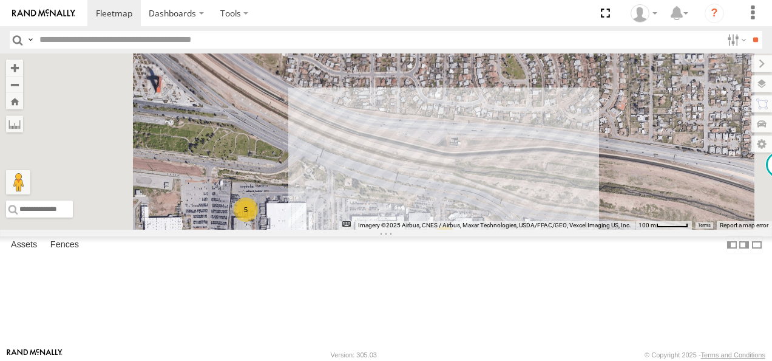
drag, startPoint x: 458, startPoint y: 206, endPoint x: 607, endPoint y: 255, distance: 157.0
click at [606, 229] on div "205 AN535917 2586 AN53287 AN539079 AN532111 AN531574 C2914 4 5 2" at bounding box center [386, 141] width 772 height 176
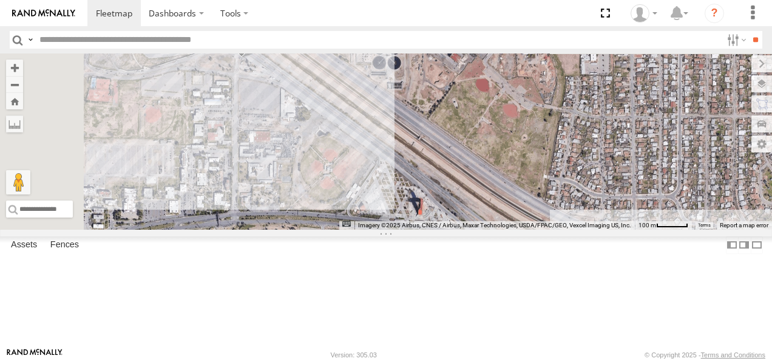
drag, startPoint x: 497, startPoint y: 175, endPoint x: 598, endPoint y: 263, distance: 134.7
click at [599, 229] on div "205 AN535917 2586 AN53287 AN539079 AN532111 AN531574 C2914 4 5 2 AN539299" at bounding box center [386, 141] width 772 height 176
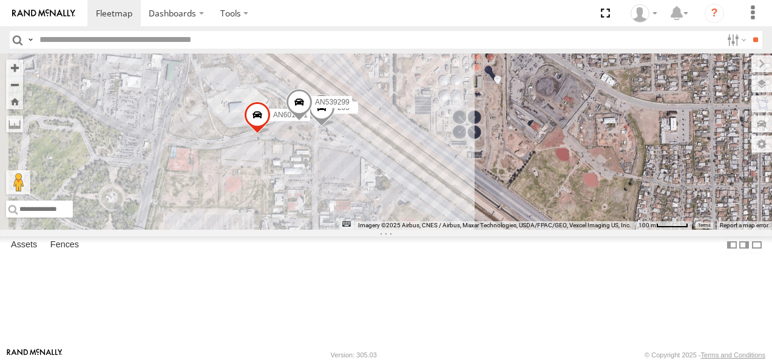
drag, startPoint x: 493, startPoint y: 204, endPoint x: 516, endPoint y: 226, distance: 31.8
click at [517, 226] on div "205 AN535917 2586 AN53287 AN539079 AN532111 AN531574 C2914 4 5 2 AN539299 AN601…" at bounding box center [386, 141] width 772 height 176
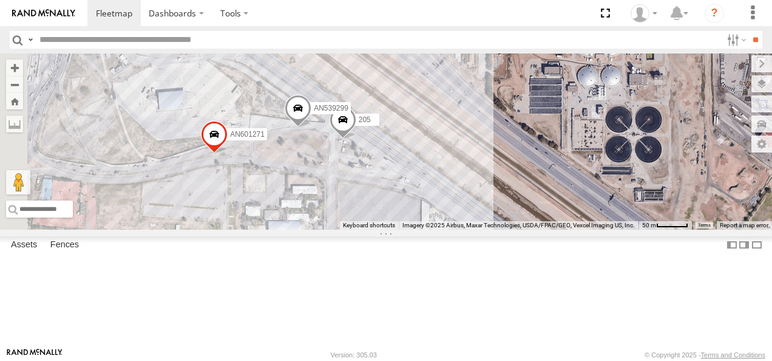
drag, startPoint x: 484, startPoint y: 205, endPoint x: 517, endPoint y: 236, distance: 45.1
click at [517, 229] on div "205 AN535917 2586 AN53287 AN539079 AN532111 AN531574 C2914 AN539299 AN601271" at bounding box center [386, 141] width 772 height 176
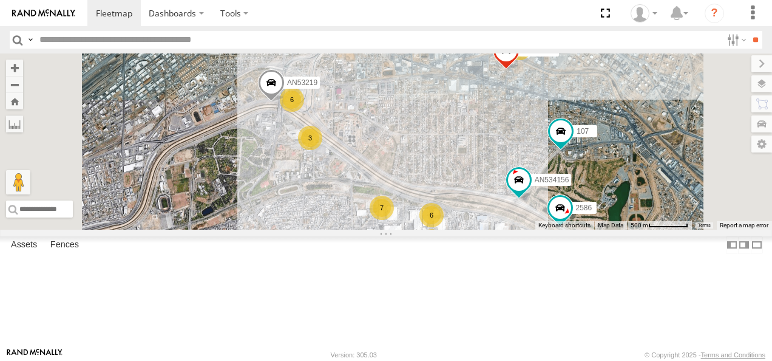
drag, startPoint x: 484, startPoint y: 257, endPoint x: 401, endPoint y: 162, distance: 126.9
click at [414, 172] on div "2586 107 6 9 3 7 6 3 AN538889 AN534156 AN53219 AN539201" at bounding box center [386, 141] width 772 height 176
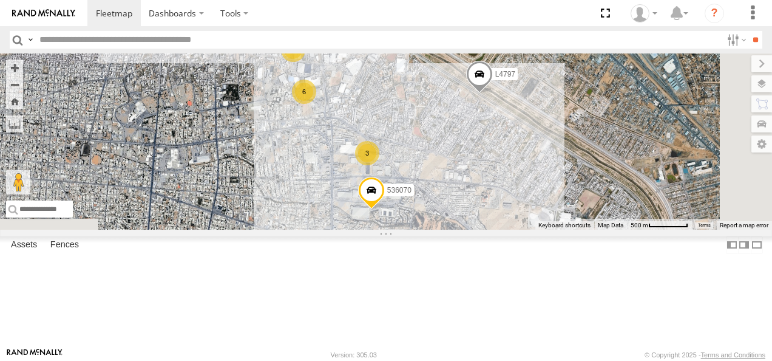
drag, startPoint x: 526, startPoint y: 257, endPoint x: 474, endPoint y: 141, distance: 127.7
click at [480, 148] on div "2586 107 6 9 3 7 6 3 AN538889 AN534156 AN53219 AN539201 536070 6 3 L4797" at bounding box center [386, 141] width 772 height 176
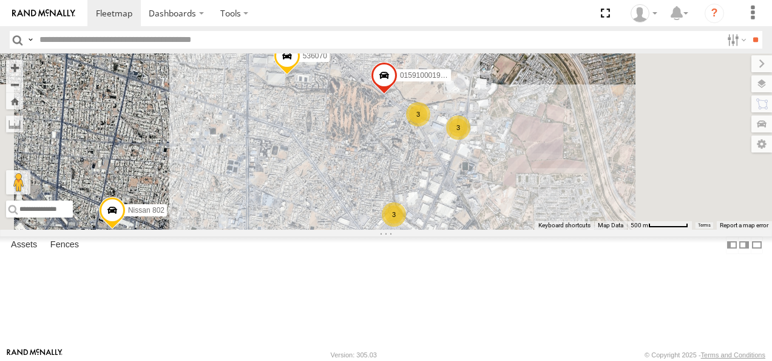
drag, startPoint x: 589, startPoint y: 257, endPoint x: 481, endPoint y: 121, distance: 173.7
click at [497, 136] on div "2586 107 6 9 3 7 6 3 AN538889 AN534156 AN53219 AN539201 536070 6 3 L4797 3 0159…" at bounding box center [386, 141] width 772 height 176
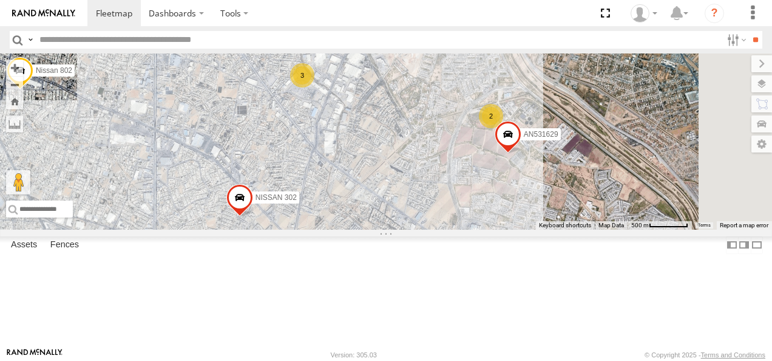
drag, startPoint x: 564, startPoint y: 239, endPoint x: 503, endPoint y: 123, distance: 131.2
click at [505, 125] on div "2586 107 6 9 3 7 6 3 AN538889 AN534156 AN53219 AN539201 536070 6 3 L4797 3 0159…" at bounding box center [386, 141] width 772 height 176
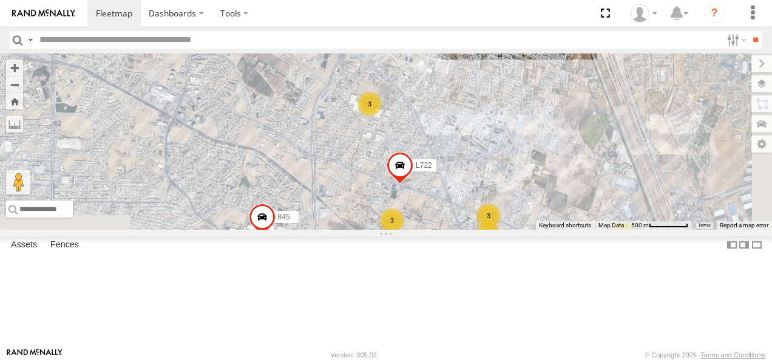
drag, startPoint x: 522, startPoint y: 223, endPoint x: 495, endPoint y: 108, distance: 118.3
click at [500, 117] on div "2586 107 6 9 3 7 6 3 AN538889 AN534156 AN53219 AN539201 536070 6 3 L4797 3 0159…" at bounding box center [386, 141] width 772 height 176
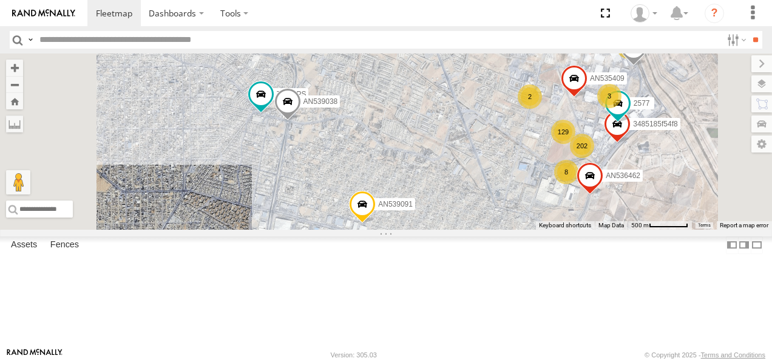
drag, startPoint x: 555, startPoint y: 182, endPoint x: 476, endPoint y: 93, distance: 119.1
click at [489, 101] on div "2586 107 6 9 3 7 6 3 AN538889 AN534156 AN53219 AN539201 536070 6 3 L4797 3 0159…" at bounding box center [386, 141] width 772 height 176
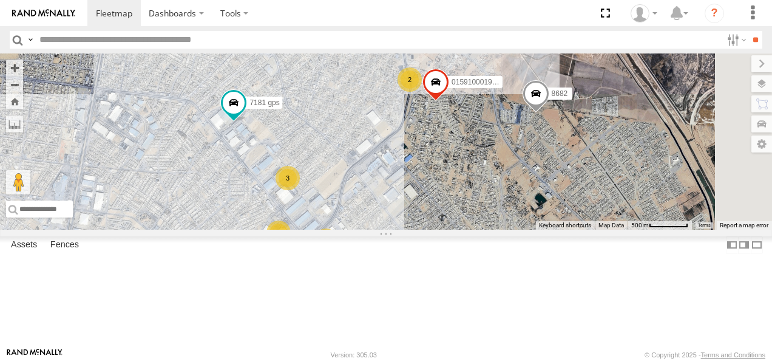
drag, startPoint x: 520, startPoint y: 171, endPoint x: 492, endPoint y: 92, distance: 84.3
click at [497, 92] on div "2586 107 6 9 3 7 6 3 AN538889 AN534156 AN53219 AN539201 536070 6 3 L4797 3 0159…" at bounding box center [386, 141] width 772 height 176
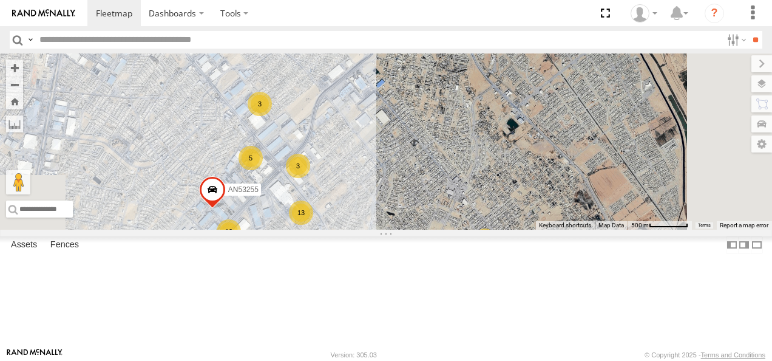
drag, startPoint x: 510, startPoint y: 152, endPoint x: 514, endPoint y: 96, distance: 56.0
click at [515, 100] on div "2586 107 6 9 3 7 6 3 AN538889 AN534156 AN53219 AN539201 536070 6 3 L4797 3 0159…" at bounding box center [386, 141] width 772 height 176
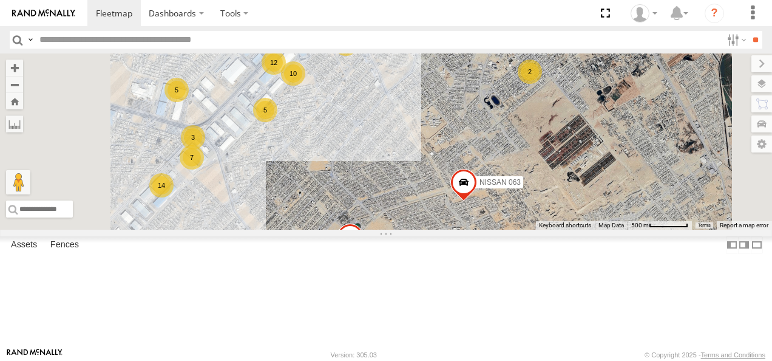
drag, startPoint x: 458, startPoint y: 172, endPoint x: 532, endPoint y: 92, distance: 108.7
click at [532, 95] on div "2586 107 6 9 3 7 6 3 AN538889 AN534156 AN53219 AN539201 536070 6 3 L4797 3 0159…" at bounding box center [386, 141] width 772 height 176
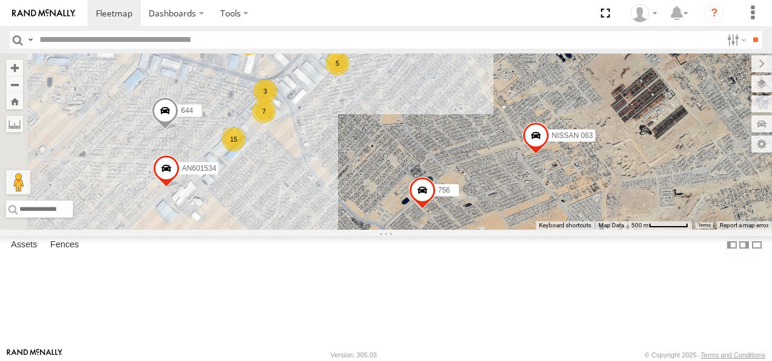
drag, startPoint x: 534, startPoint y: 118, endPoint x: 595, endPoint y: 83, distance: 70.2
click at [591, 84] on div "2586 107 6 9 3 7 6 3 AN538889 AN534156 AN53219 AN539201 536070 6 3 L4797 3 0159…" at bounding box center [386, 141] width 772 height 176
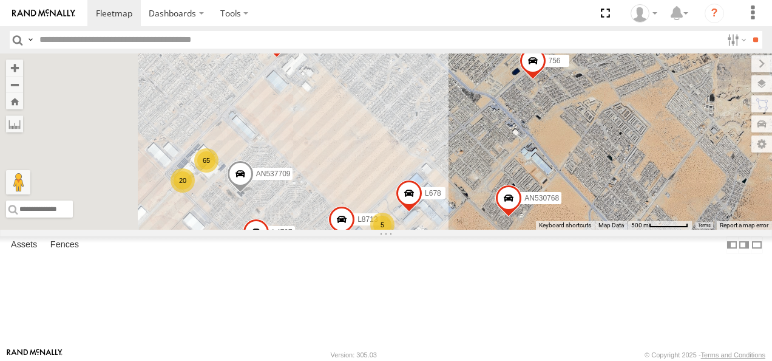
drag, startPoint x: 500, startPoint y: 153, endPoint x: 555, endPoint y: 104, distance: 73.6
click at [551, 108] on div "2586 107 6 9 3 7 6 3 AN538889 AN534156 AN53219 AN539201 536070 6 3 L4797 3 0159…" at bounding box center [386, 141] width 772 height 176
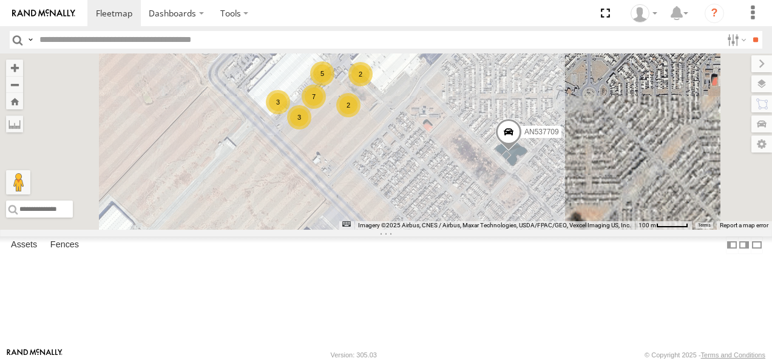
drag, startPoint x: 473, startPoint y: 106, endPoint x: 498, endPoint y: 235, distance: 131.7
click at [498, 229] on div "2586 107 AN538889 AN534156 AN53219 AN539201 536070 L4797 015910001985509 Nissan…" at bounding box center [386, 141] width 772 height 176
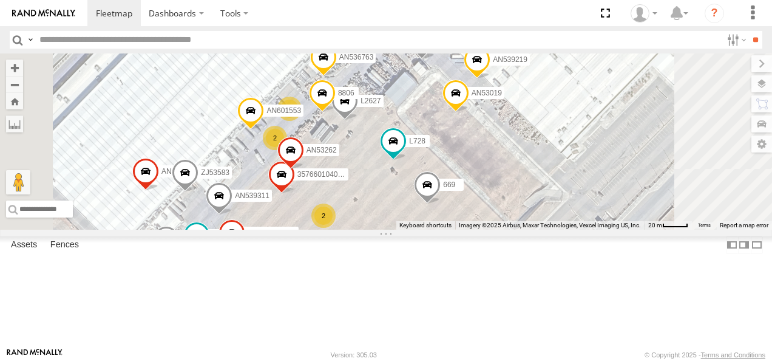
drag, startPoint x: 480, startPoint y: 182, endPoint x: 483, endPoint y: 200, distance: 18.5
click at [483, 200] on div "2586 107 AN538889 AN534156 AN53219 AN539201 536070 L4797 015910001985509 Nissan…" at bounding box center [386, 141] width 772 height 176
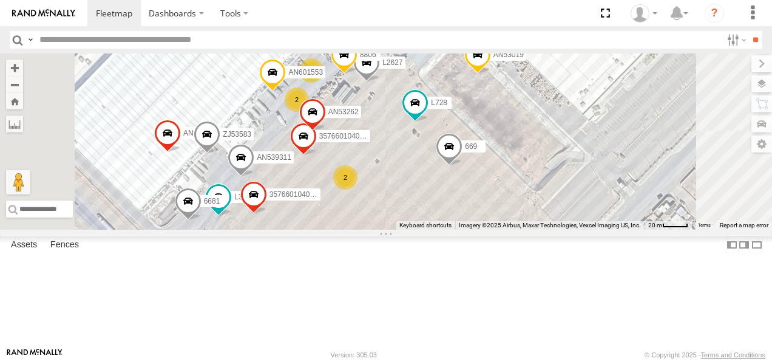
drag, startPoint x: 474, startPoint y: 189, endPoint x: 497, endPoint y: 150, distance: 45.4
click at [497, 150] on div "2586 107 AN538889 AN534156 AN53219 AN539201 536070 L4797 015910001985509 Nissan…" at bounding box center [386, 141] width 772 height 176
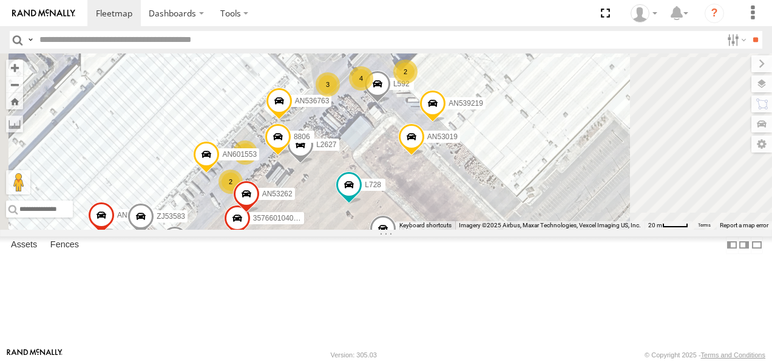
drag, startPoint x: 526, startPoint y: 169, endPoint x: 457, endPoint y: 254, distance: 110.5
click at [457, 229] on div "2586 107 AN538889 AN534156 AN53219 AN539201 536070 L4797 015910001985509 Nissan…" at bounding box center [386, 141] width 772 height 176
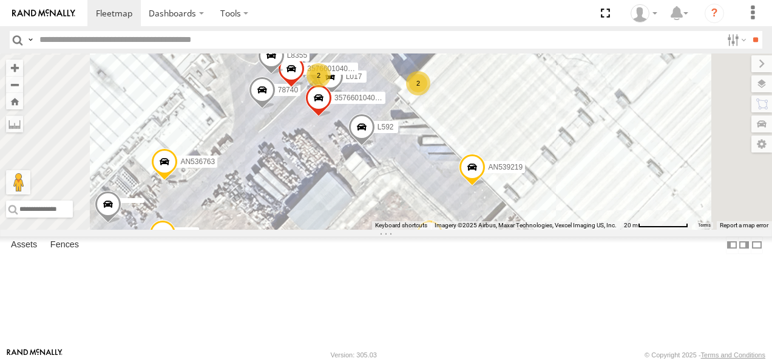
drag, startPoint x: 515, startPoint y: 163, endPoint x: 464, endPoint y: 247, distance: 98.6
click at [464, 229] on div "2586 107 AN538889 AN534156 AN53219 AN539201 536070 L4797 015910001985509 Nissan…" at bounding box center [386, 141] width 772 height 176
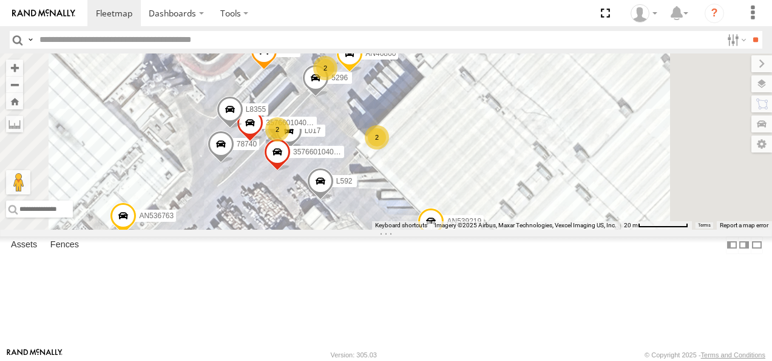
drag, startPoint x: 460, startPoint y: 229, endPoint x: 435, endPoint y: 262, distance: 41.2
click at [435, 229] on div "2586 107 AN538889 AN534156 AN53219 AN539201 536070 L4797 015910001985509 Nissan…" at bounding box center [386, 141] width 772 height 176
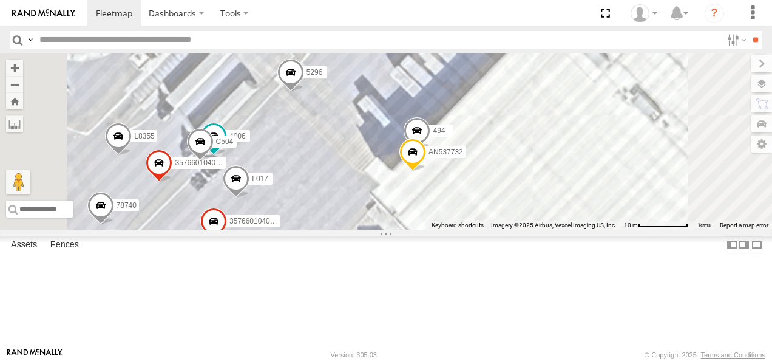
drag, startPoint x: 486, startPoint y: 151, endPoint x: 450, endPoint y: 239, distance: 94.2
click at [454, 229] on div "2586 107 AN538889 AN534156 AN53219 AN539201 536070 L4797 015910001985509 Nissan…" at bounding box center [386, 141] width 772 height 176
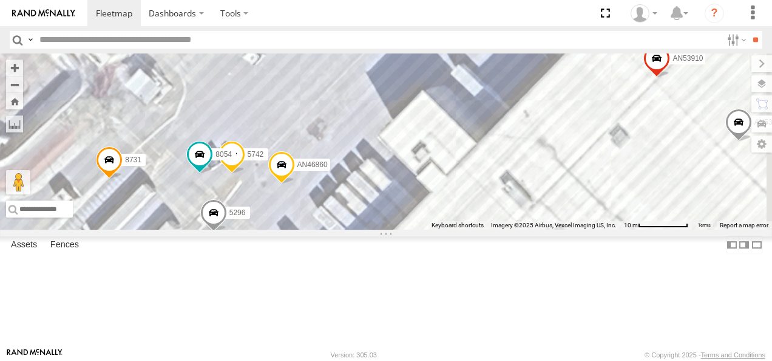
drag, startPoint x: 522, startPoint y: 175, endPoint x: 440, endPoint y: 263, distance: 120.7
click at [443, 229] on div "2586 107 AN538889 AN534156 AN53219 AN539201 536070 L4797 015910001985509 Nissan…" at bounding box center [386, 141] width 772 height 176
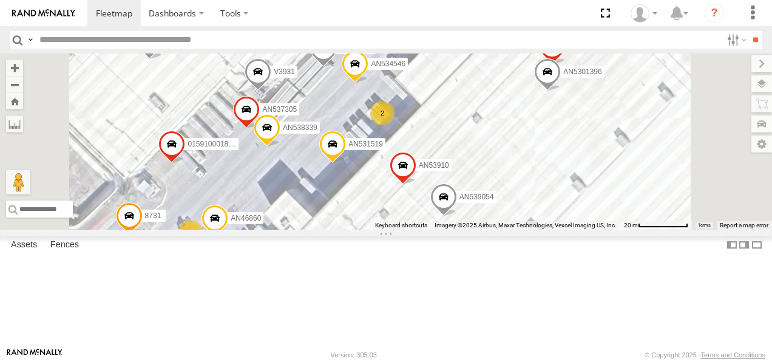
drag, startPoint x: 497, startPoint y: 175, endPoint x: 508, endPoint y: 138, distance: 38.0
click at [498, 151] on div "2586 107 AN538889 AN534156 AN53219 AN539201 536070 L4797 015910001985509 Nissan…" at bounding box center [386, 141] width 772 height 176
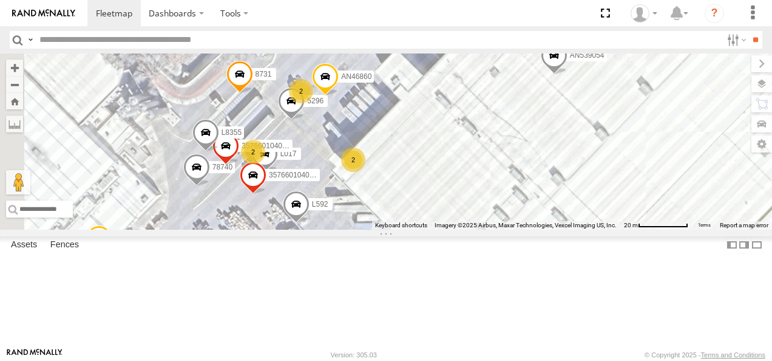
drag, startPoint x: 460, startPoint y: 183, endPoint x: 498, endPoint y: 138, distance: 58.1
click at [496, 140] on div "2586 107 AN538889 AN534156 AN53219 AN539201 536070 L4797 015910001985509 Nissan…" at bounding box center [386, 141] width 772 height 176
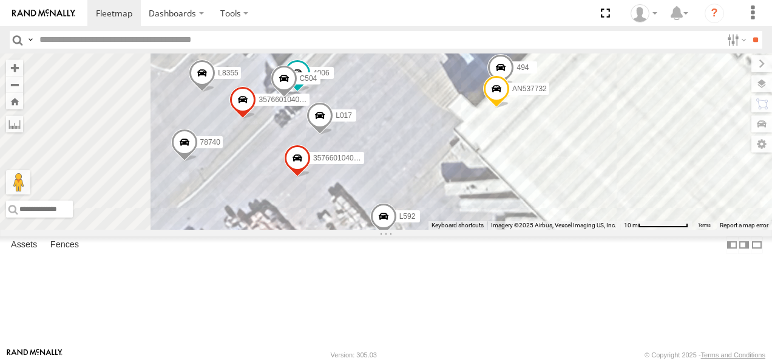
drag, startPoint x: 427, startPoint y: 172, endPoint x: 427, endPoint y: 183, distance: 10.9
click at [427, 183] on div "2586 107 AN538889 AN534156 AN53219 AN539201 536070 L4797 015910001985509 Nissan…" at bounding box center [386, 141] width 772 height 176
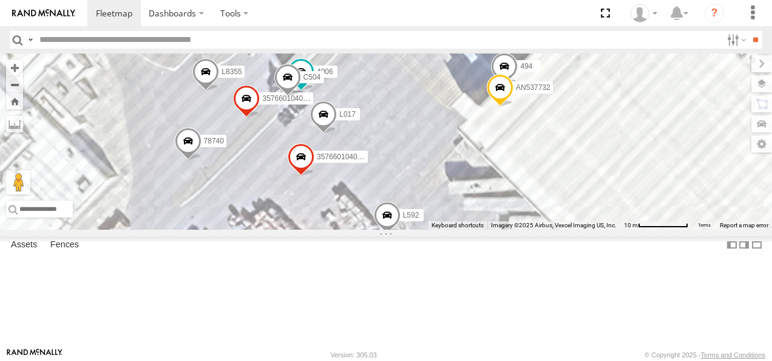
drag, startPoint x: 418, startPoint y: 188, endPoint x: 471, endPoint y: 137, distance: 73.0
click at [466, 143] on div "2586 107 AN538889 AN534156 AN53219 AN539201 536070 L4797 015910001985509 Nissan…" at bounding box center [386, 141] width 772 height 176
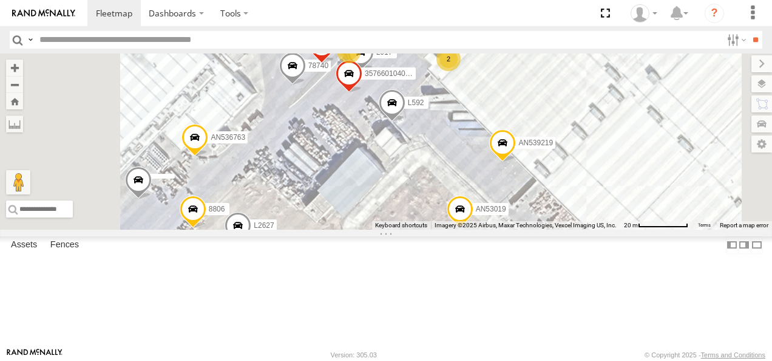
drag, startPoint x: 438, startPoint y: 165, endPoint x: 492, endPoint y: 125, distance: 66.8
click at [479, 135] on div "2586 107 AN538889 AN534156 AN53219 AN539201 536070 L4797 015910001985509 Nissan…" at bounding box center [386, 141] width 772 height 176
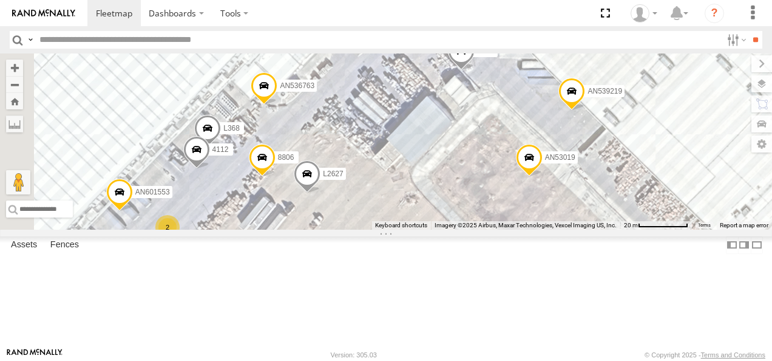
drag, startPoint x: 464, startPoint y: 180, endPoint x: 495, endPoint y: 136, distance: 53.2
click at [494, 137] on div "2586 107 AN538889 AN534156 AN53219 AN539201 536070 L4797 015910001985509 Nissan…" at bounding box center [386, 141] width 772 height 176
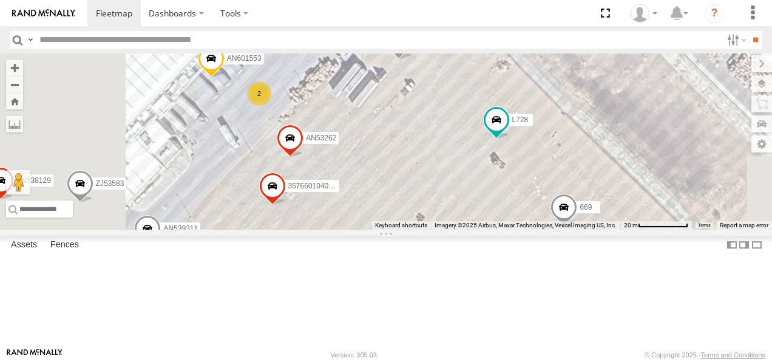
drag, startPoint x: 441, startPoint y: 204, endPoint x: 499, endPoint y: 113, distance: 107.8
click at [494, 124] on div "2586 107 AN538889 AN534156 AN53219 AN539201 536070 L4797 015910001985509 Nissan…" at bounding box center [386, 141] width 772 height 176
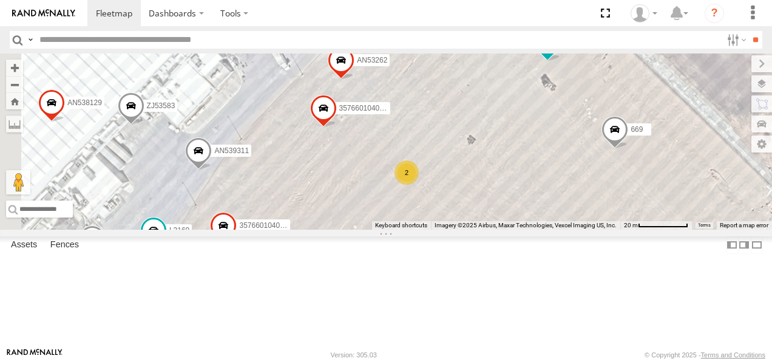
drag, startPoint x: 410, startPoint y: 172, endPoint x: 469, endPoint y: 125, distance: 74.7
click at [463, 129] on div "2586 107 AN538889 AN534156 AN53219 AN539201 536070 L4797 015910001985509 Nissan…" at bounding box center [386, 141] width 772 height 176
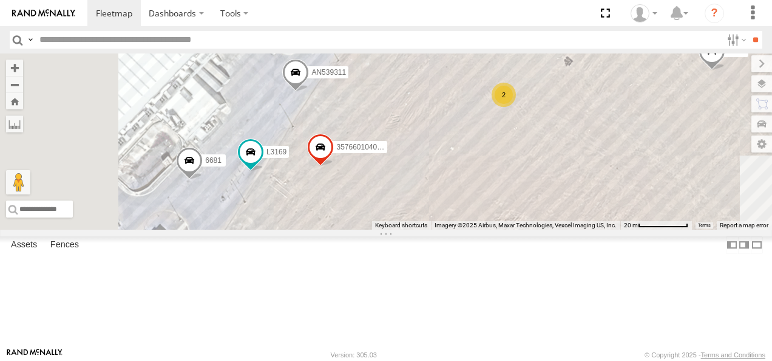
drag, startPoint x: 435, startPoint y: 177, endPoint x: 486, endPoint y: 130, distance: 69.6
click at [484, 131] on div "2586 107 AN538889 AN534156 AN53219 AN539201 536070 L4797 015910001985509 Nissan…" at bounding box center [386, 141] width 772 height 176
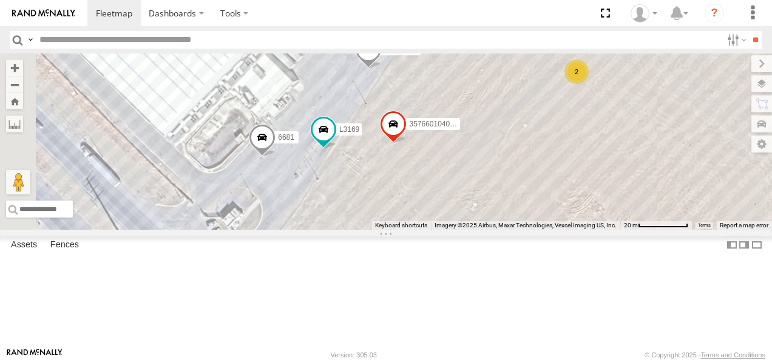
drag, startPoint x: 449, startPoint y: 180, endPoint x: 438, endPoint y: 234, distance: 55.1
click at [438, 229] on div "2586 107 AN538889 AN534156 AN53219 AN539201 536070 L4797 015910001985509 Nissan…" at bounding box center [386, 141] width 772 height 176
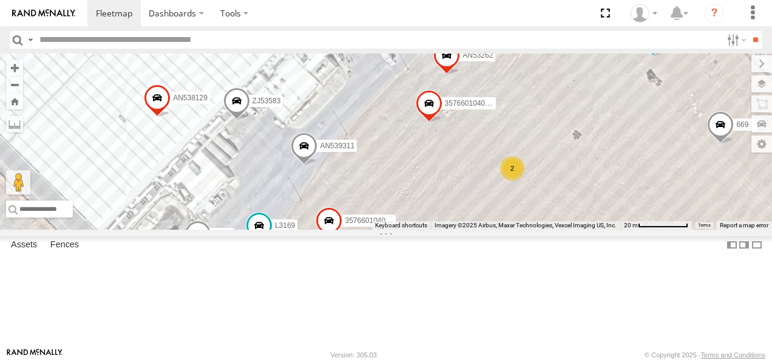
drag, startPoint x: 522, startPoint y: 151, endPoint x: 437, endPoint y: 276, distance: 151.1
click at [441, 229] on div "2586 107 AN538889 AN534156 AN53219 AN539201 536070 L4797 015910001985509 Nissan…" at bounding box center [386, 141] width 772 height 176
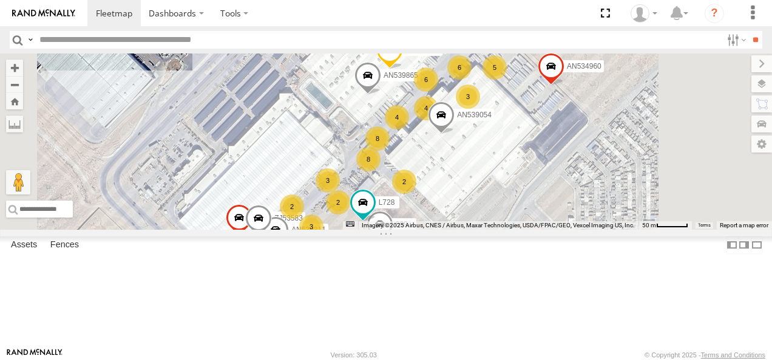
drag
click at [596, 229] on div "2586 107 AN538889 AN534156 AN53219 AN539201 536070 L4797 015910001985509 Nissan…" at bounding box center [386, 141] width 772 height 176
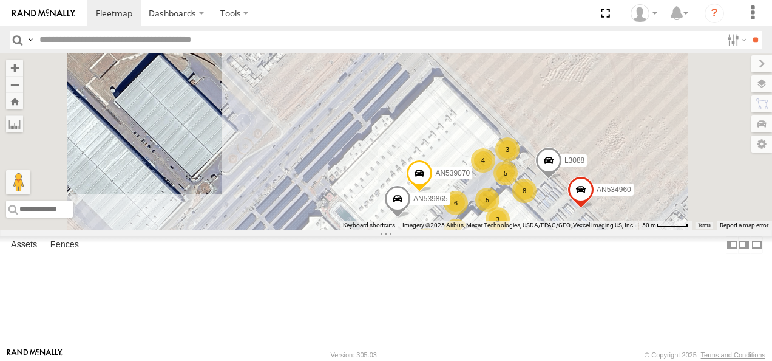
click at [474, 198] on div "2586 107 AN538889 AN534156 AN53219 AN539201 536070 L4797 015910001985509 Nissan…" at bounding box center [386, 141] width 772 height 176
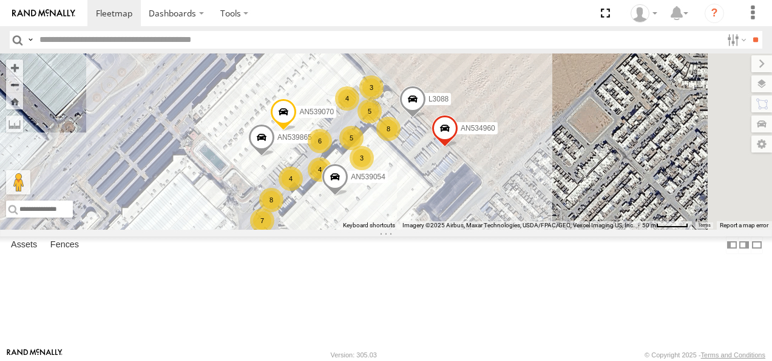
drag, startPoint x: 557, startPoint y: 175, endPoint x: 420, endPoint y: 100, distance: 156.5
click at [420, 100] on div "2586 107 AN538889 AN534156 AN53219 AN539201 536070 L4797 015910001985509 Nissan…" at bounding box center [386, 141] width 772 height 176
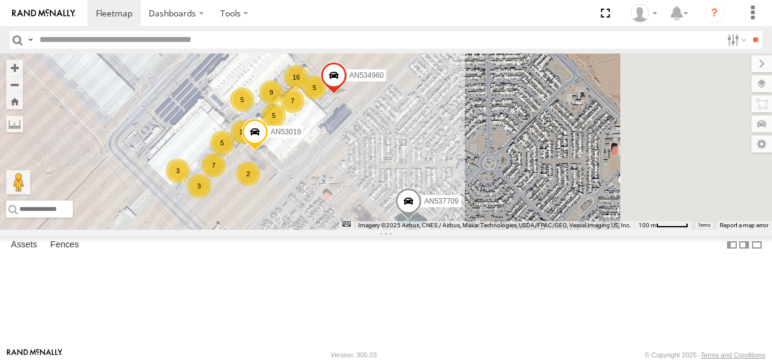
drag, startPoint x: 522, startPoint y: 124, endPoint x: 476, endPoint y: 109, distance: 48.4
click at [478, 110] on div "2586 107 AN538889 AN534156 AN53219 AN539201 536070 L4797 015910001985509 Nissan…" at bounding box center [386, 141] width 772 height 176
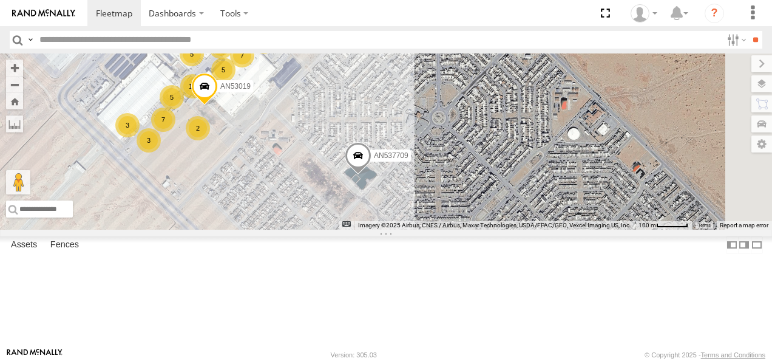
drag, startPoint x: 551, startPoint y: 160, endPoint x: 488, endPoint y: 103, distance: 84.7
click at [491, 103] on div "2586 107 AN538889 AN534156 AN53219 AN539201 536070 L4797 015910001985509 Nissan…" at bounding box center [386, 141] width 772 height 176
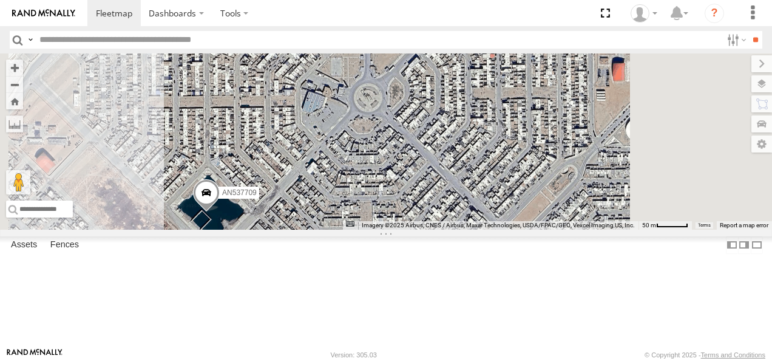
drag, startPoint x: 603, startPoint y: 177, endPoint x: 576, endPoint y: 140, distance: 46.9
click at [583, 141] on div "2586 107 AN538889 AN534156 AN53219 AN539201 536070 L4797 015910001985509 Nissan…" at bounding box center [386, 141] width 772 height 176
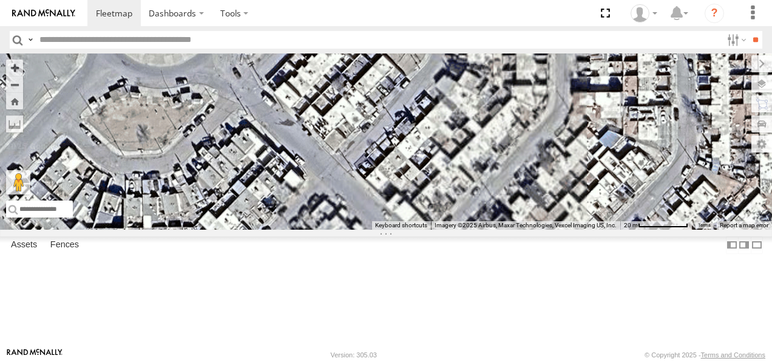
drag, startPoint x: 572, startPoint y: 161, endPoint x: 563, endPoint y: 125, distance: 37.7
click at [564, 128] on div "2586 107 AN538889 AN534156 AN53219 AN539201 536070 L4797 015910001985509 Nissan…" at bounding box center [386, 141] width 772 height 176
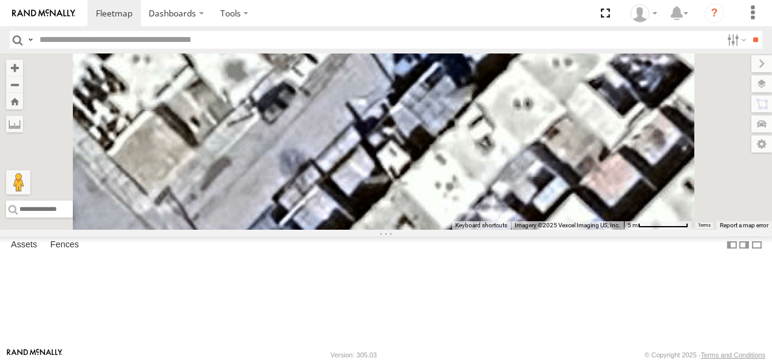
drag, startPoint x: 536, startPoint y: 112, endPoint x: 565, endPoint y: 163, distance: 58.7
click at [565, 163] on div "2586 107 AN538889 AN534156 AN53219 AN539201 536070 L4797 015910001985509 Nissan…" at bounding box center [386, 141] width 772 height 176
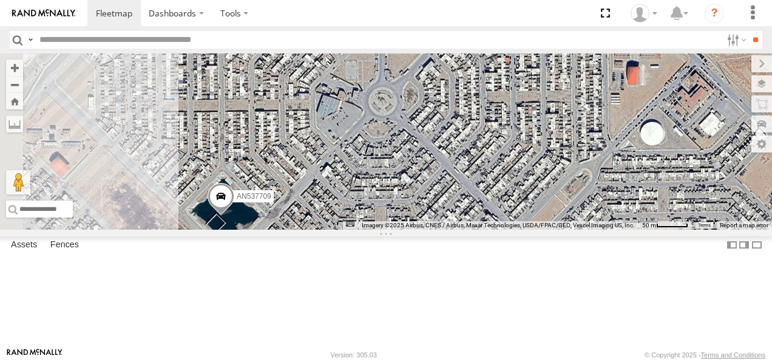
drag, startPoint x: 483, startPoint y: 161, endPoint x: 529, endPoint y: 205, distance: 63.6
click at [531, 208] on div "2586 107 AN538889 AN534156 AN53219 AN539201 536070 L4797 015910001985509 Nissan…" at bounding box center [386, 141] width 772 height 176
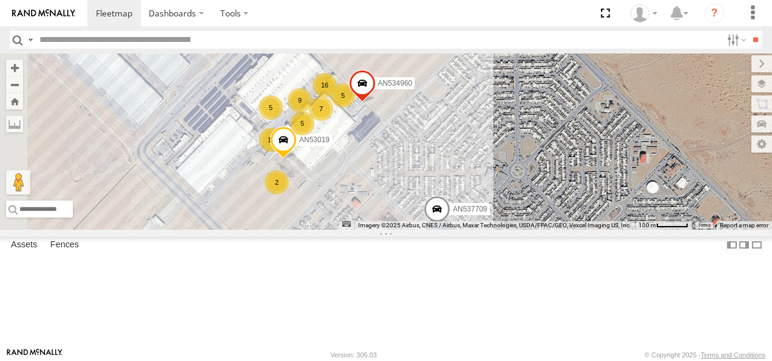
drag, startPoint x: 370, startPoint y: 166, endPoint x: 506, endPoint y: 216, distance: 144.8
click at [506, 216] on div "2586 107 AN538889 AN534156 AN53219 AN539201 536070 L4797 015910001985509 Nissan…" at bounding box center [386, 141] width 772 height 176
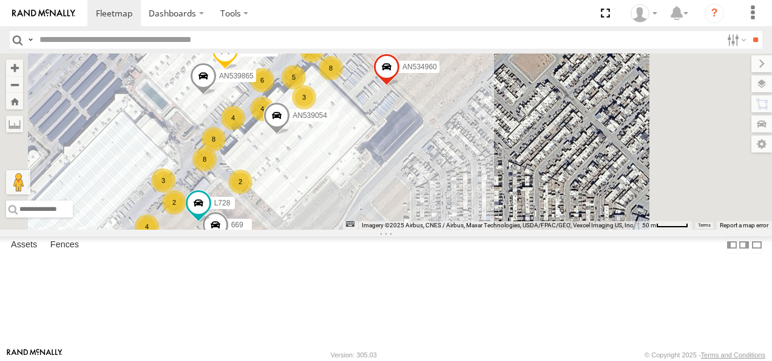
drag, startPoint x: 483, startPoint y: 176, endPoint x: 502, endPoint y: 202, distance: 32.2
click at [502, 202] on div "2586 107 AN538889 AN534156 AN53219 AN539201 536070 L4797 015910001985509 Nissan…" at bounding box center [386, 141] width 772 height 176
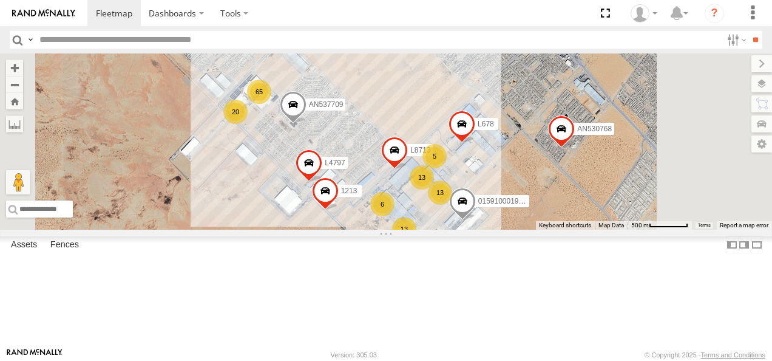
drag, startPoint x: 469, startPoint y: 108, endPoint x: 509, endPoint y: 227, distance: 125.4
click at [509, 227] on div "2586 107 AN538889 AN534156 AN53219 AN539201 536070 L4797 015910001985509 Nissan…" at bounding box center [386, 141] width 772 height 176
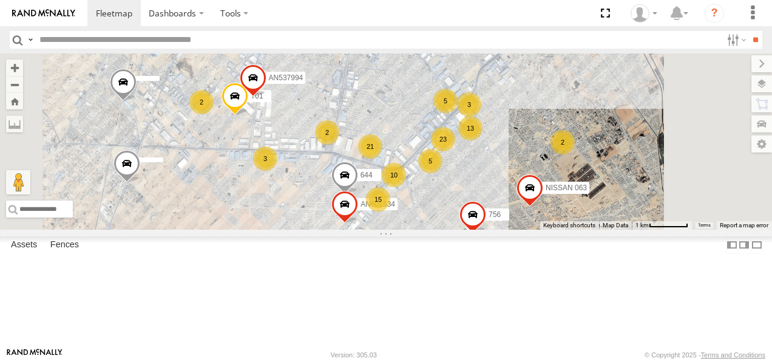
drag, startPoint x: 598, startPoint y: 124, endPoint x: 566, endPoint y: 251, distance: 130.9
click at [568, 229] on div "2586 107 AN538889 AN534156 AN53219 AN539201 536070 L4797 015910001985509 Nissan…" at bounding box center [386, 141] width 772 height 176
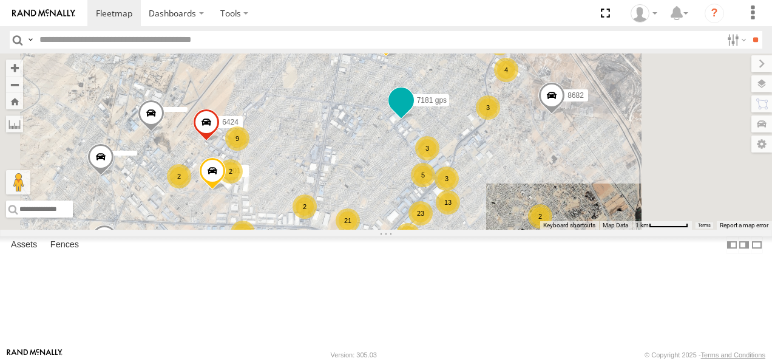
drag, startPoint x: 566, startPoint y: 158, endPoint x: 542, endPoint y: 251, distance: 96.0
click at [415, 120] on span at bounding box center [401, 103] width 27 height 33
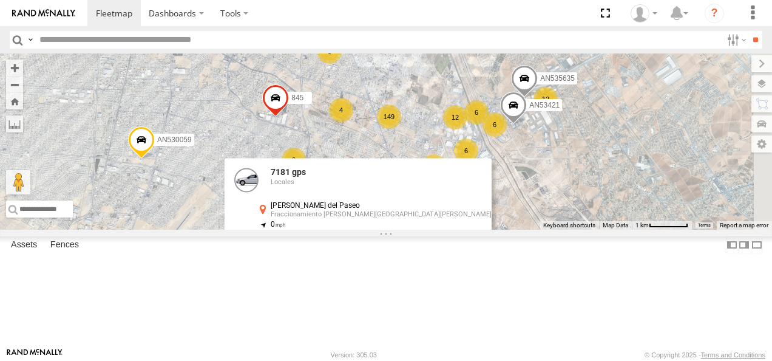
drag, startPoint x: 591, startPoint y: 175, endPoint x: 583, endPoint y: 246, distance: 71.5
click at [583, 229] on div "2586 107 AN538889 AN534156 AN53219 AN539201 536070 L4797 015910001985509 Nissan…" at bounding box center [386, 141] width 772 height 176
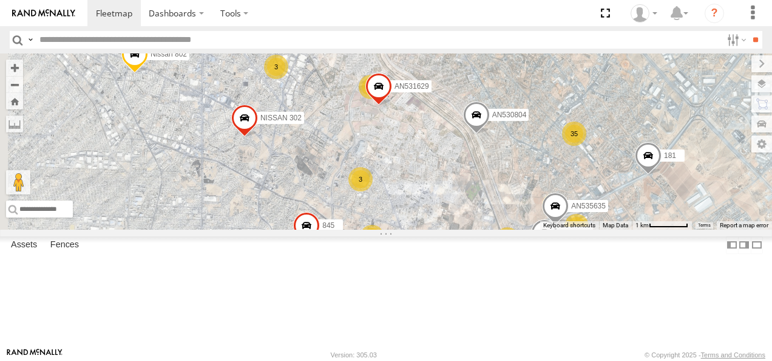
drag, startPoint x: 553, startPoint y: 172, endPoint x: 585, endPoint y: 233, distance: 68.2
click at [595, 229] on div "2586 107 AN538889 AN534156 AN53219 AN539201 536070 L4797 015910001985509 Nissan…" at bounding box center [386, 141] width 772 height 176
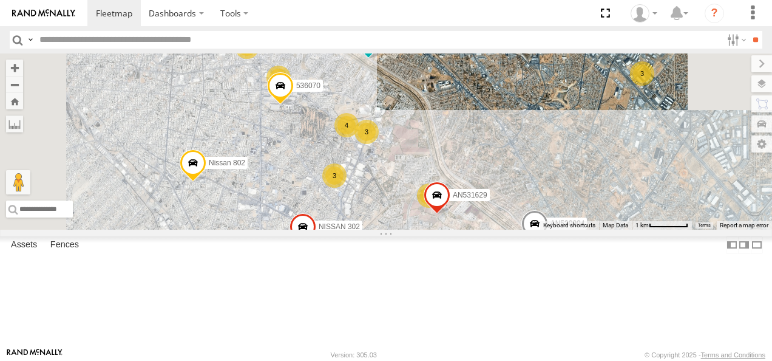
drag, startPoint x: 545, startPoint y: 180, endPoint x: 571, endPoint y: 235, distance: 60.8
click at [585, 229] on div "2586 107 AN538889 AN534156 AN53219 AN539201 536070 L4797 Nissan 802 AN531629 NI…" at bounding box center [386, 141] width 772 height 176
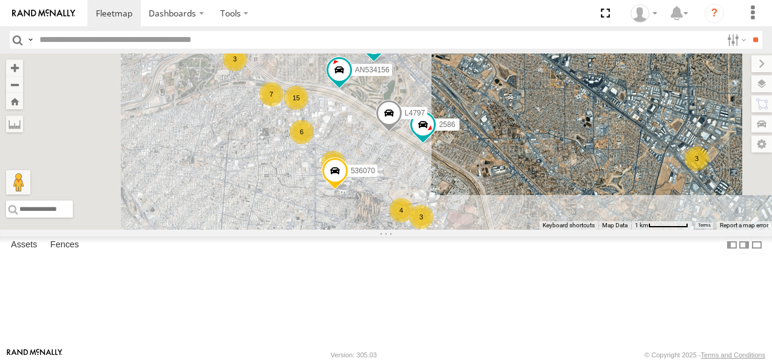
drag, startPoint x: 501, startPoint y: 147, endPoint x: 554, endPoint y: 224, distance: 93.5
click at [554, 224] on div "2586 107 AN538889 AN534156 AN539201 536070 L4797 Nissan 802 AN531629 NISSAN 302…" at bounding box center [386, 141] width 772 height 176
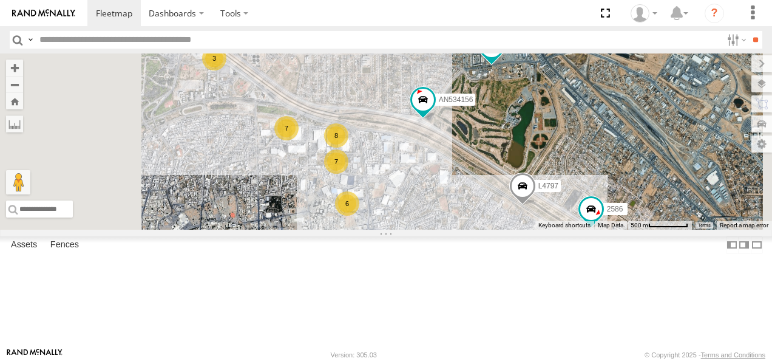
drag, startPoint x: 430, startPoint y: 167, endPoint x: 556, endPoint y: 225, distance: 138.8
click at [548, 220] on div "2586 107 AN534156 AN539201 536070 L4797 Nissan 802 AN531629 NISSAN 302 845 AN53…" at bounding box center [386, 141] width 772 height 176
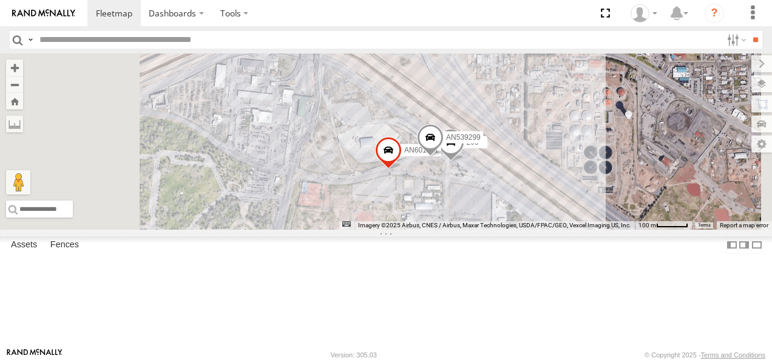
drag, startPoint x: 526, startPoint y: 182, endPoint x: 525, endPoint y: 134, distance: 48.0
click at [526, 134] on div "2586 107 AN534156 AN539201 536070 L4797 Nissan 802 AN531629 NISSAN 302 845 AN53…" at bounding box center [386, 141] width 772 height 176
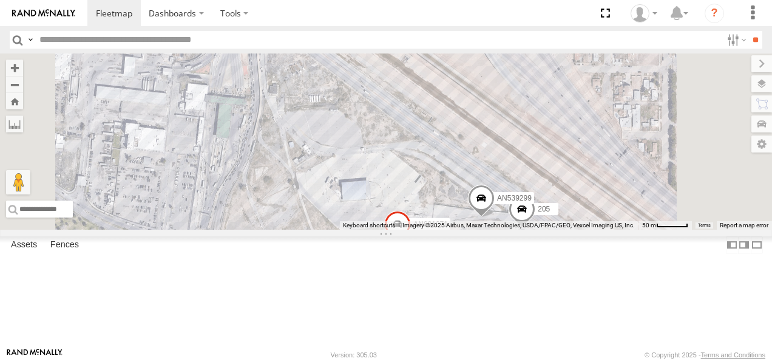
drag, startPoint x: 542, startPoint y: 186, endPoint x: 574, endPoint y: 211, distance: 41.2
click at [574, 211] on div "2586 107 AN534156 AN539201 536070 L4797 Nissan 802 AN531629 NISSAN 302 845 AN53…" at bounding box center [386, 141] width 772 height 176
